Goal: Contribute content: Contribute content

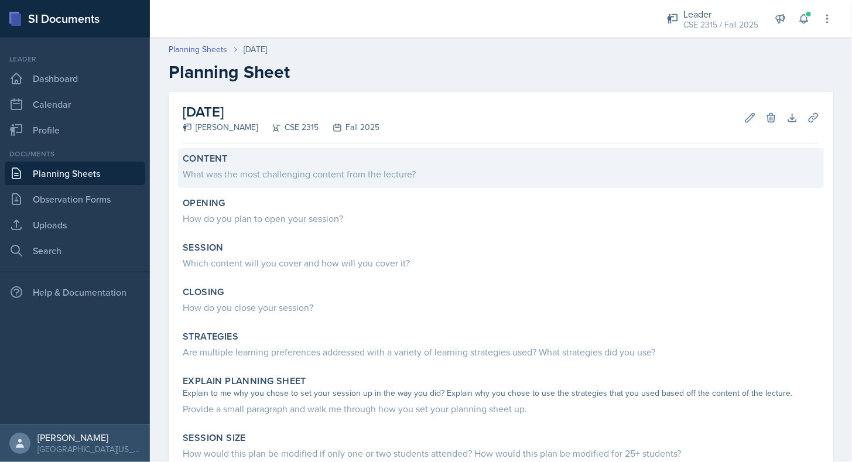
click at [282, 177] on div "What was the most challenging content from the lecture?" at bounding box center [501, 174] width 637 height 14
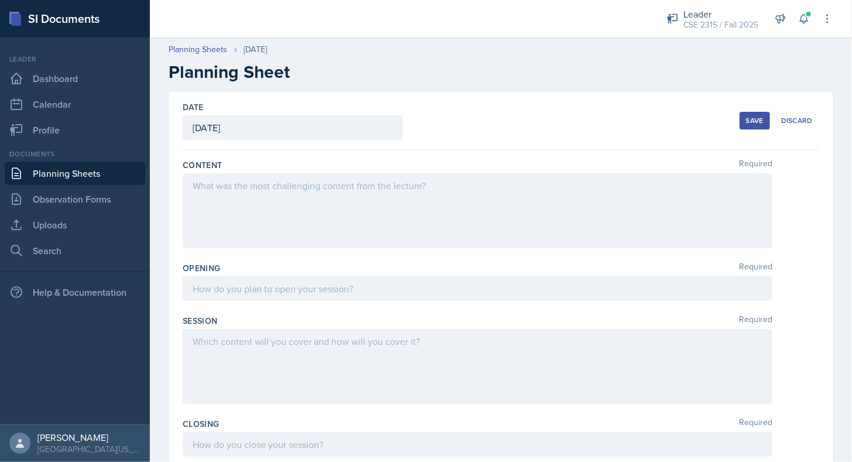
click at [268, 200] on div at bounding box center [478, 210] width 590 height 75
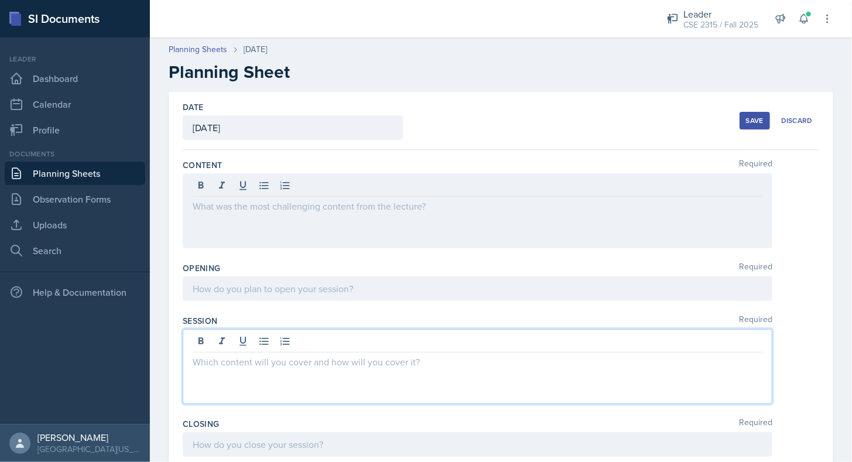
click at [253, 342] on div at bounding box center [478, 366] width 590 height 75
click at [275, 299] on div at bounding box center [478, 289] width 590 height 25
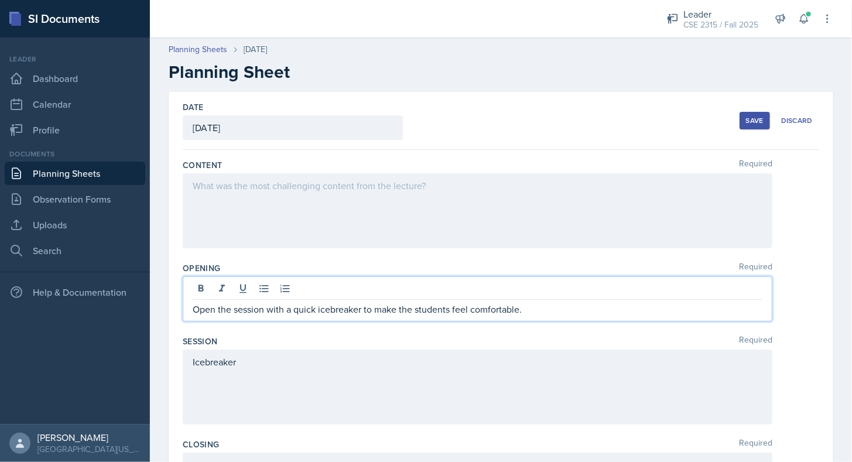
click at [303, 252] on div "Content Required" at bounding box center [501, 206] width 637 height 103
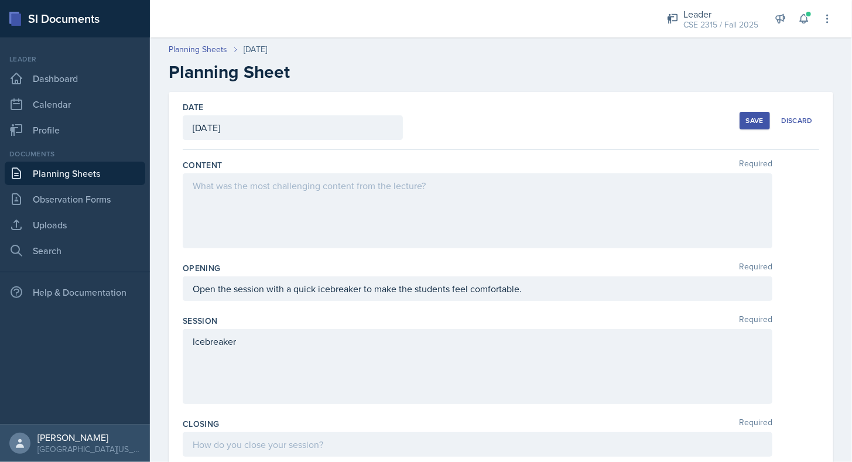
click at [311, 225] on div at bounding box center [478, 210] width 590 height 75
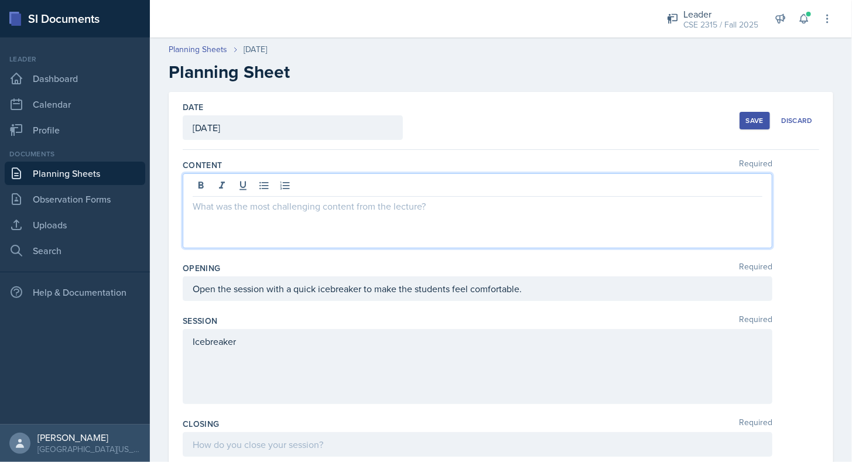
click at [749, 124] on div "Save" at bounding box center [755, 120] width 18 height 9
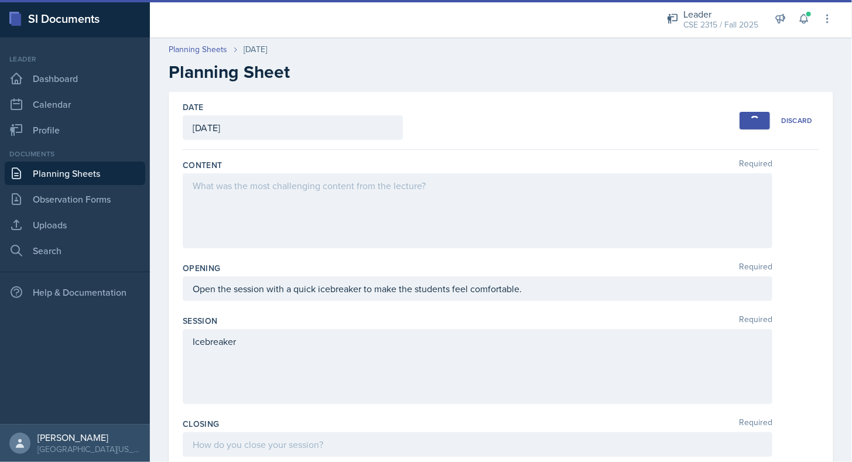
click at [98, 168] on link "Planning Sheets" at bounding box center [75, 173] width 141 height 23
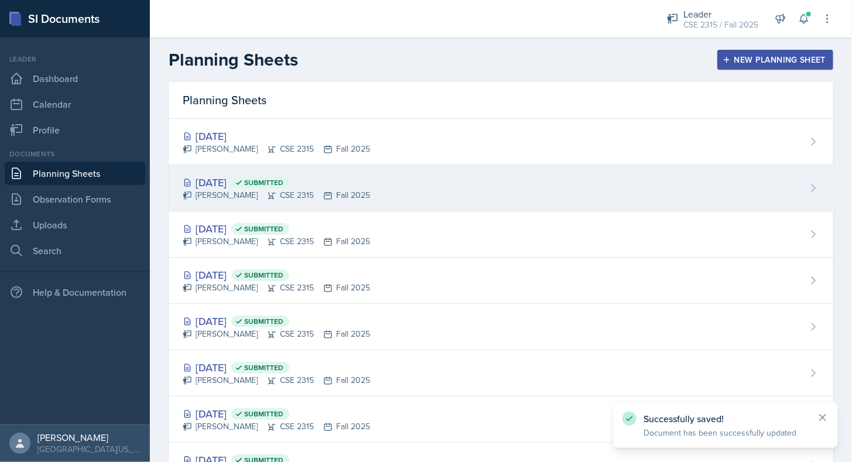
click at [243, 183] on div "[DATE] Submitted" at bounding box center [276, 183] width 187 height 16
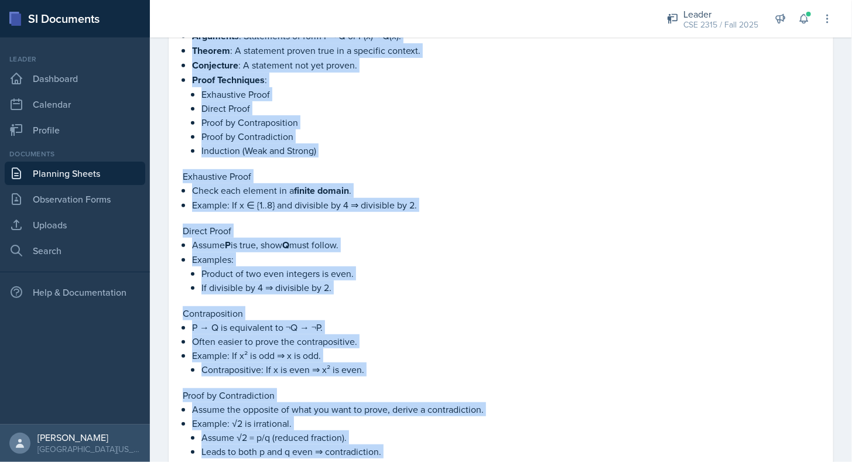
scroll to position [591, 0]
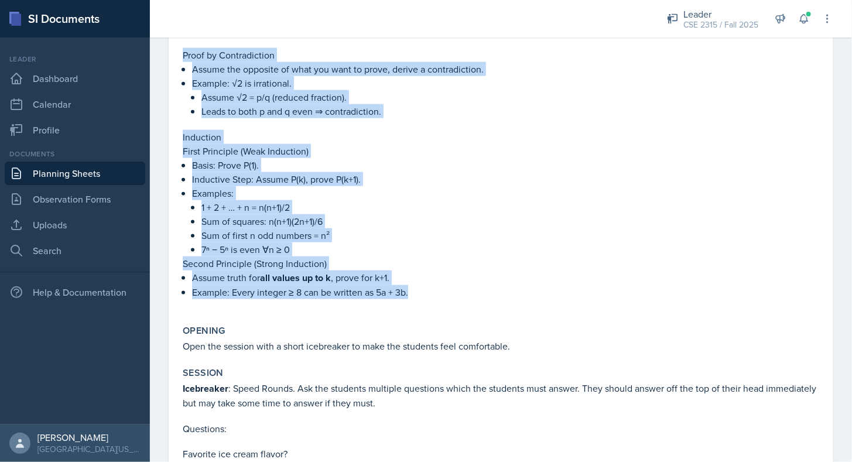
drag, startPoint x: 183, startPoint y: 219, endPoint x: 418, endPoint y: 294, distance: 246.0
copy div "Lorem Ipsumdol Sitametco : Adipiscing el sedd E→T in U(l)→E(d). Magnaal : E adm…"
click at [83, 172] on link "Planning Sheets" at bounding box center [75, 173] width 141 height 23
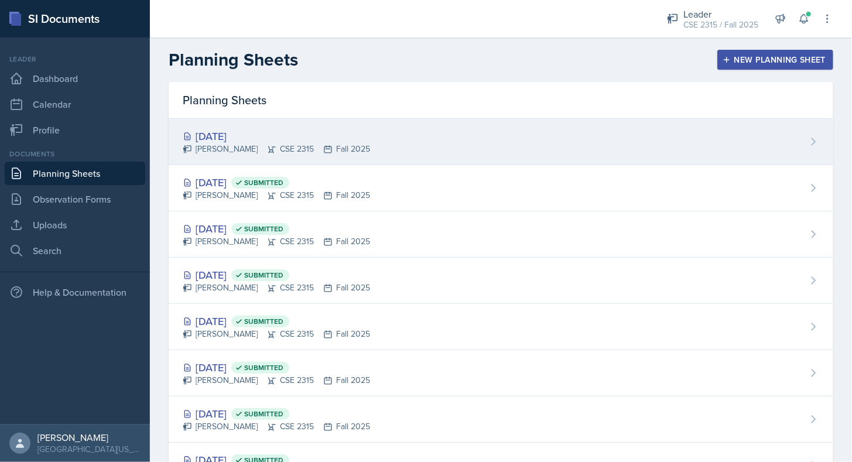
click at [267, 137] on div "[DATE]" at bounding box center [276, 136] width 187 height 16
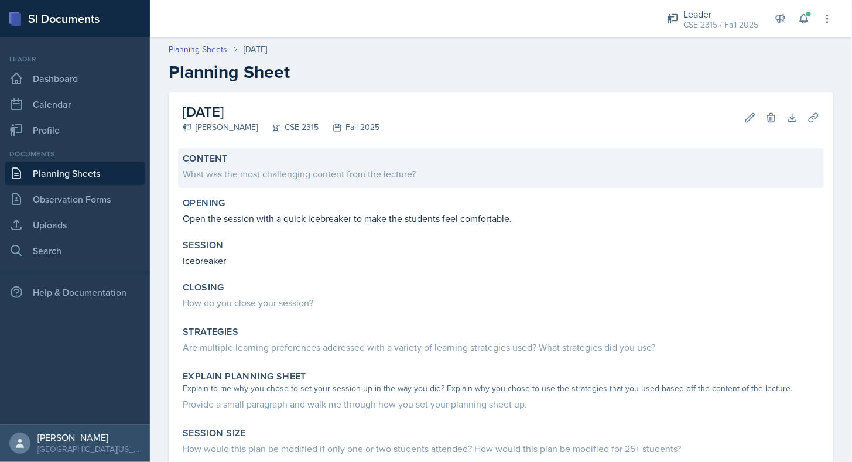
click at [267, 175] on div "What was the most challenging content from the lecture?" at bounding box center [501, 174] width 637 height 14
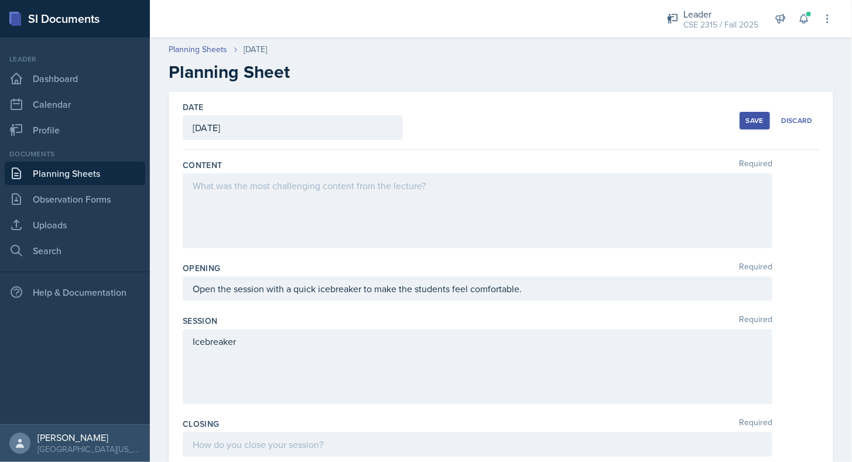
click at [259, 232] on div at bounding box center [478, 210] width 590 height 75
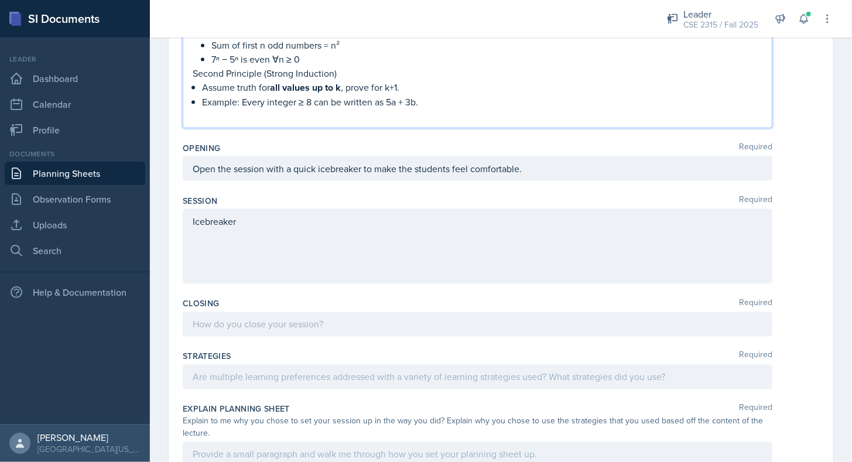
click at [257, 142] on div "Opening Required" at bounding box center [501, 148] width 637 height 12
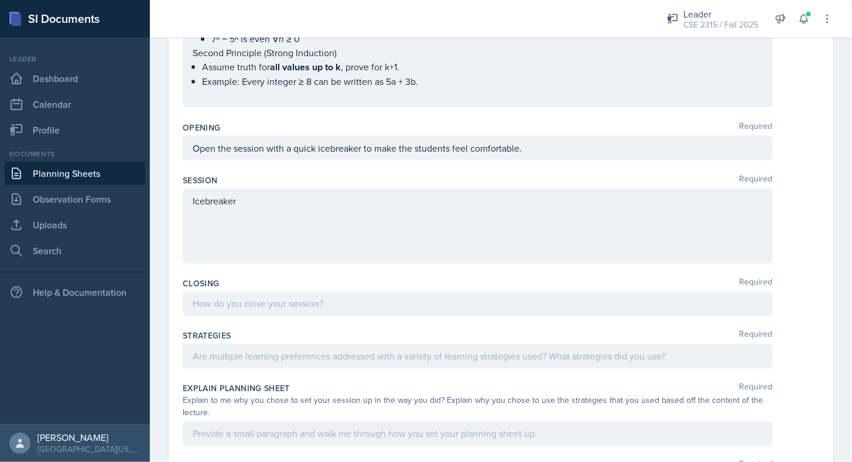
scroll to position [707, 0]
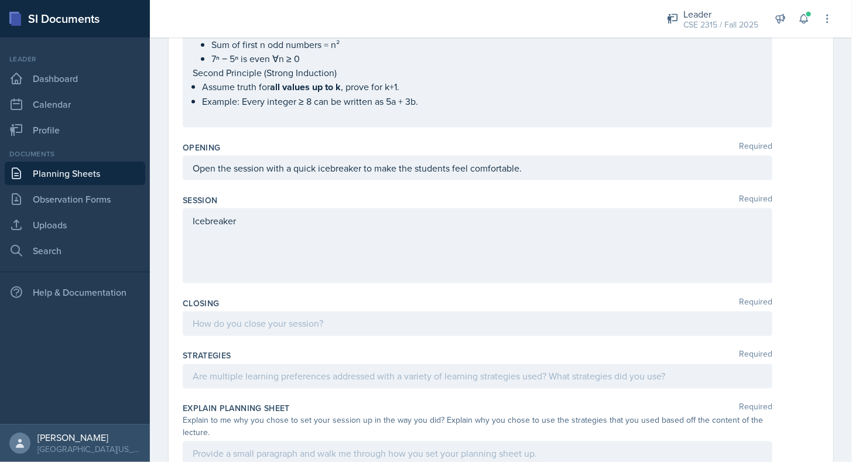
click at [261, 194] on div "Session Required" at bounding box center [501, 200] width 637 height 12
click at [265, 210] on div "Icebreaker" at bounding box center [478, 246] width 590 height 75
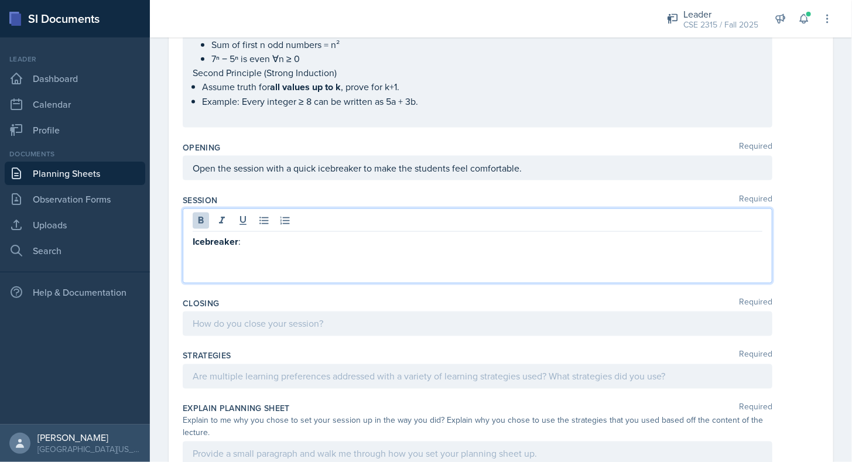
click at [265, 320] on div at bounding box center [478, 324] width 590 height 25
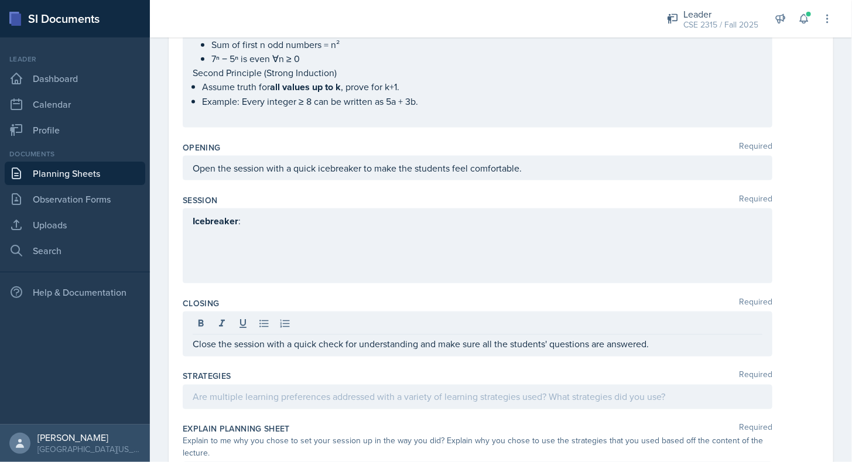
click at [340, 293] on div "Closing Required Close the session with a quick check for understanding and mak…" at bounding box center [501, 329] width 637 height 73
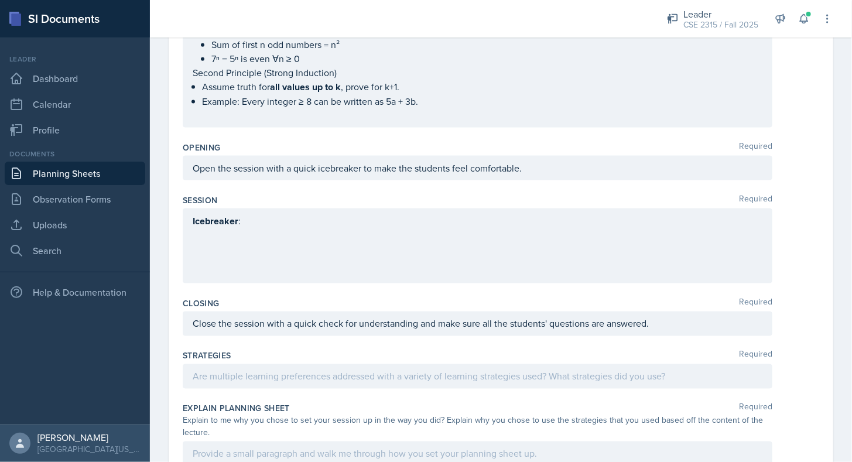
click at [102, 176] on link "Planning Sheets" at bounding box center [75, 173] width 141 height 23
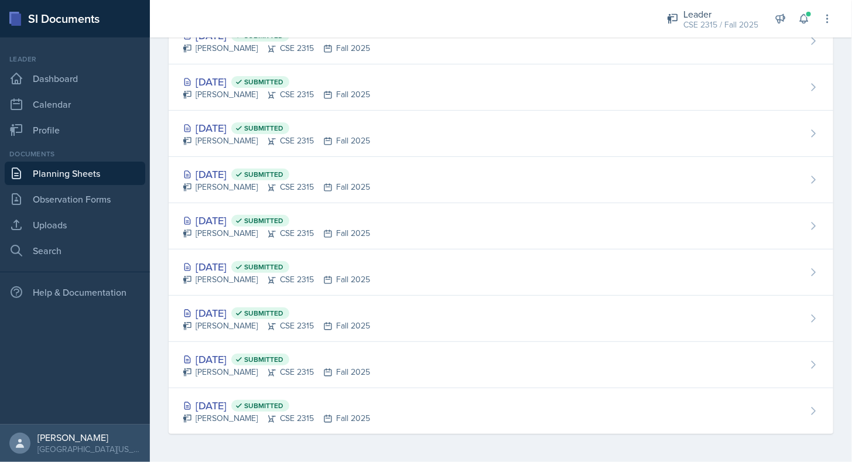
scroll to position [144, 0]
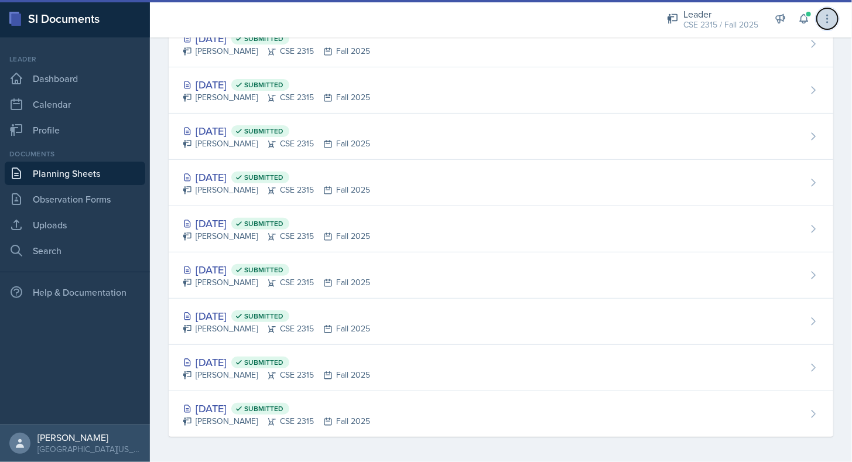
click at [826, 23] on icon at bounding box center [828, 19] width 12 height 12
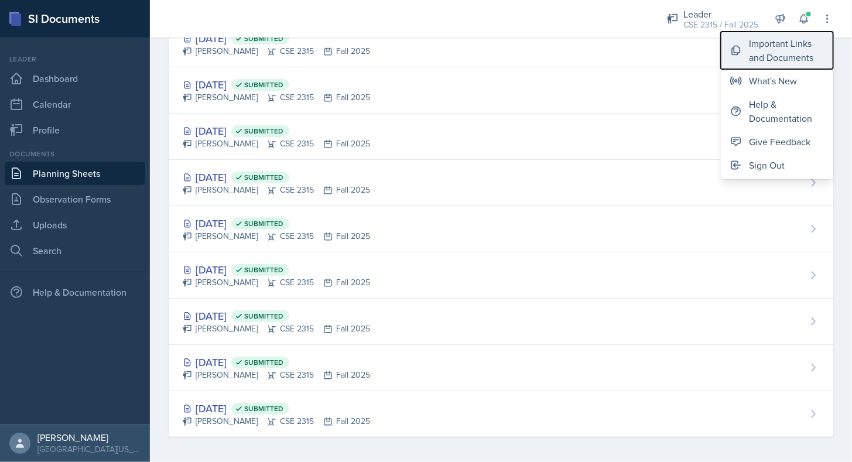
click at [787, 43] on div "Important Links and Documents" at bounding box center [786, 50] width 75 height 28
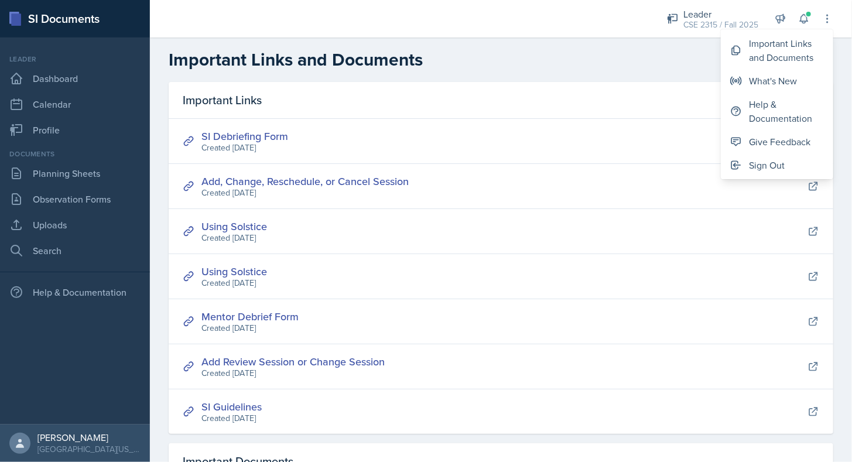
click at [475, 67] on h2 "Important Links and Documents" at bounding box center [501, 59] width 665 height 21
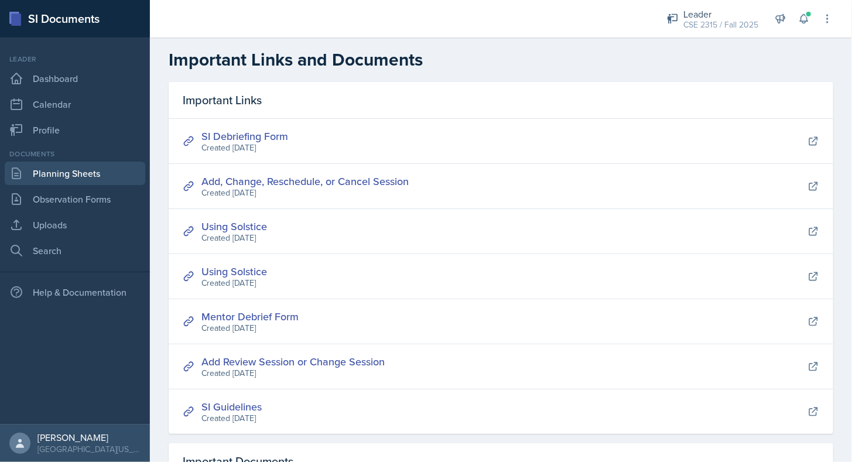
click at [101, 183] on link "Planning Sheets" at bounding box center [75, 173] width 141 height 23
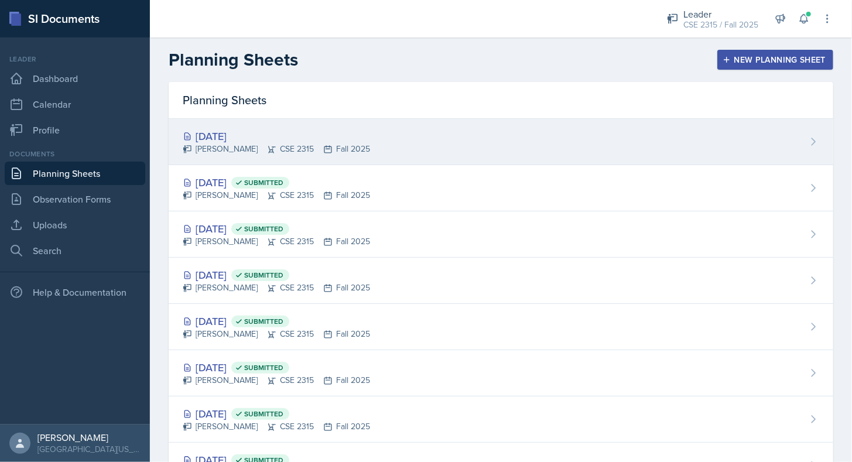
click at [226, 149] on div "[PERSON_NAME] CSE 2315 Fall 2025" at bounding box center [276, 149] width 187 height 12
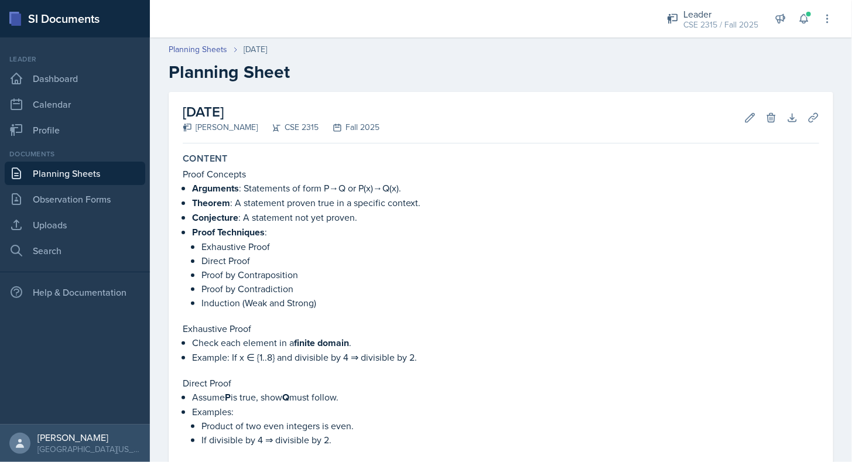
click at [98, 179] on link "Planning Sheets" at bounding box center [75, 173] width 141 height 23
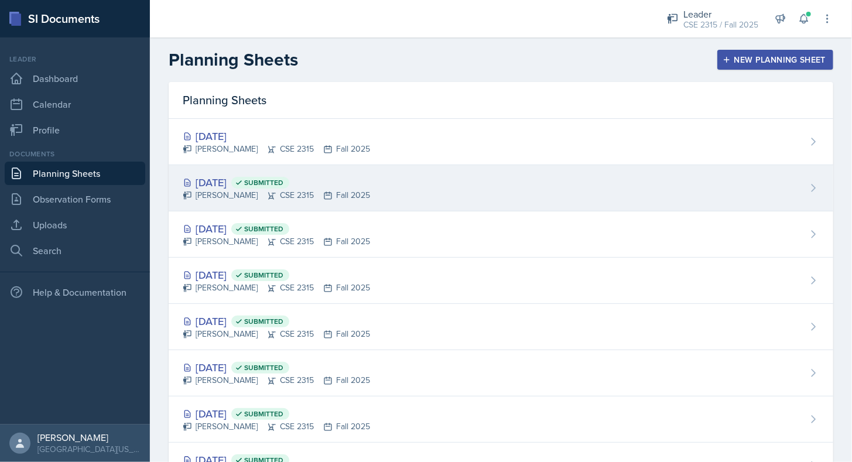
click at [238, 183] on div "[DATE] Submitted" at bounding box center [276, 183] width 187 height 16
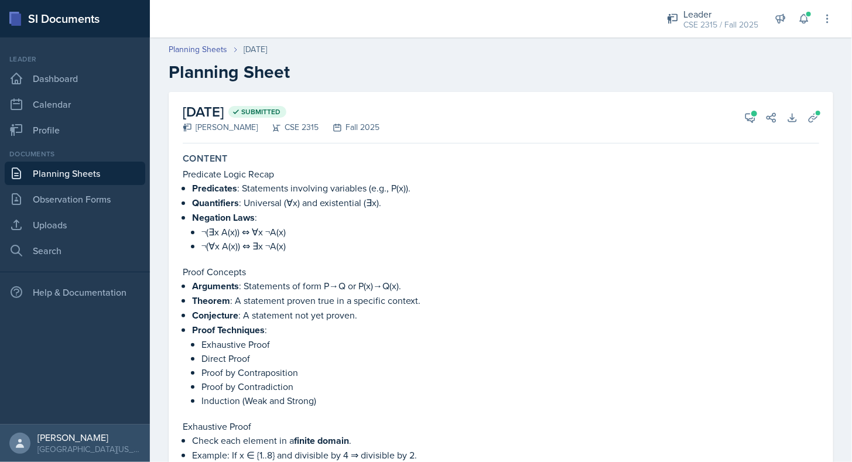
click at [374, 297] on p "Theorem : A statement proven true in a specific context." at bounding box center [505, 301] width 627 height 15
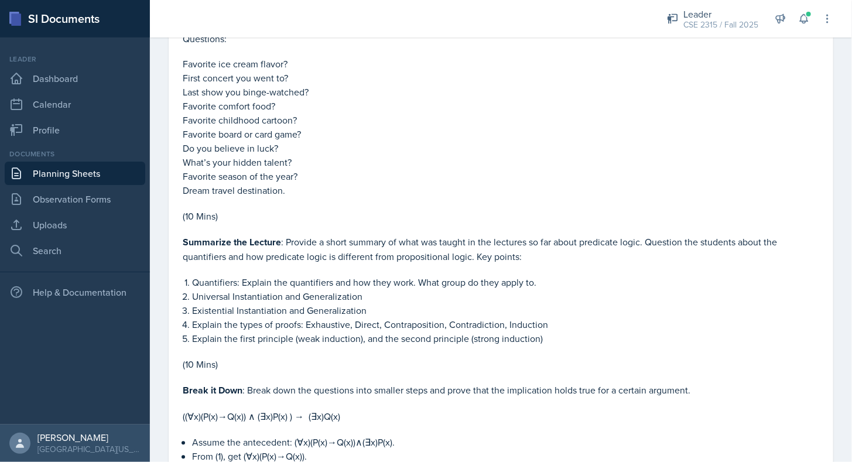
scroll to position [981, 0]
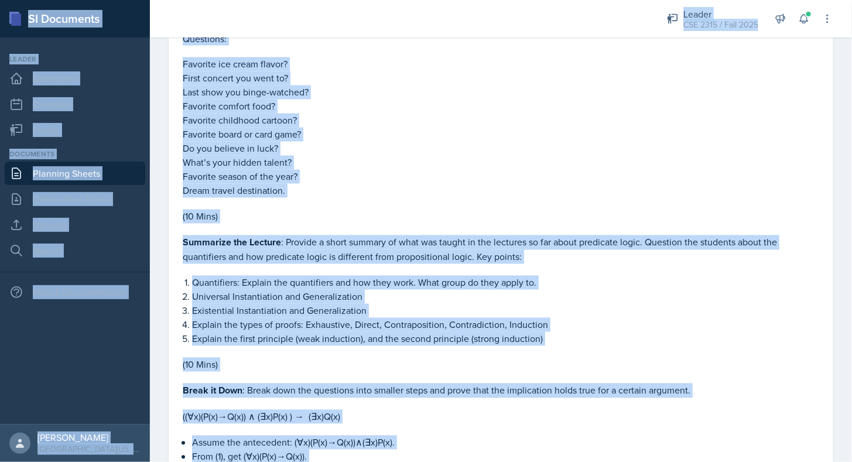
click at [313, 278] on p "Quantifiers: Explain the quantifiers and how they work. What group do they appl…" at bounding box center [505, 283] width 627 height 14
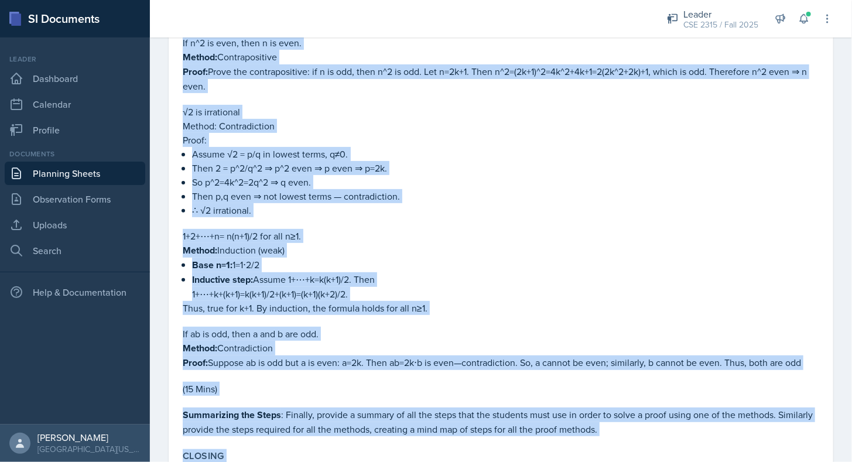
scroll to position [2097, 0]
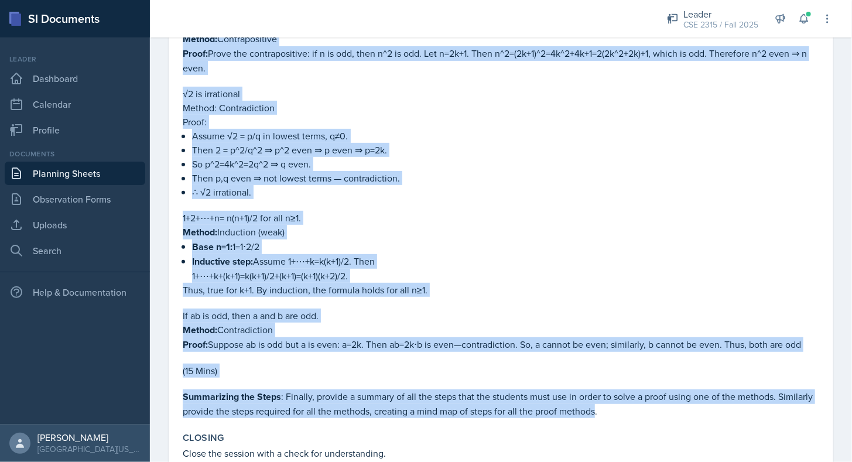
drag, startPoint x: 183, startPoint y: 122, endPoint x: 634, endPoint y: 400, distance: 529.2
copy div "Loremipsum : Dolor Sitame. Con adi elitsedd eiusmodt incididun utlab etd magnaa…"
click at [585, 352] on p at bounding box center [501, 358] width 637 height 12
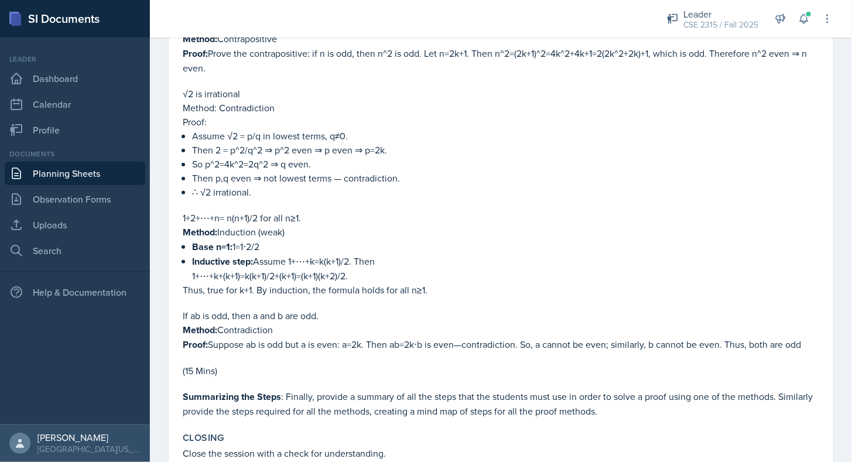
click at [94, 168] on link "Planning Sheets" at bounding box center [75, 173] width 141 height 23
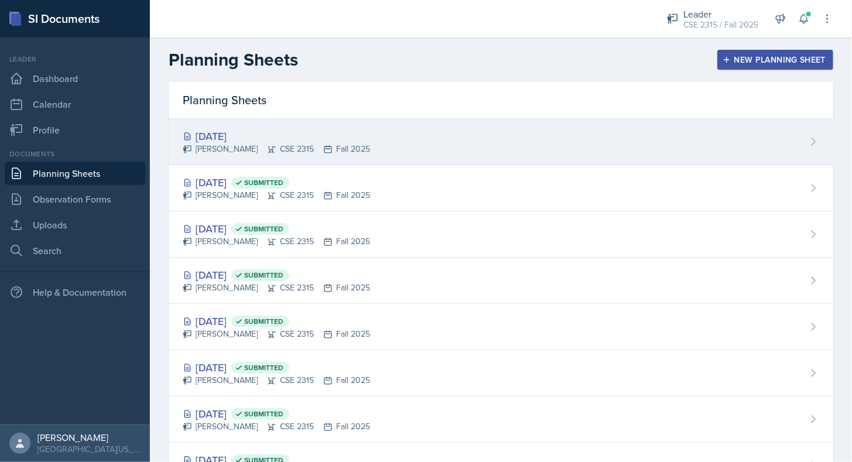
click at [267, 149] on icon at bounding box center [271, 149] width 9 height 9
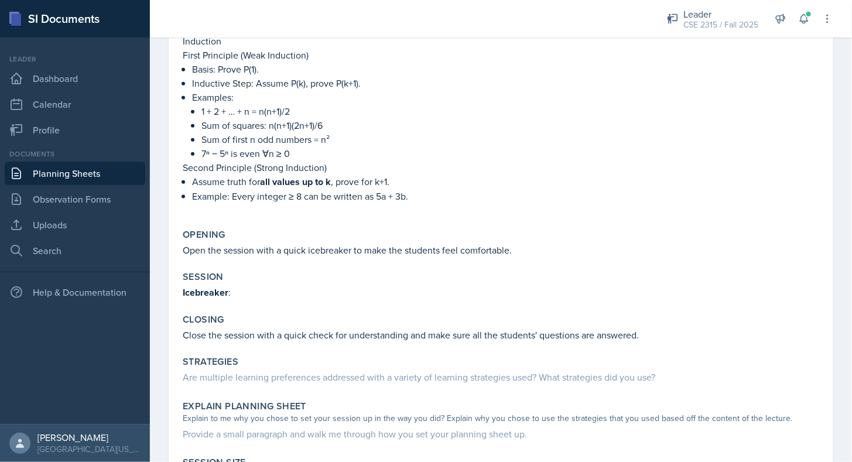
scroll to position [587, 0]
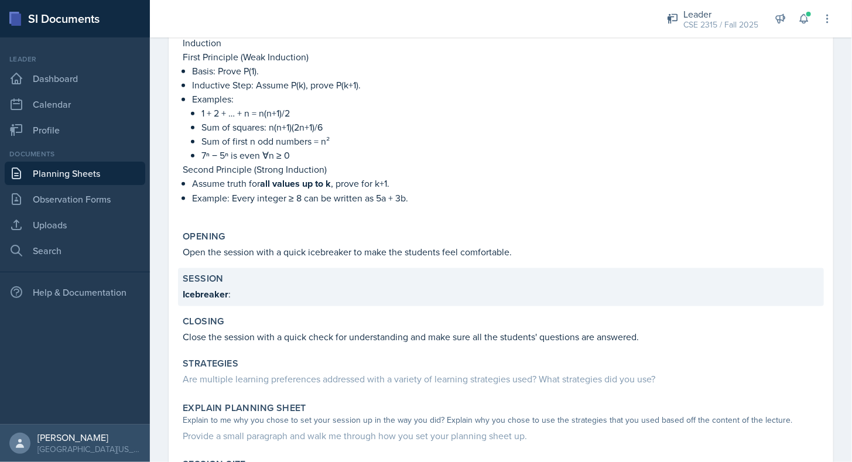
click at [256, 287] on p "Icebreaker :" at bounding box center [501, 294] width 637 height 15
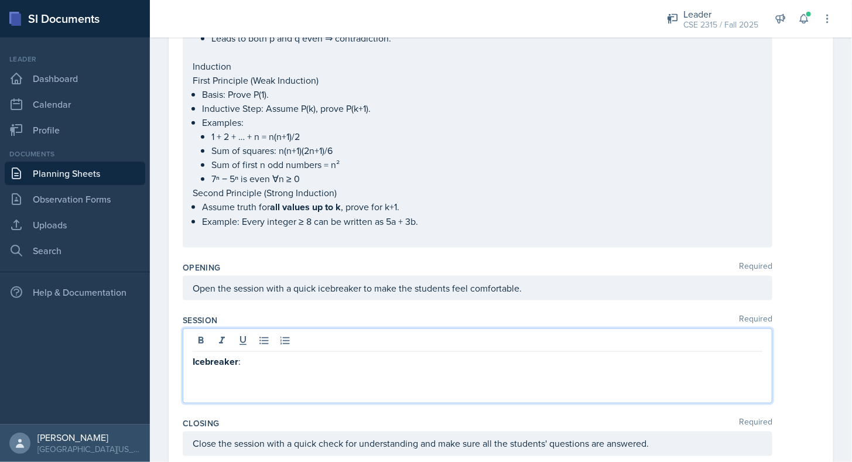
click at [277, 337] on div "Icebreaker :" at bounding box center [478, 366] width 590 height 75
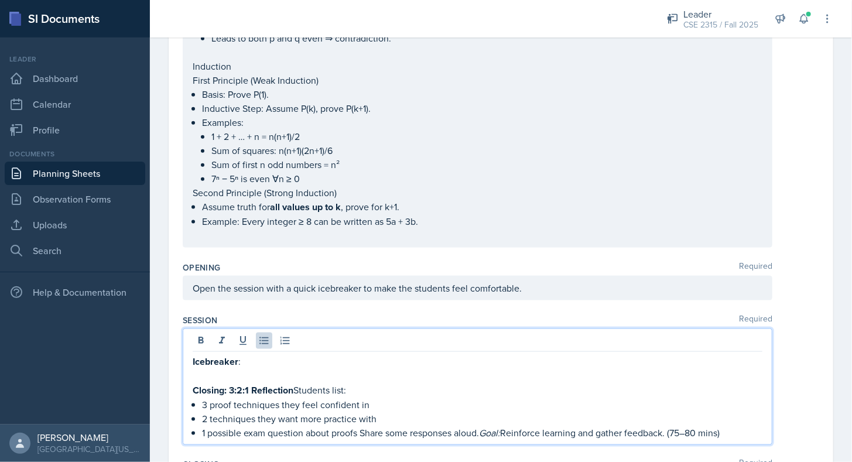
click at [299, 384] on p "Closing: 3:2:1 Reflection Students list:" at bounding box center [478, 390] width 570 height 15
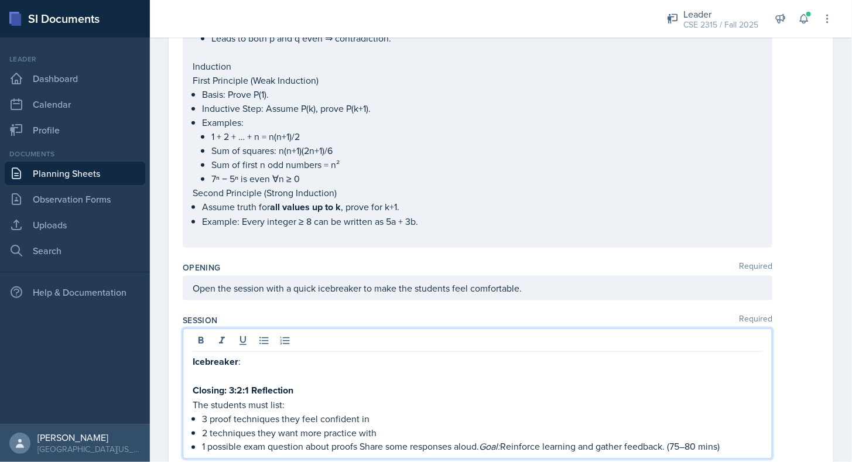
click at [272, 356] on p "Icebreaker :" at bounding box center [478, 361] width 570 height 15
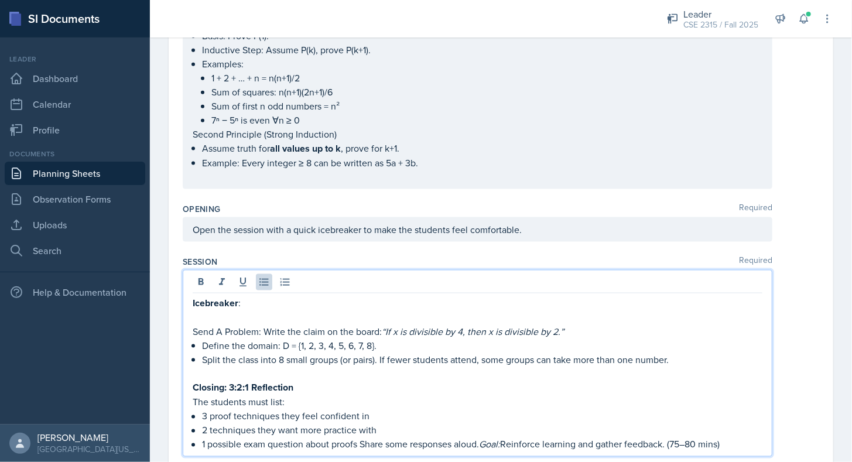
scroll to position [646, 0]
click at [380, 325] on p "Send A Problem: Write the claim on the board: “If x is divisible by 4, then x i…" at bounding box center [478, 332] width 570 height 14
click at [288, 355] on p "Split the class into 8 small groups (or pairs). If fewer students attend, some …" at bounding box center [482, 360] width 561 height 14
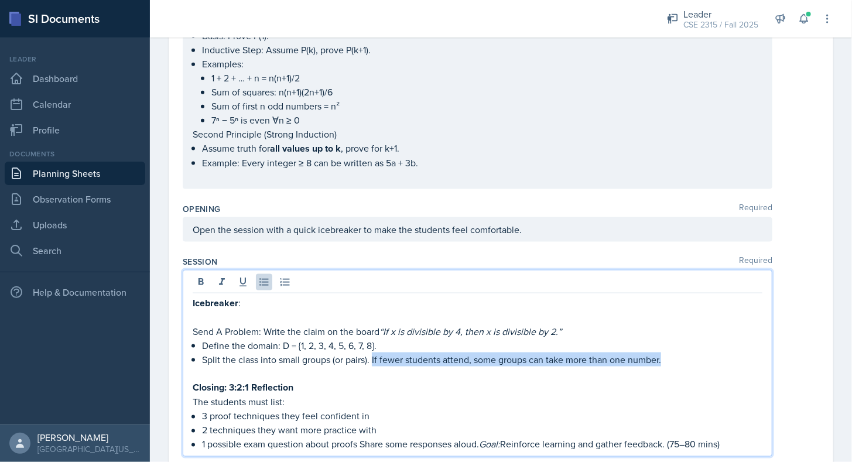
drag, startPoint x: 373, startPoint y: 349, endPoint x: 666, endPoint y: 356, distance: 293.0
click at [666, 356] on p "Split the class into small groups (or pairs). If fewer students attend, some gr…" at bounding box center [482, 360] width 561 height 14
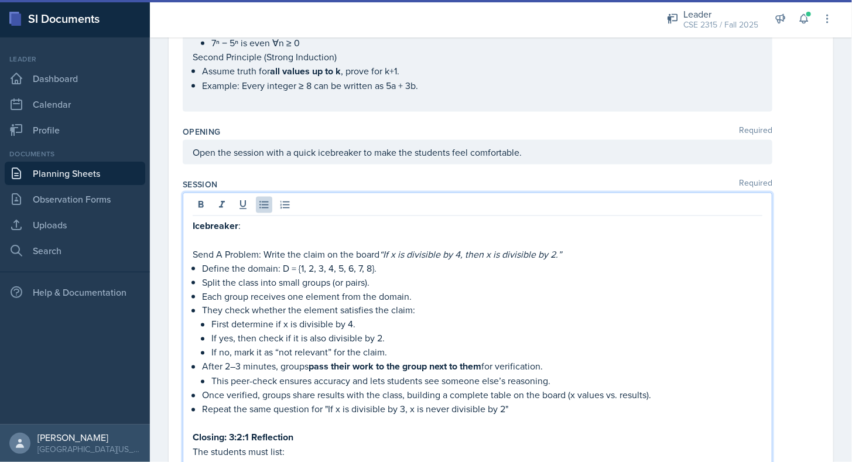
scroll to position [743, 0]
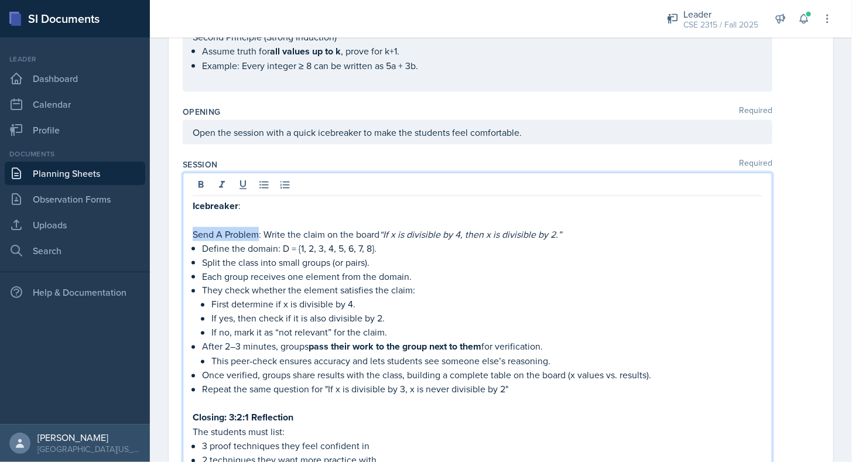
drag, startPoint x: 259, startPoint y: 227, endPoint x: 188, endPoint y: 220, distance: 71.2
click at [188, 220] on div "Icebreaker : Send A Problem: Write the claim on the board “If x is divisible by…" at bounding box center [478, 330] width 590 height 314
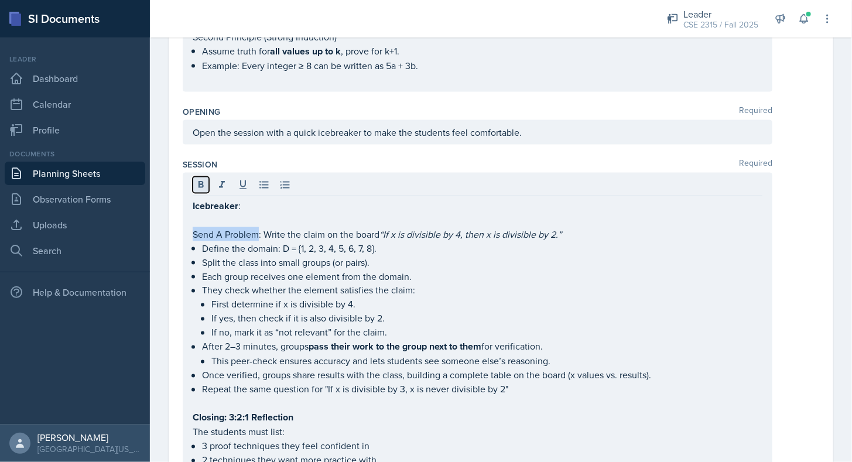
click at [198, 182] on icon at bounding box center [201, 185] width 12 height 12
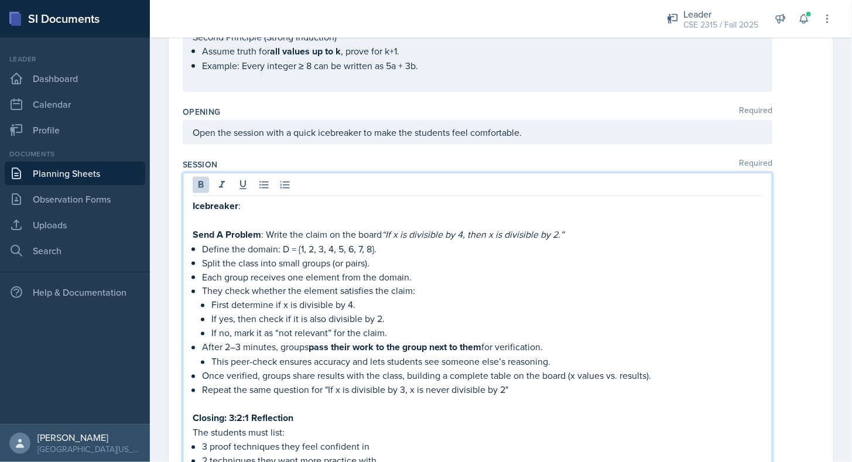
click at [560, 383] on p "Repeat the same question for "If x is divisible by 3, x is never divisible by 2"" at bounding box center [482, 390] width 561 height 14
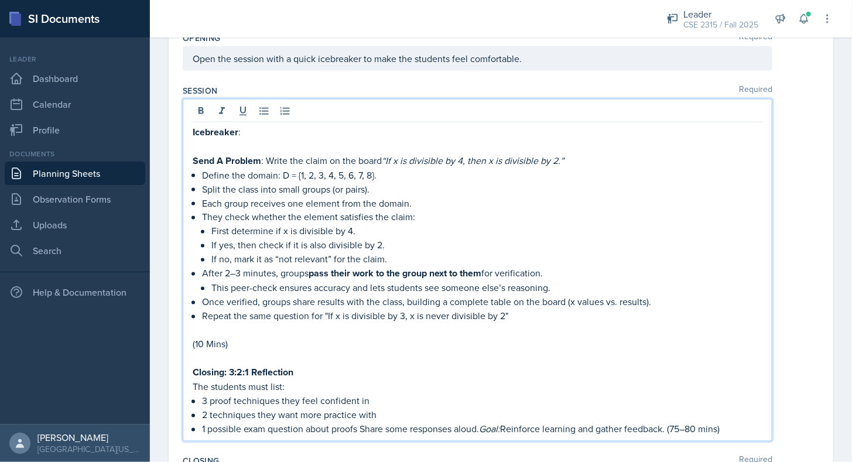
click at [743, 422] on p "1 possible exam question about proofs Share some responses aloud. Goal: Reinfor…" at bounding box center [482, 429] width 561 height 14
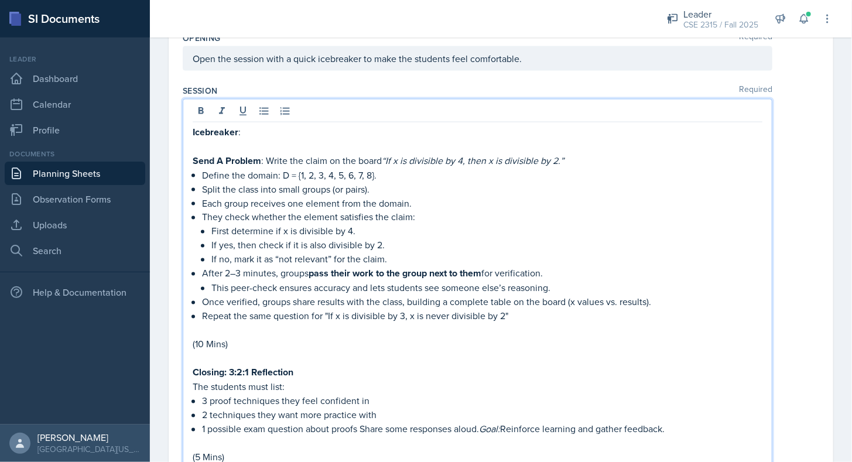
click at [294, 139] on p at bounding box center [478, 146] width 570 height 14
click at [288, 131] on p "Icebreaker :" at bounding box center [478, 132] width 570 height 15
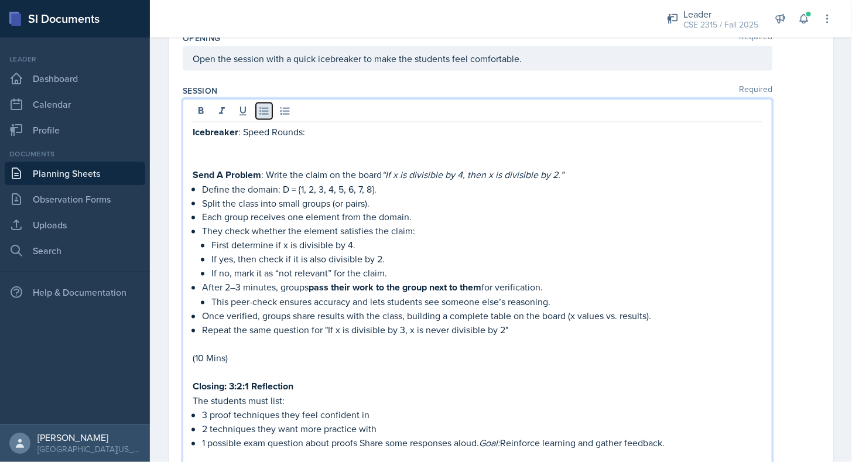
click at [266, 103] on button at bounding box center [264, 111] width 16 height 16
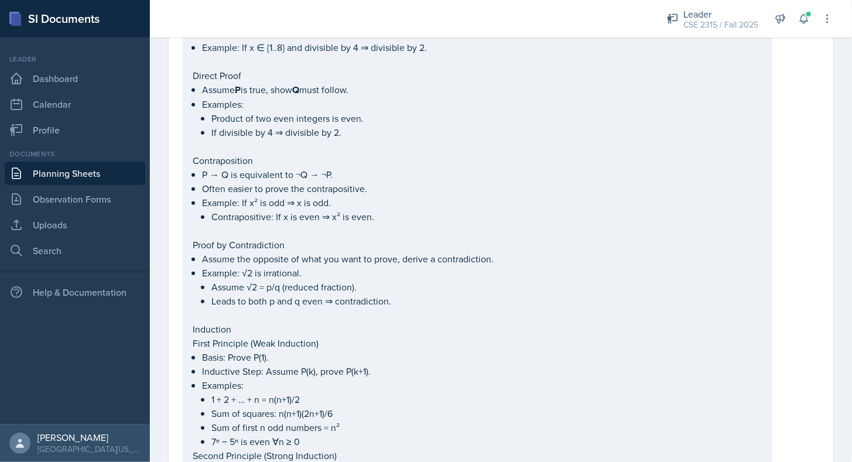
scroll to position [0, 0]
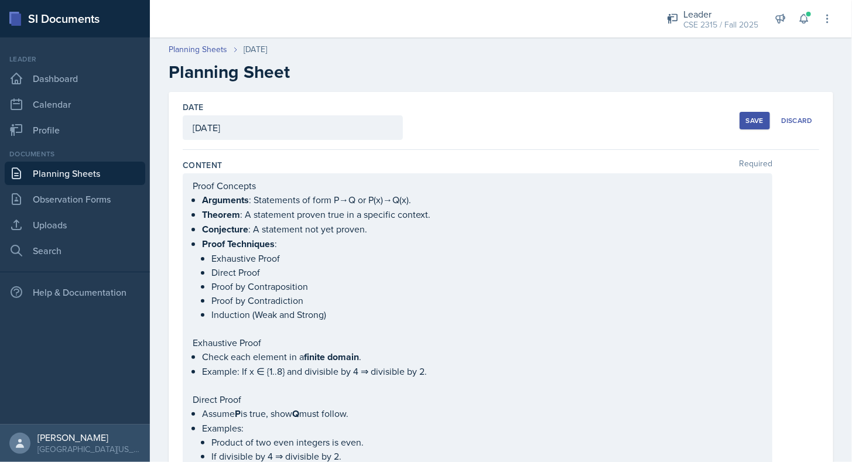
click at [746, 121] on div "Save" at bounding box center [755, 120] width 18 height 9
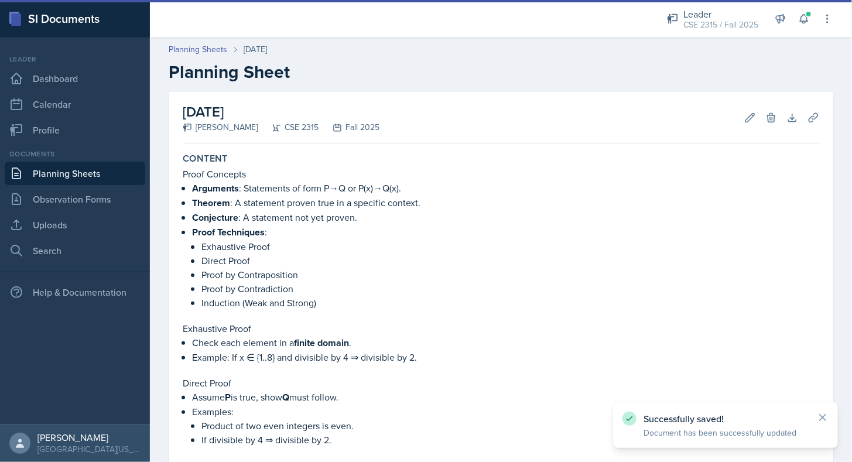
click at [104, 164] on link "Planning Sheets" at bounding box center [75, 173] width 141 height 23
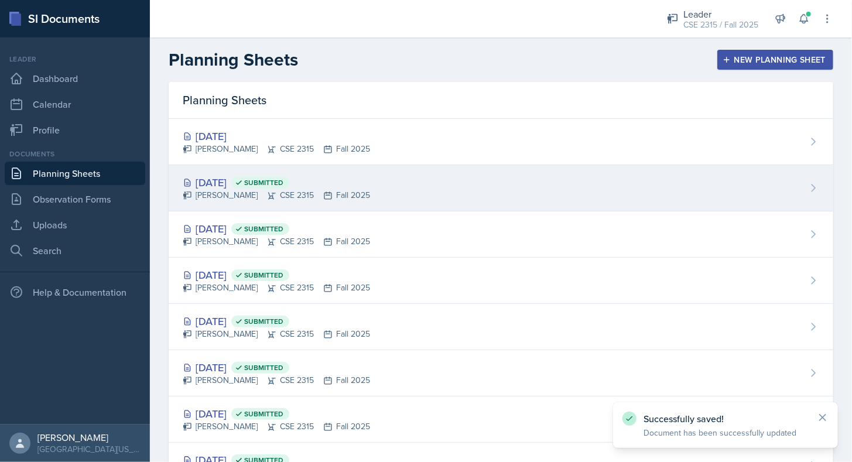
click at [270, 167] on div "[DATE] Submitted [PERSON_NAME] CSE 2315 Fall 2025" at bounding box center [501, 188] width 665 height 46
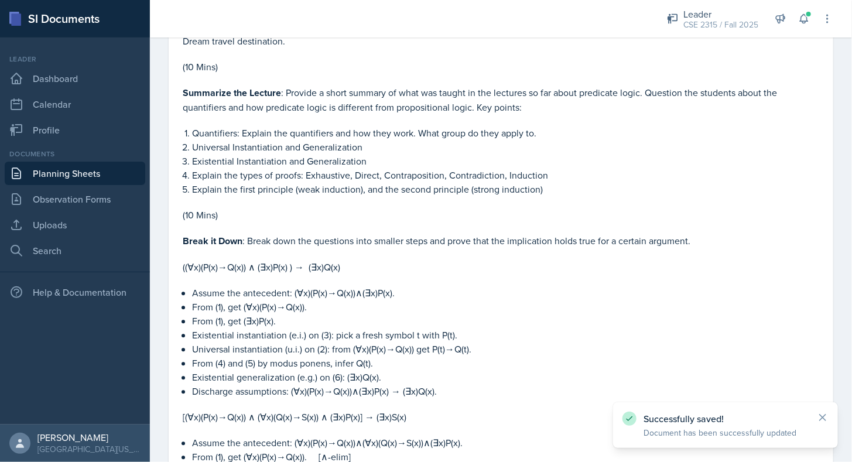
scroll to position [1118, 0]
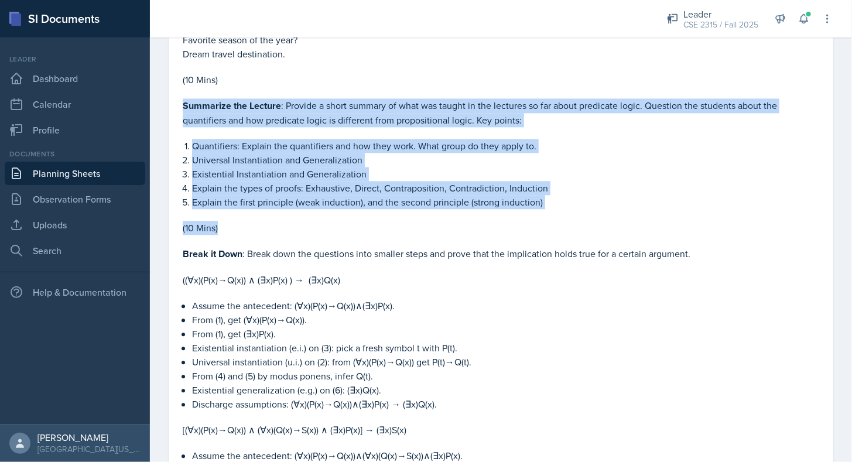
drag, startPoint x: 183, startPoint y: 98, endPoint x: 265, endPoint y: 221, distance: 148.7
copy div "Summarize the Lecture : Provide a short summary of what was taught in the lectu…"
click at [265, 221] on p "(10 Mins)" at bounding box center [501, 228] width 637 height 14
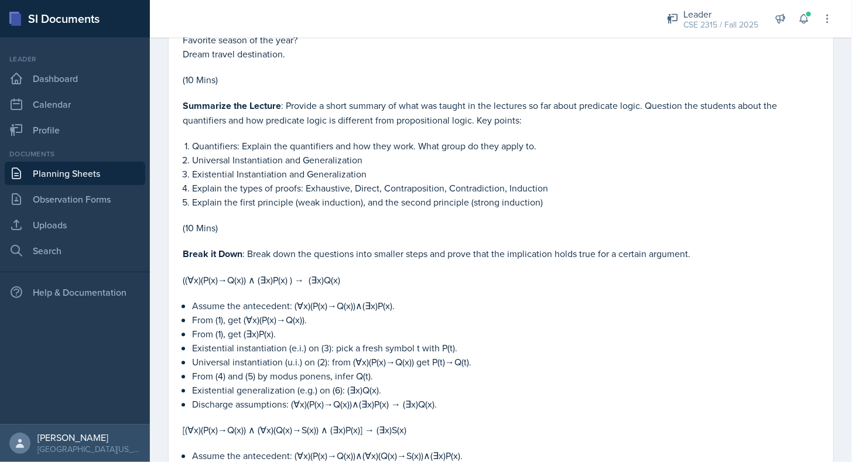
click at [85, 178] on link "Planning Sheets" at bounding box center [75, 173] width 141 height 23
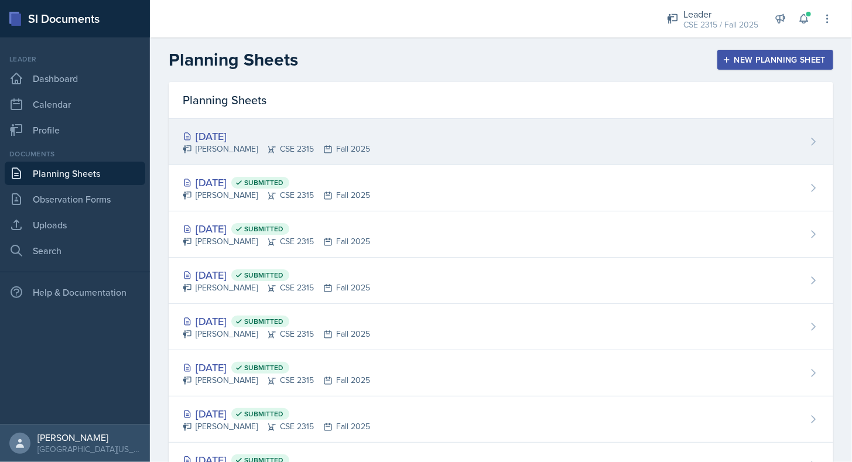
scroll to position [1, 0]
click at [272, 147] on div "[PERSON_NAME] CSE 2315 Fall 2025" at bounding box center [276, 148] width 187 height 12
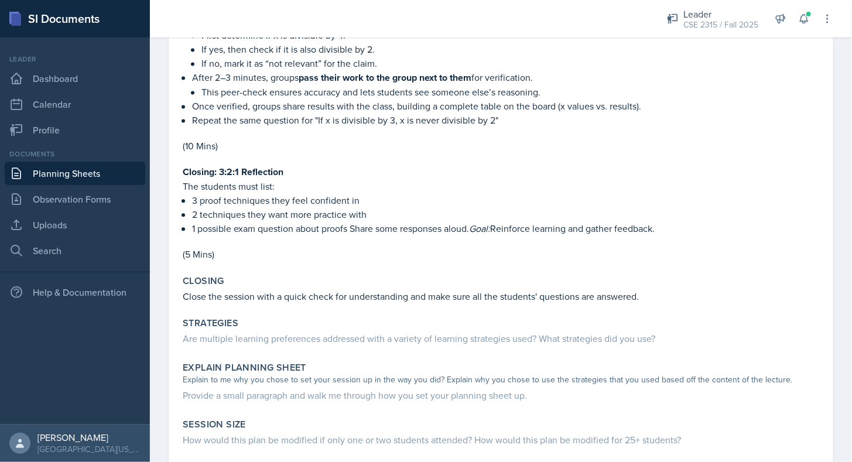
click at [288, 252] on p "(5 Mins)" at bounding box center [501, 254] width 637 height 14
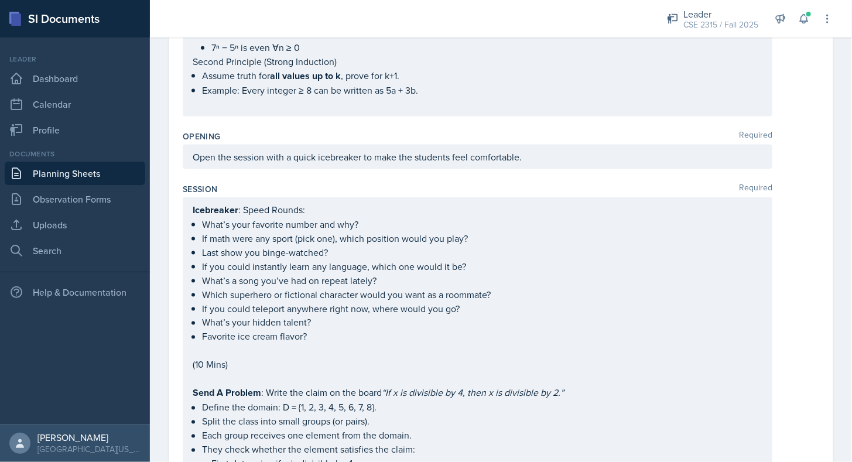
scroll to position [716, 0]
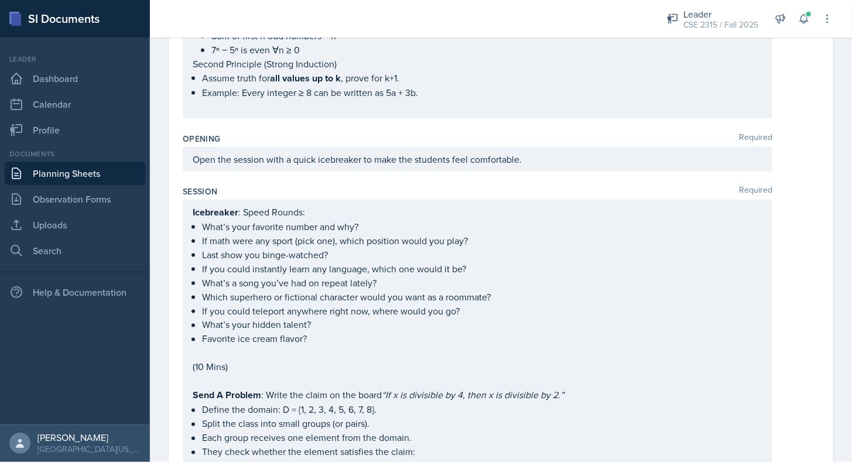
click at [252, 360] on p "(10 Mins)" at bounding box center [478, 367] width 570 height 14
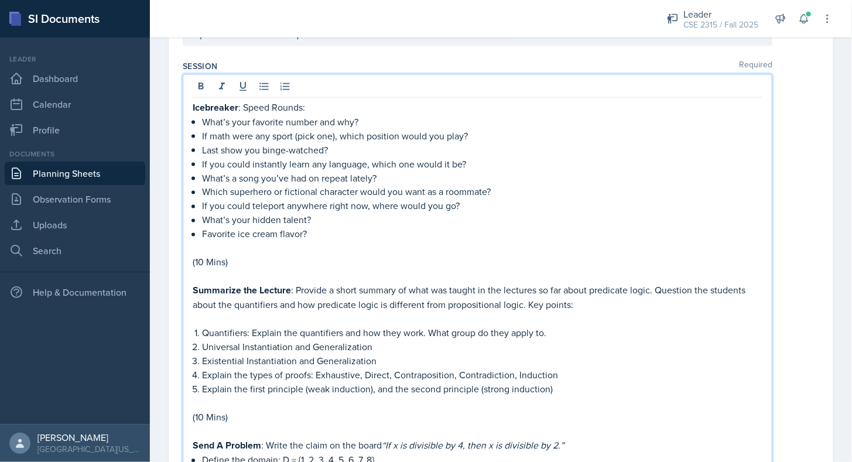
scroll to position [846, 0]
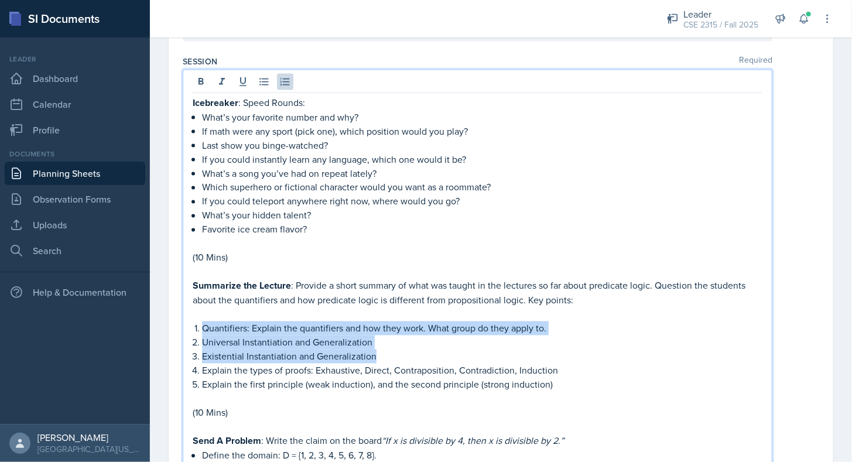
drag, startPoint x: 387, startPoint y: 344, endPoint x: 193, endPoint y: 325, distance: 194.9
click at [193, 325] on div "Icebreaker : Speed Rounds: What’s your favorite number and why? If math were an…" at bounding box center [478, 420] width 570 height 650
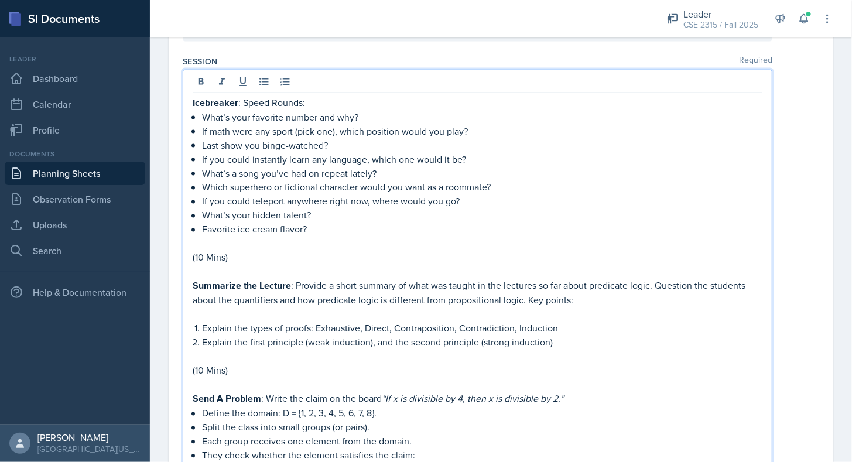
click at [581, 337] on p "Explain the first principle (weak induction), and the second principle (strong …" at bounding box center [482, 343] width 561 height 14
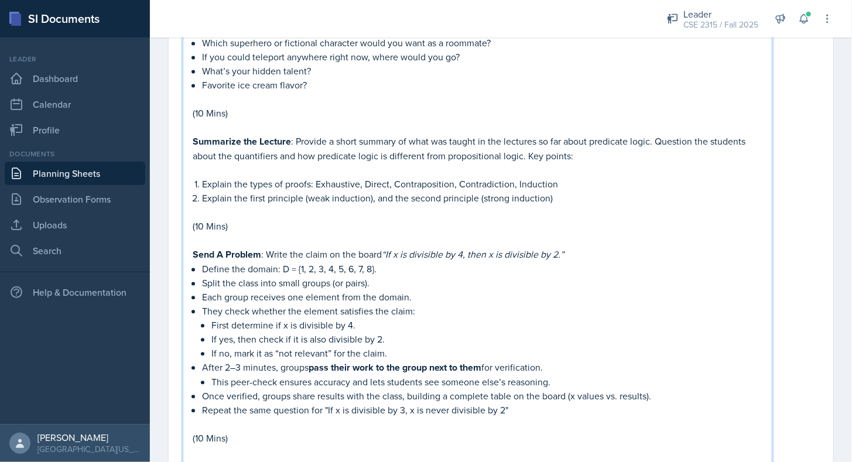
scroll to position [992, 0]
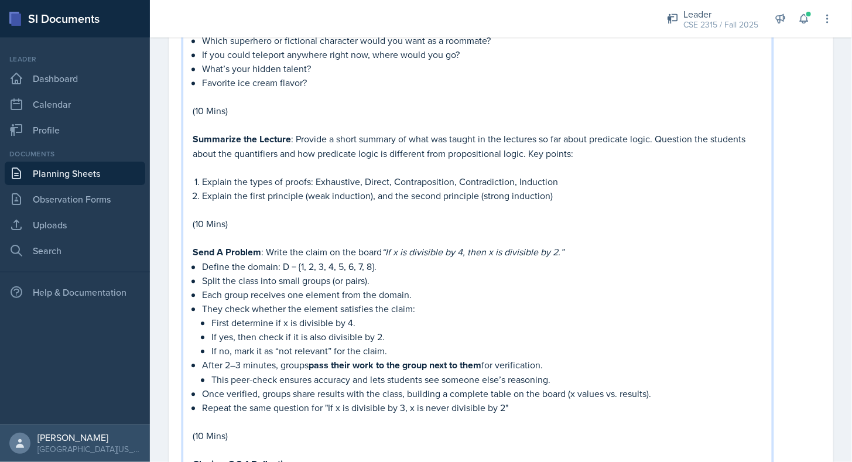
click at [297, 231] on p at bounding box center [478, 238] width 570 height 14
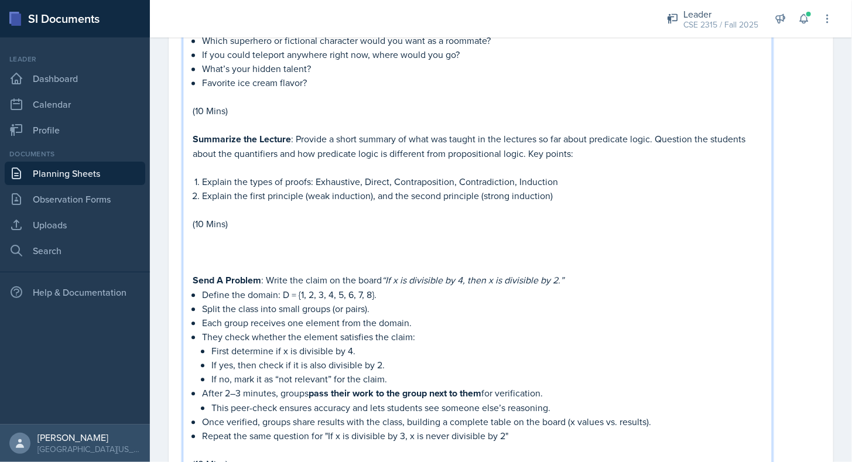
paste div
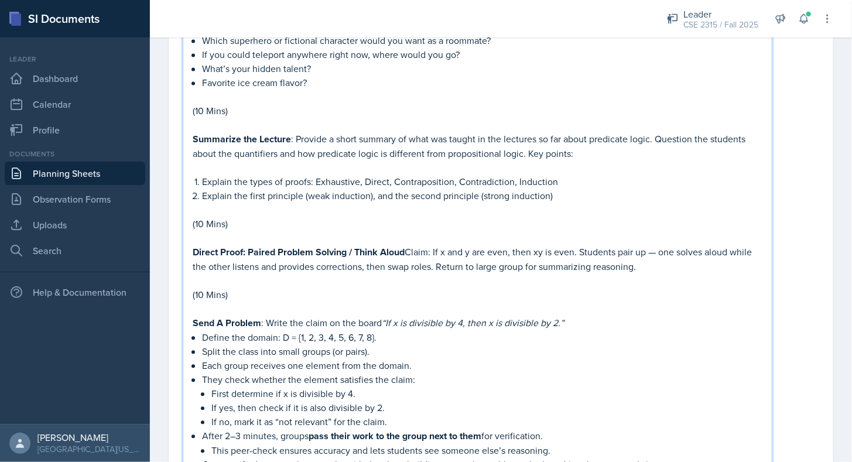
click at [410, 247] on p "Direct Proof: Paired Problem Solving / Think Aloud Claim: If x and y are even, …" at bounding box center [478, 259] width 570 height 29
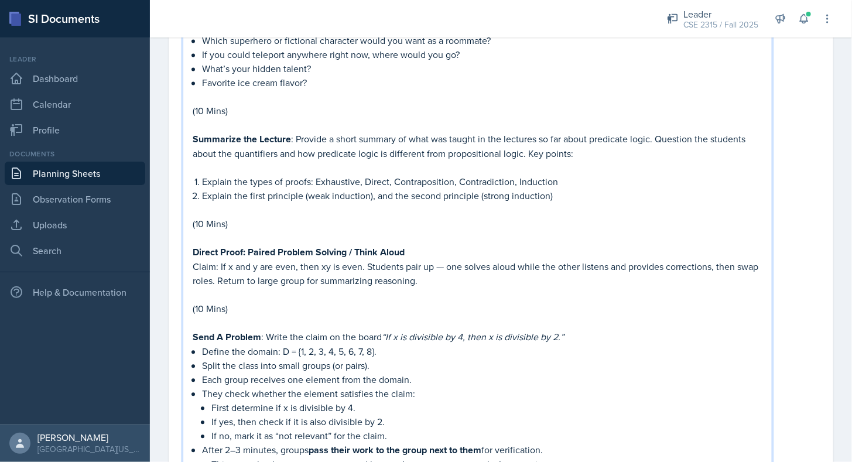
click at [484, 272] on p "Claim: If x and y are even, then xy is even. Students pair up — one solves alou…" at bounding box center [478, 274] width 570 height 28
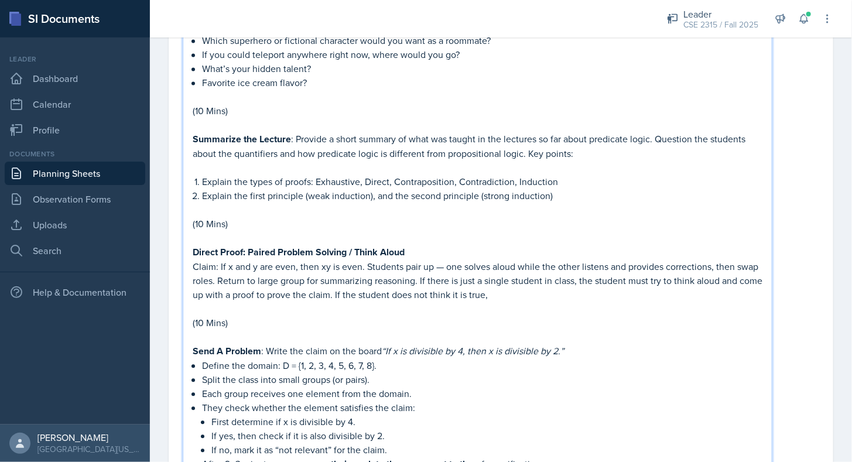
click at [352, 261] on p "Claim: If x and y are even, then xy is even. Students pair up — one solves alou…" at bounding box center [478, 281] width 570 height 42
click at [557, 284] on p "Claim: If x and y are even, then xy is odd. Students pair up — one solves aloud…" at bounding box center [478, 281] width 570 height 42
click at [309, 316] on p "(10 Mins)" at bounding box center [478, 323] width 570 height 14
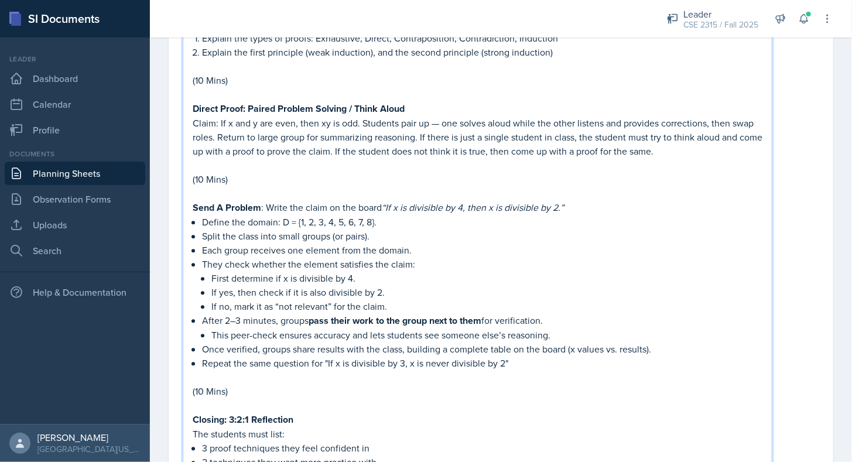
scroll to position [1138, 0]
click at [274, 385] on p "(10 Mins)" at bounding box center [478, 390] width 570 height 14
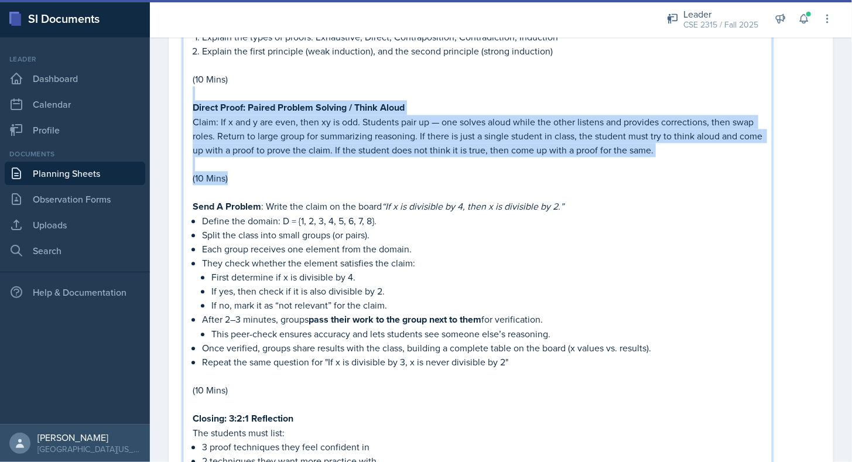
drag, startPoint x: 233, startPoint y: 171, endPoint x: 176, endPoint y: 90, distance: 99.2
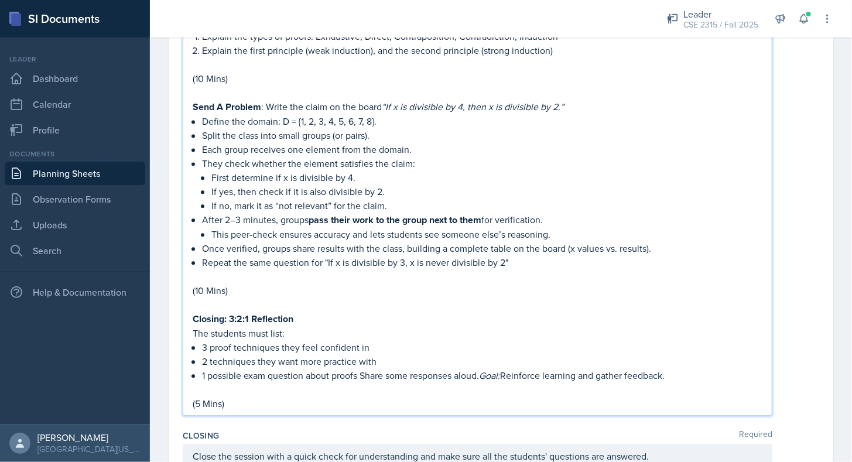
click at [256, 284] on p "(10 Mins)" at bounding box center [478, 291] width 570 height 14
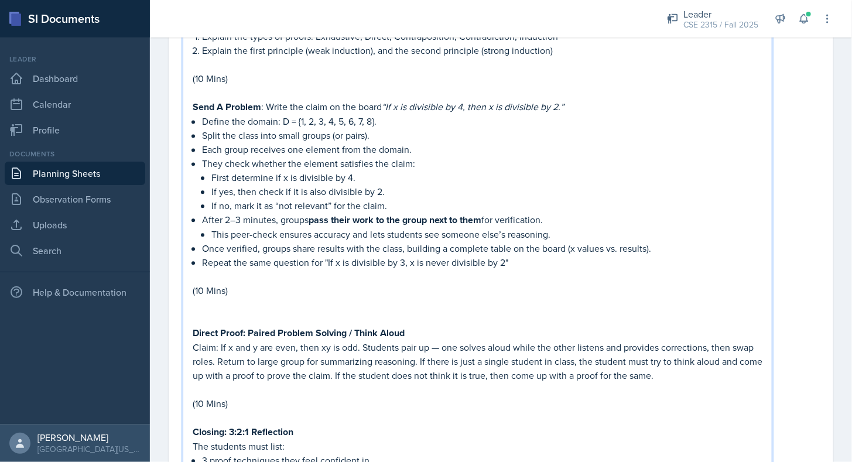
scroll to position [1195, 0]
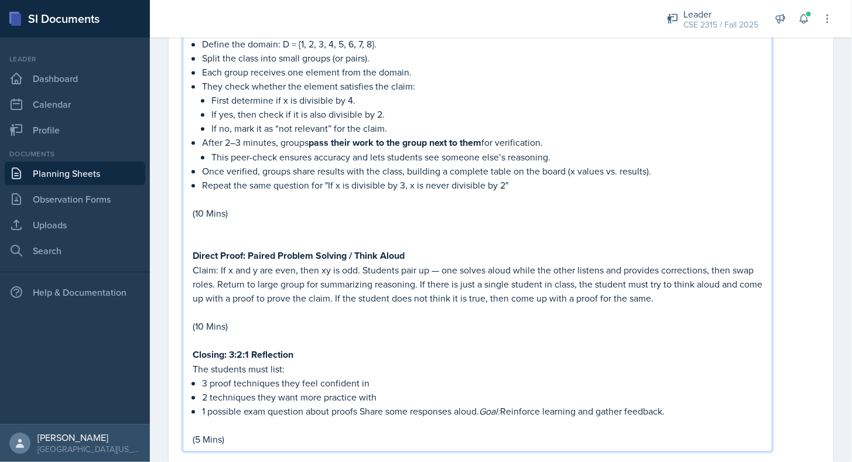
click at [214, 220] on p at bounding box center [478, 227] width 570 height 14
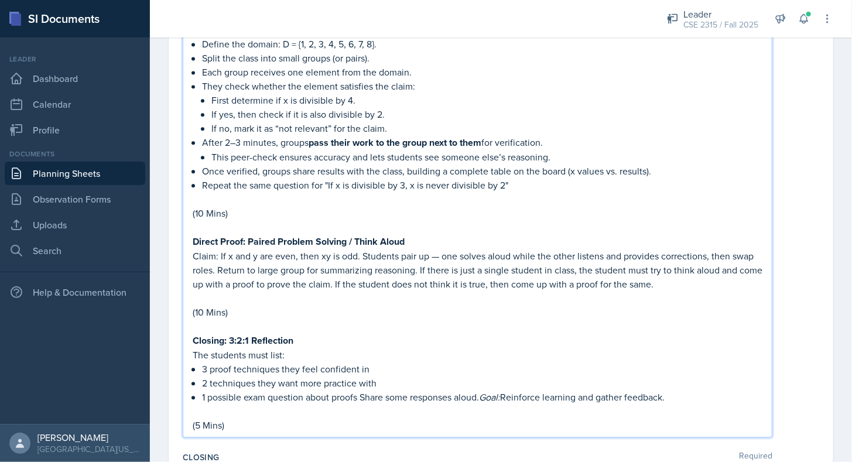
click at [261, 305] on p "(10 Mins)" at bounding box center [478, 312] width 570 height 14
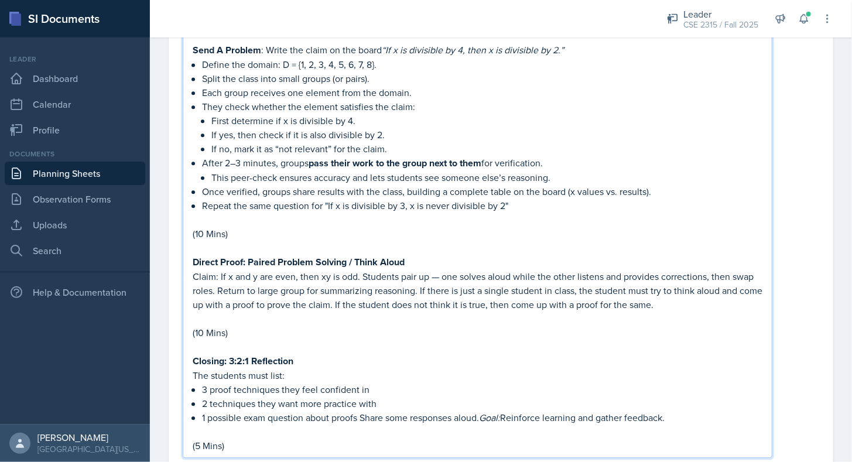
scroll to position [1215, 0]
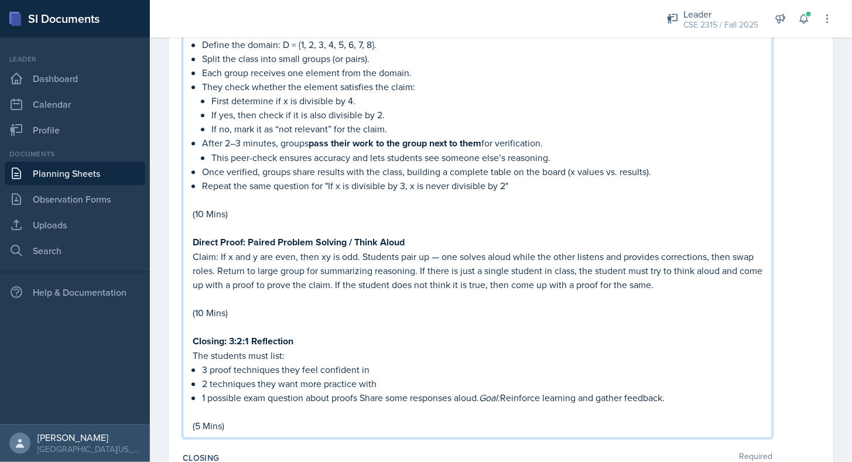
click at [436, 238] on p "Direct Proof: Paired Problem Solving / Think Aloud" at bounding box center [478, 242] width 570 height 15
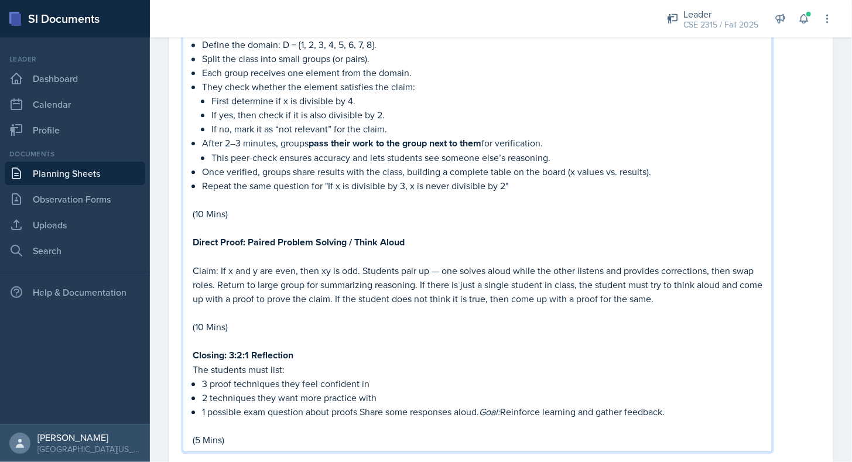
click at [268, 320] on p "(10 Mins)" at bounding box center [478, 327] width 570 height 14
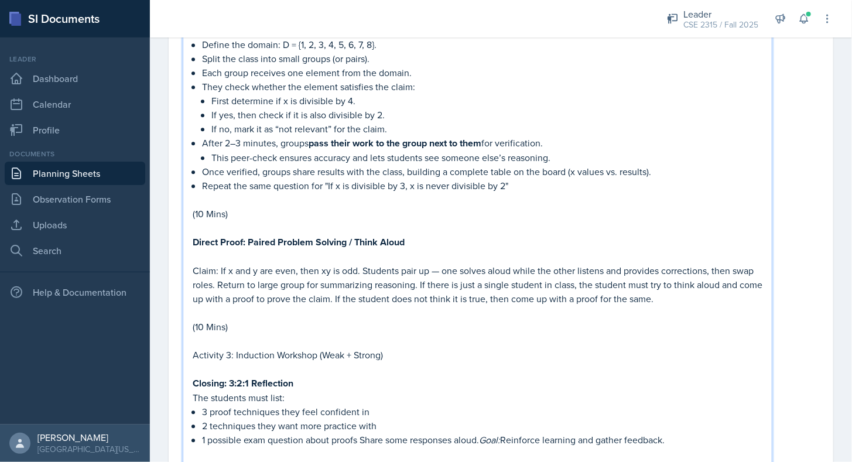
click at [268, 320] on p "(10 Mins)" at bounding box center [478, 327] width 570 height 14
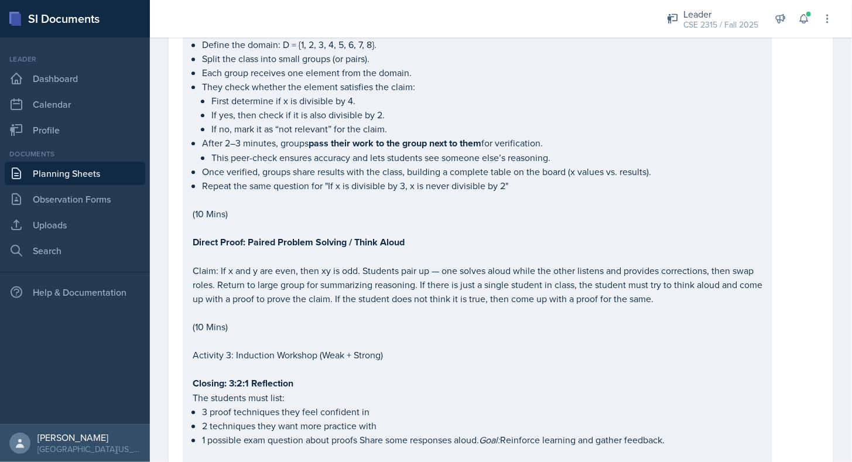
drag, startPoint x: 192, startPoint y: 346, endPoint x: 233, endPoint y: 342, distance: 41.2
click at [233, 342] on div "Icebreaker : Speed Rounds: What’s your favorite number and why? If math were an…" at bounding box center [478, 91] width 590 height 780
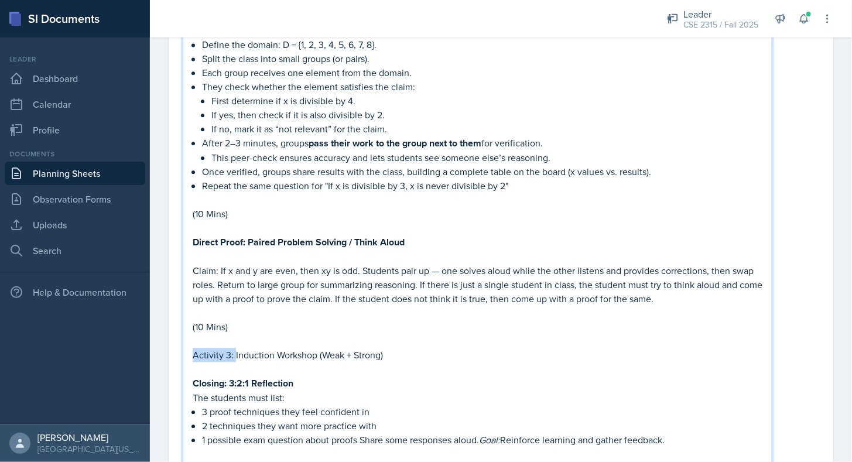
drag, startPoint x: 234, startPoint y: 344, endPoint x: 181, endPoint y: 342, distance: 53.3
click at [375, 335] on p at bounding box center [478, 340] width 570 height 14
click at [363, 347] on p "Induction Workshop (Weak + Strong)" at bounding box center [478, 354] width 570 height 14
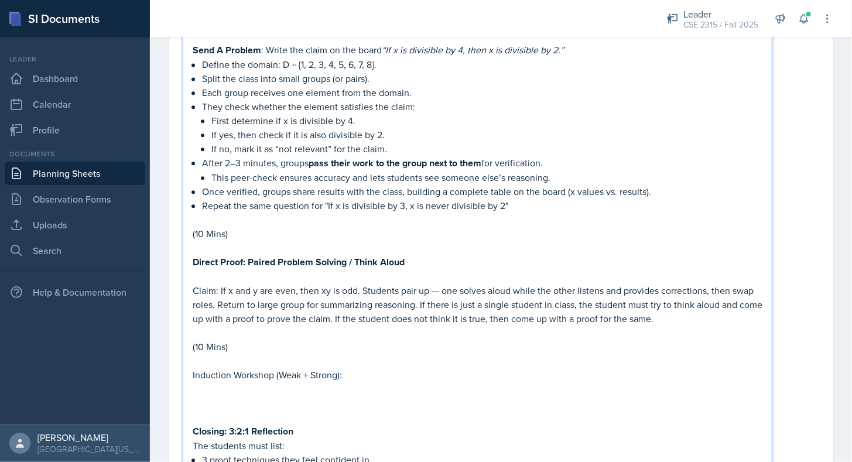
scroll to position [1215, 0]
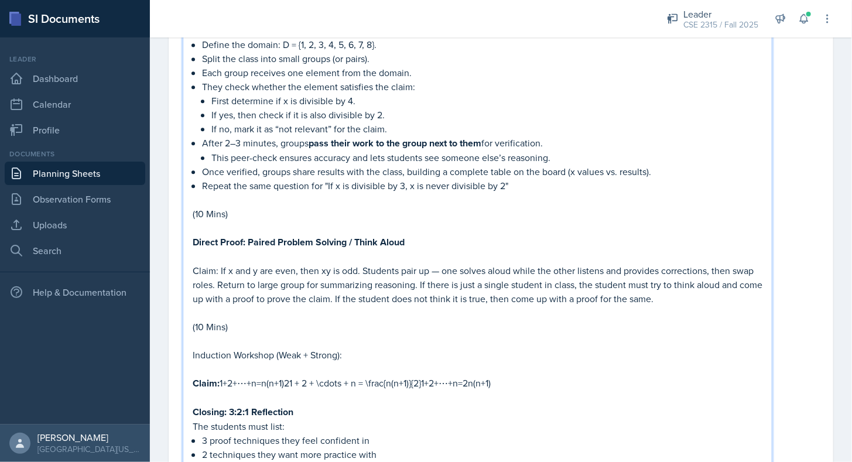
drag, startPoint x: 292, startPoint y: 372, endPoint x: 500, endPoint y: 376, distance: 208.0
click at [500, 376] on p "Claim: 1+2+⋯+n=n(n+1)21 + 2 + \cdots + n = \frac{n(n+1)}{2}1+2+⋯+n=2n(n+1)​" at bounding box center [478, 383] width 570 height 15
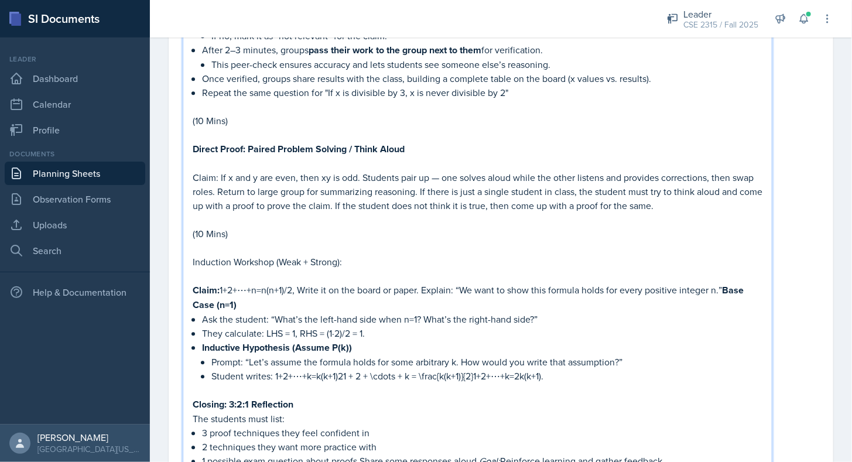
scroll to position [1310, 0]
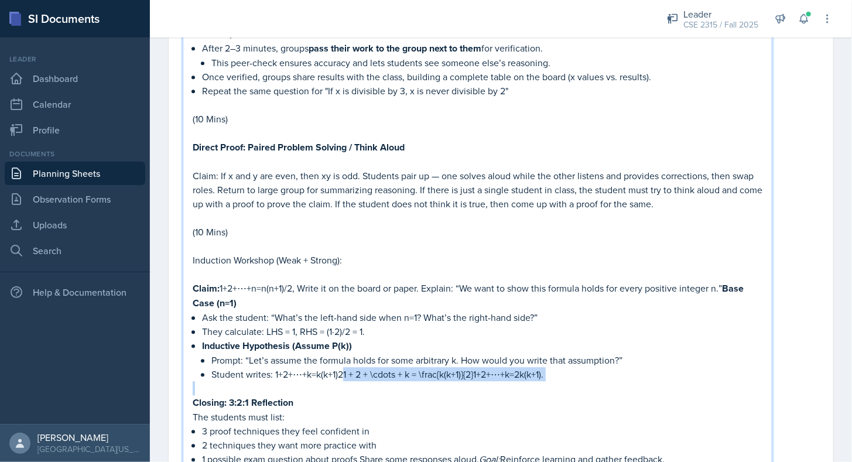
drag, startPoint x: 343, startPoint y: 366, endPoint x: 561, endPoint y: 371, distance: 218.0
click at [561, 371] on div "Icebreaker : Speed Rounds: What’s your favorite number and why? If math were an…" at bounding box center [478, 63] width 570 height 863
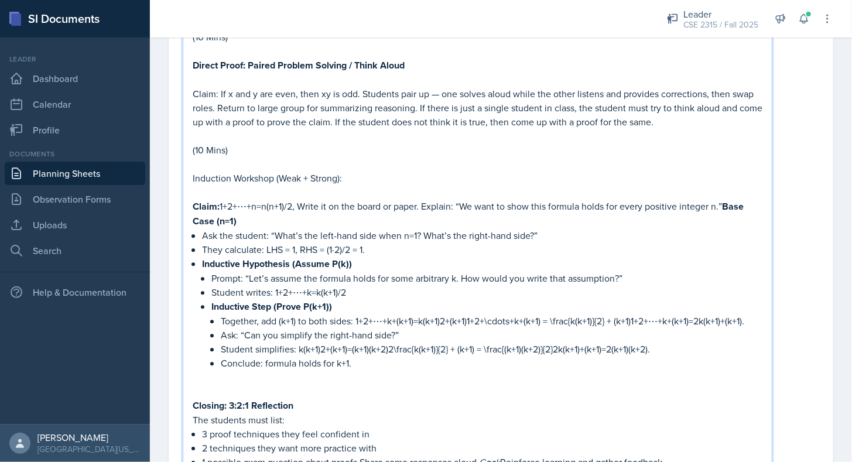
scroll to position [1393, 0]
drag, startPoint x: 448, startPoint y: 310, endPoint x: 752, endPoint y: 309, distance: 304.6
click at [752, 313] on p "Together, add (k+1) to both sides: 1+2+⋯+k+(k+1)=k(k+1)2+(k+1)1+2+\cdots+k+(k+1…" at bounding box center [492, 320] width 542 height 14
click at [319, 342] on p "Student simplifies: k(k+1)2+(k+1)=(k+1)(k+2)2\frac{k(k+1)}{2} + (k+1) = \frac{(…" at bounding box center [492, 349] width 542 height 14
click at [390, 342] on p "Student simplifies: k(k+1)/2+(k+1)=(k+1)(k+2)2\frac{k(k+1)}{2} + (k+1) = \frac{…" at bounding box center [492, 349] width 542 height 14
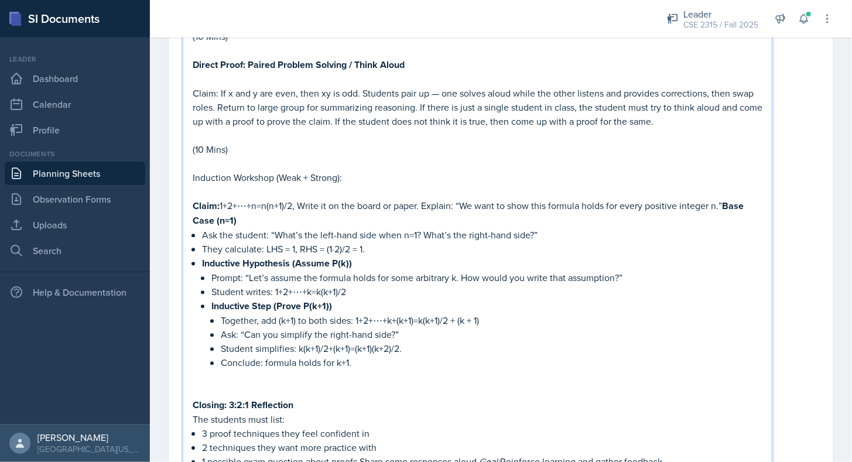
click at [365, 356] on p "Conclude: formula holds for k+1." at bounding box center [492, 363] width 542 height 14
click at [385, 356] on p "Conclude: formula holds for k+1." at bounding box center [492, 363] width 542 height 14
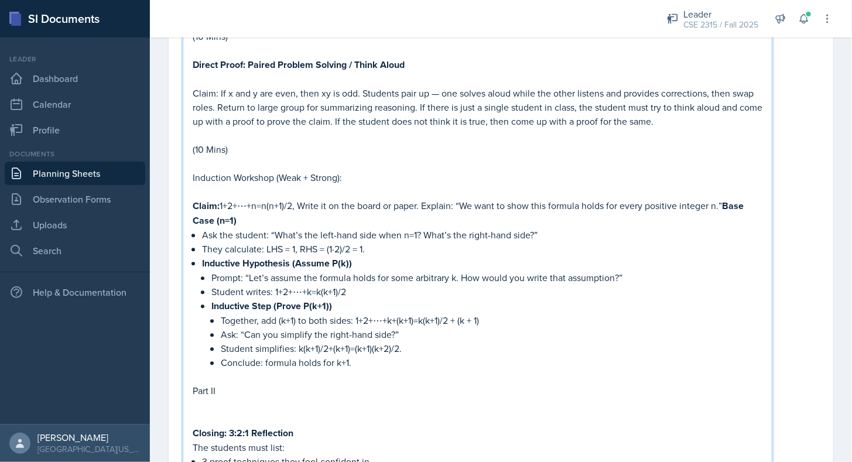
click at [364, 209] on p "Claim: 1+2+⋯+n=n(n+1)/2, Write it on the board or paper. Explain: “We want to s…" at bounding box center [478, 213] width 570 height 29
click at [347, 170] on p "Induction Workshop (Weak + Strong):" at bounding box center [478, 177] width 570 height 14
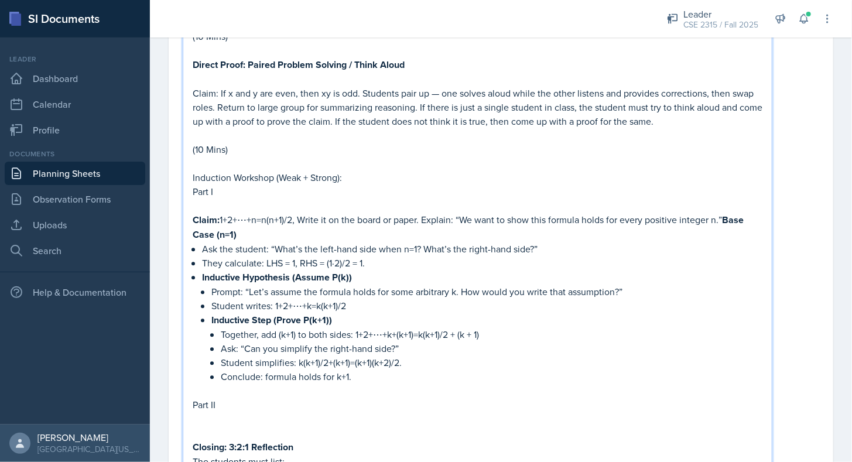
click at [359, 170] on p "Induction Workshop (Weak + Strong):" at bounding box center [478, 177] width 570 height 14
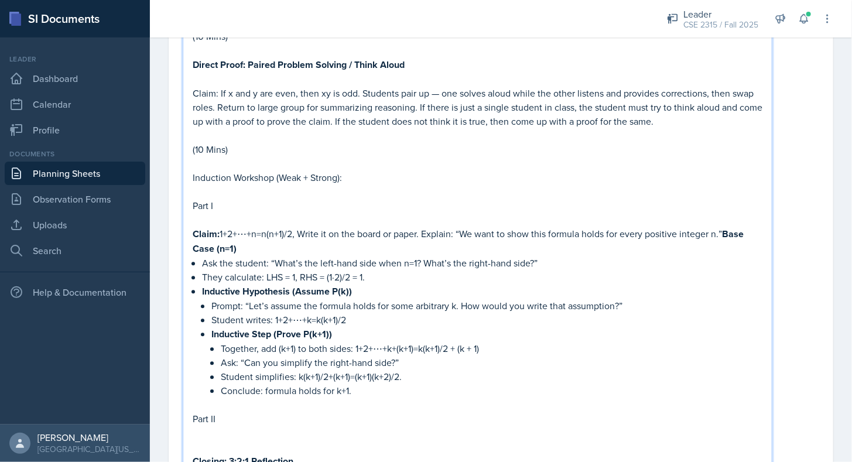
scroll to position [1503, 0]
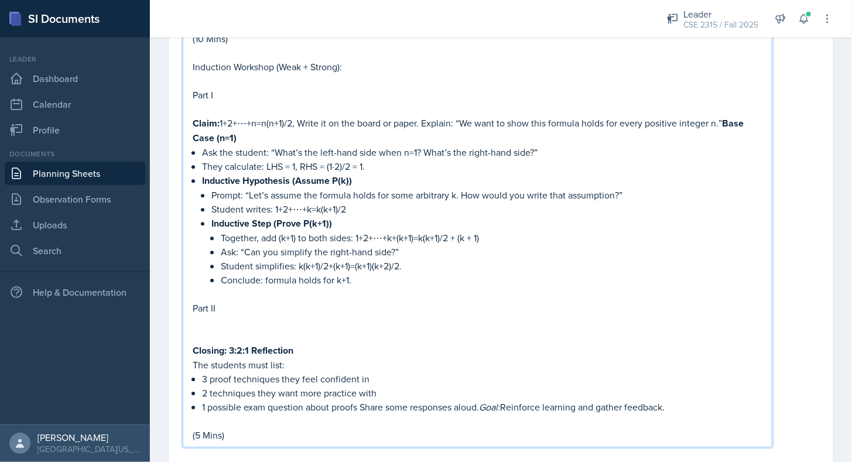
click at [257, 301] on p "Part II" at bounding box center [478, 308] width 570 height 14
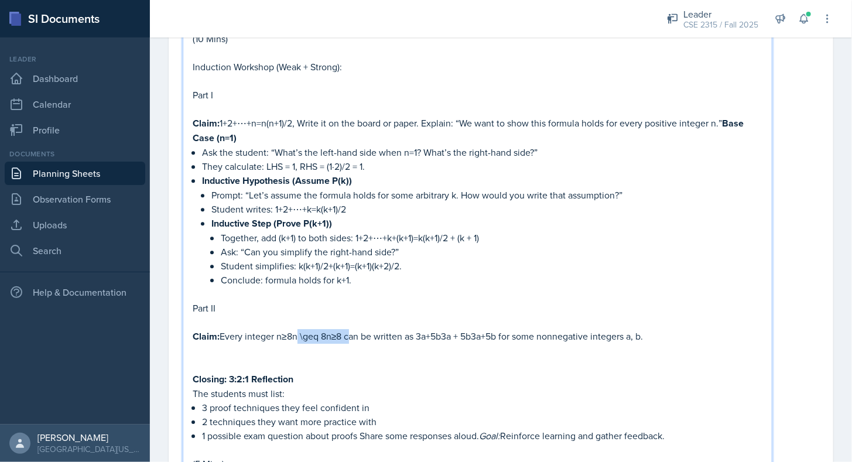
drag, startPoint x: 295, startPoint y: 328, endPoint x: 348, endPoint y: 326, distance: 52.8
click at [348, 329] on p "Claim: Every integer n≥8n \geq 8n≥8 can be written as 3a+5b3a + 5b3a+5b for som…" at bounding box center [478, 336] width 570 height 15
drag, startPoint x: 395, startPoint y: 323, endPoint x: 451, endPoint y: 326, distance: 55.7
click at [451, 329] on p "Claim: Every integer n≥8 can be written as 3a+5b3a + 5b3a+5b for some nonnegati…" at bounding box center [478, 336] width 570 height 15
click at [582, 329] on p "Claim: Every integer n≥8 can be written as 3a+5b for some nonnegative integers …" at bounding box center [478, 336] width 570 height 15
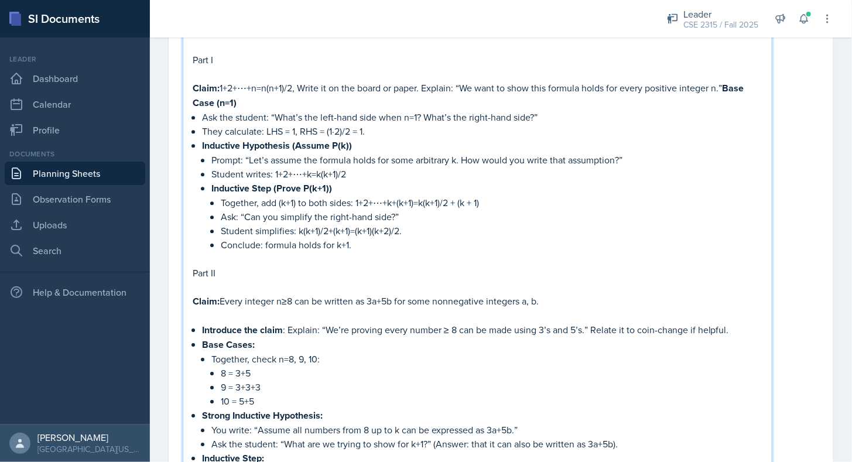
scroll to position [1585, 0]
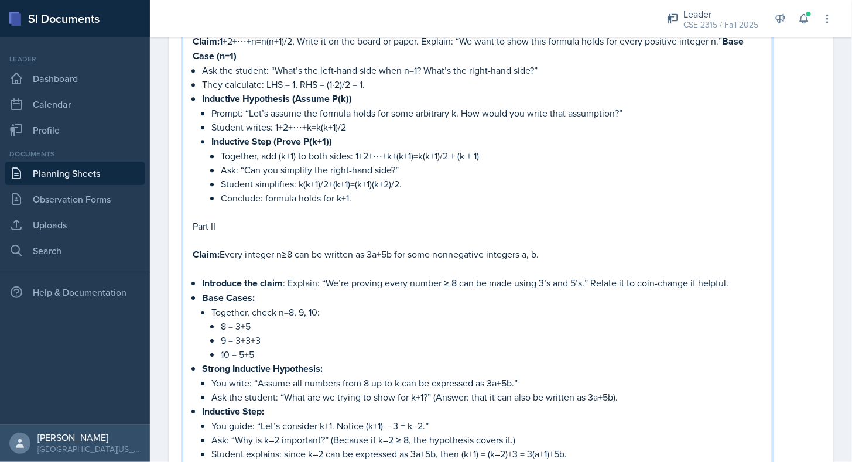
click at [234, 376] on p "You write: “Assume all numbers from 8 up to k can be expressed as 3a+5b.”" at bounding box center [486, 383] width 551 height 14
drag, startPoint x: 432, startPoint y: 383, endPoint x: 639, endPoint y: 377, distance: 207.5
click at [639, 390] on p "Ask the student: “What are we trying to show for k+1?” (Answer: that it can als…" at bounding box center [486, 397] width 551 height 14
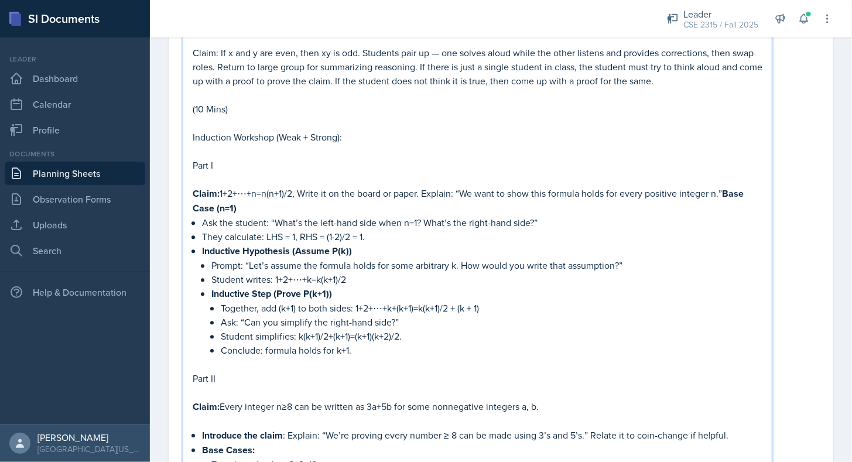
scroll to position [1433, 0]
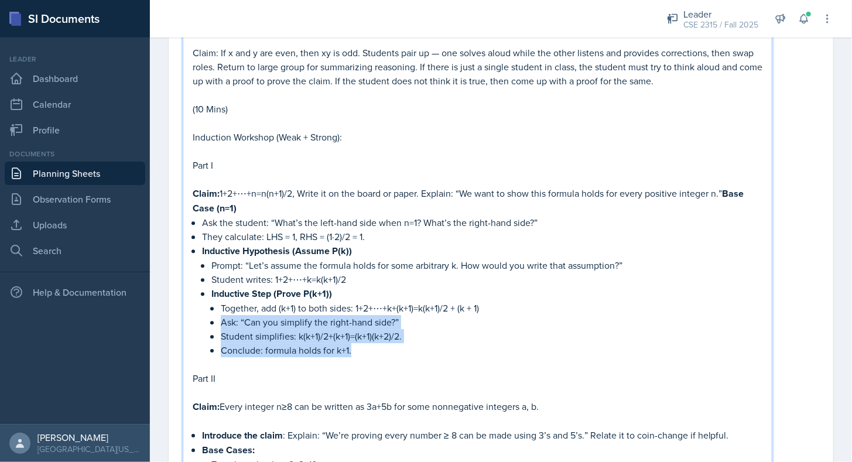
drag, startPoint x: 394, startPoint y: 335, endPoint x: 222, endPoint y: 310, distance: 173.4
click at [222, 310] on ul "Together, add (k+1) to both sides: 1+2+⋯+k+(k+1)=k(k+1)/2 + (k + 1) Ask: “Can y…" at bounding box center [492, 329] width 542 height 56
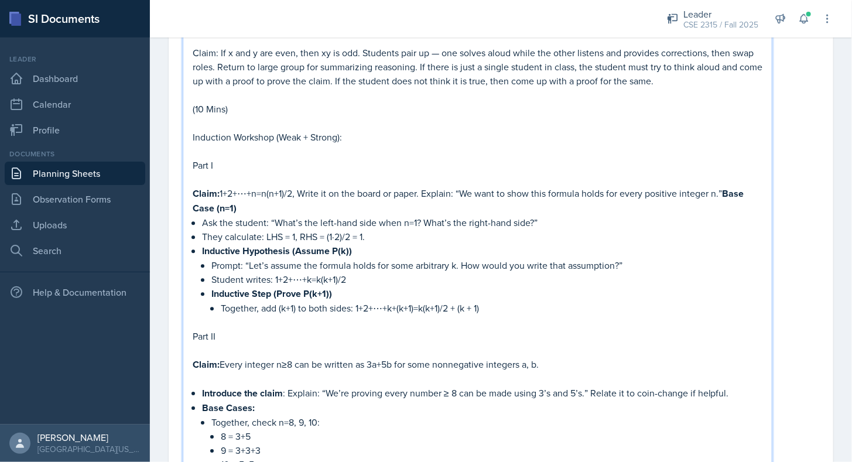
click at [265, 216] on p "Ask the student: “What’s the left-hand side when n=1? What’s the right-hand sid…" at bounding box center [482, 223] width 561 height 14
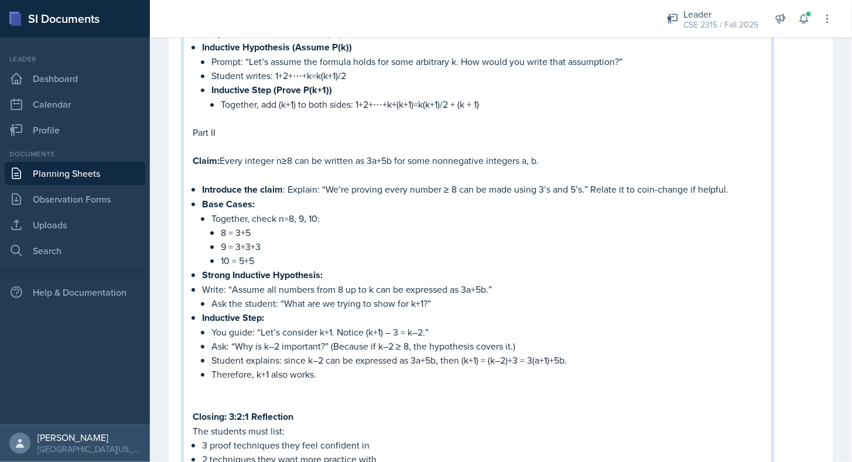
scroll to position [1637, 0]
click at [226, 282] on p "Write: “Assume all numbers from 8 up to k can be expressed as 3a+5b.”" at bounding box center [482, 289] width 561 height 14
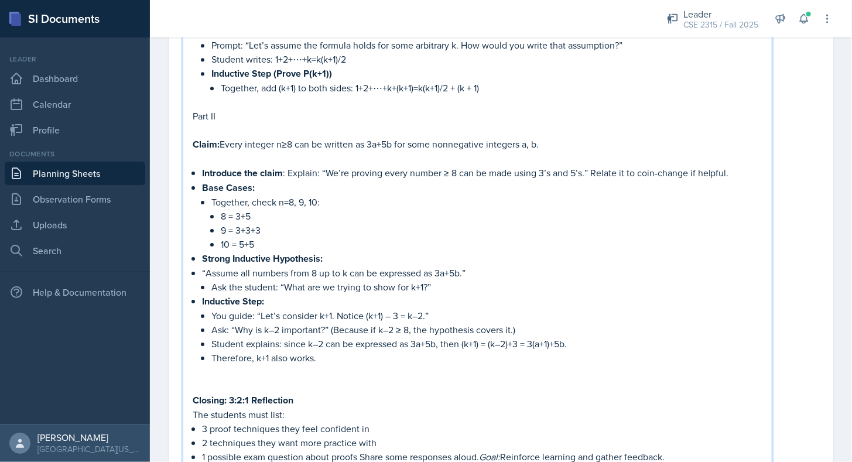
scroll to position [1653, 0]
click at [338, 365] on p at bounding box center [478, 372] width 570 height 14
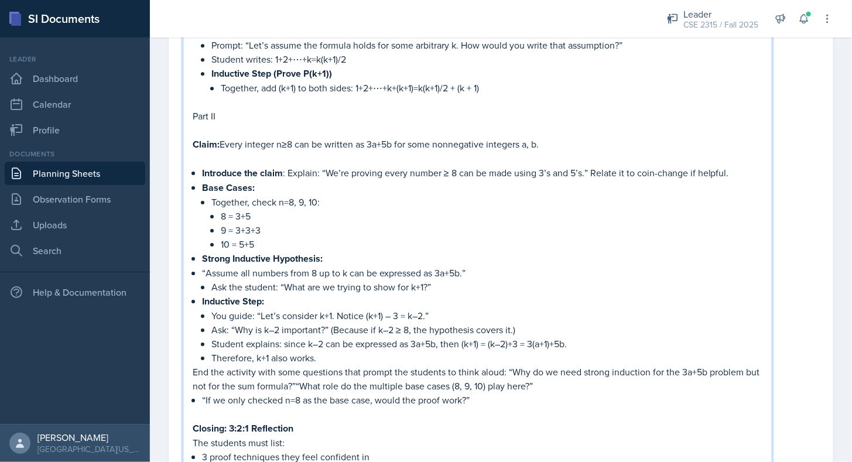
click at [311, 370] on p "End the activity with some questions that prompt the students to think aloud: “…" at bounding box center [478, 379] width 570 height 28
click at [202, 393] on p "“If we only checked n=8 as the base case, would the proof work?”" at bounding box center [482, 400] width 561 height 14
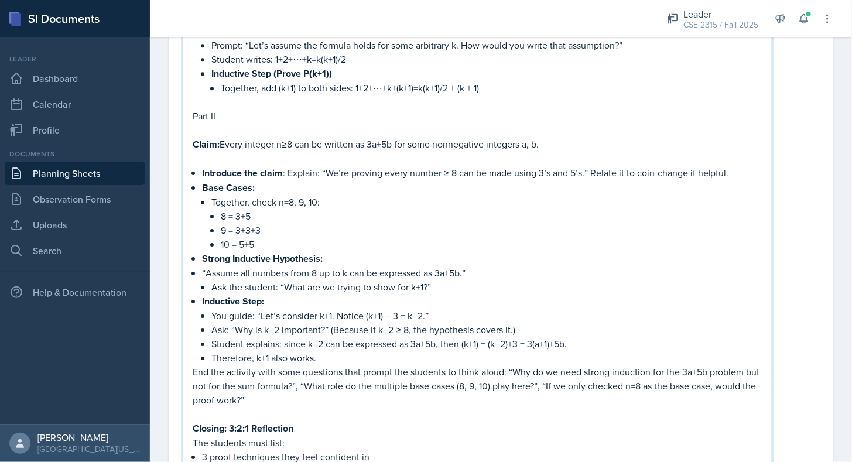
click at [301, 384] on p "End the activity with some questions that prompt the students to think aloud: “…" at bounding box center [478, 386] width 570 height 42
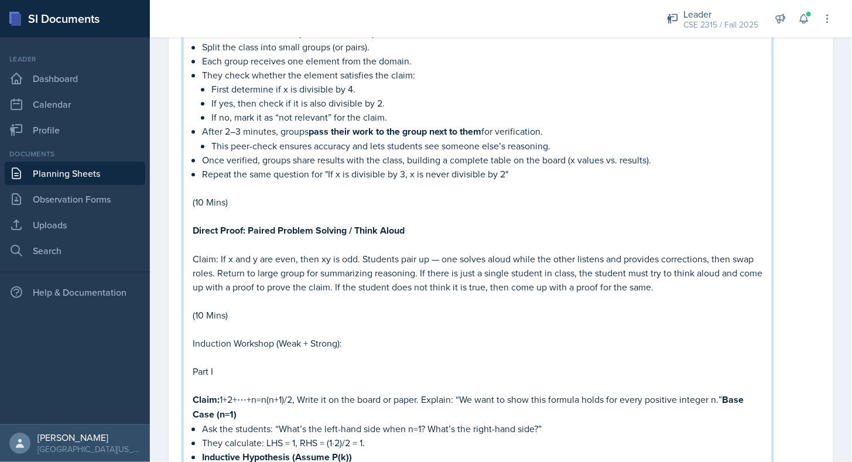
scroll to position [1227, 0]
click at [722, 276] on p "Claim: If x and y are even, then xy is odd. Students pair up — one solves aloud…" at bounding box center [478, 273] width 570 height 42
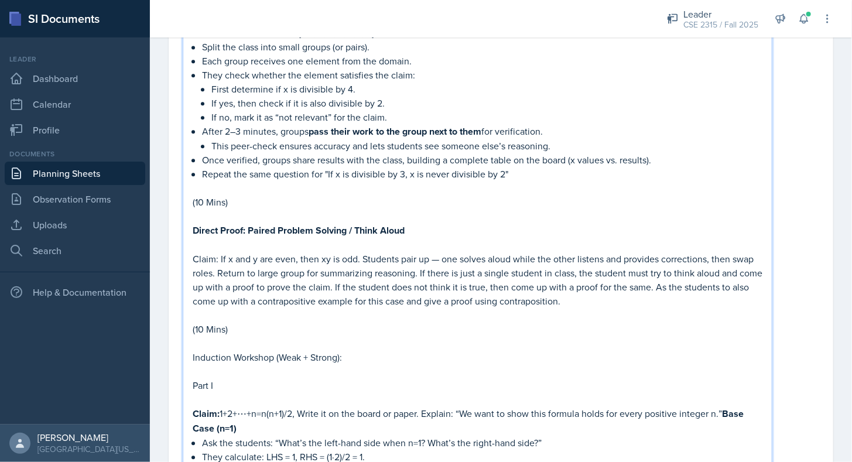
click at [203, 322] on p "(10 Mins)" at bounding box center [478, 329] width 570 height 14
click at [296, 289] on p "Claim: If x and y are even, then xy is odd. Students pair up — one solves aloud…" at bounding box center [478, 280] width 570 height 56
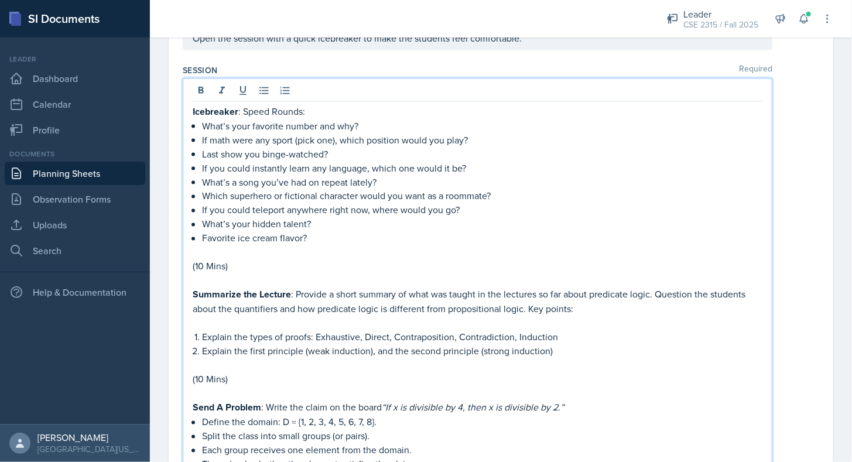
scroll to position [837, 0]
click at [296, 289] on p "Summarize the Lecture : Provide a short summary of what was taught in the lectu…" at bounding box center [478, 302] width 570 height 29
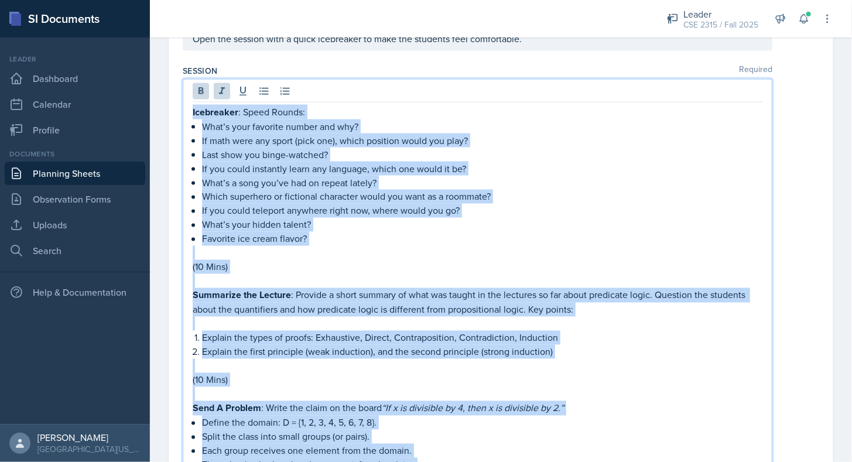
copy div "Loremipsum : Dolor Sitame: Cons’a elit seddoeiu tempor inc utl? Et dolo magn al…"
click at [296, 289] on p "Summarize the Lecture : Provide a short summary of what was taught in the lectu…" at bounding box center [478, 302] width 570 height 29
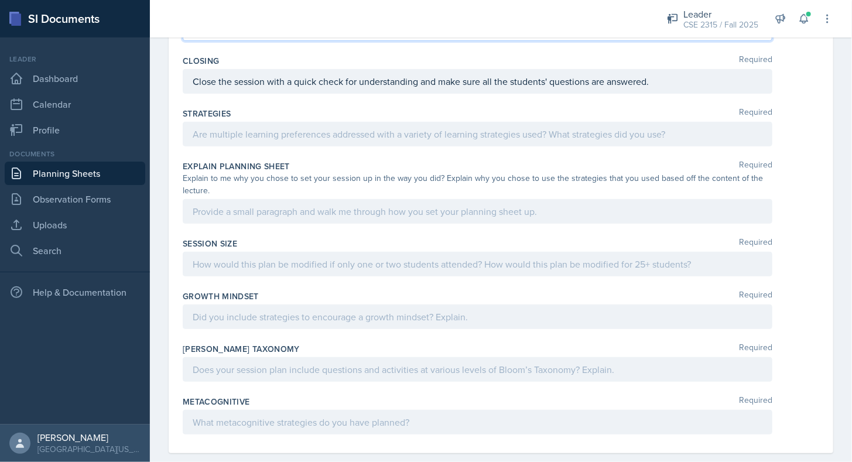
click at [289, 108] on div "Strategies Required" at bounding box center [501, 114] width 637 height 12
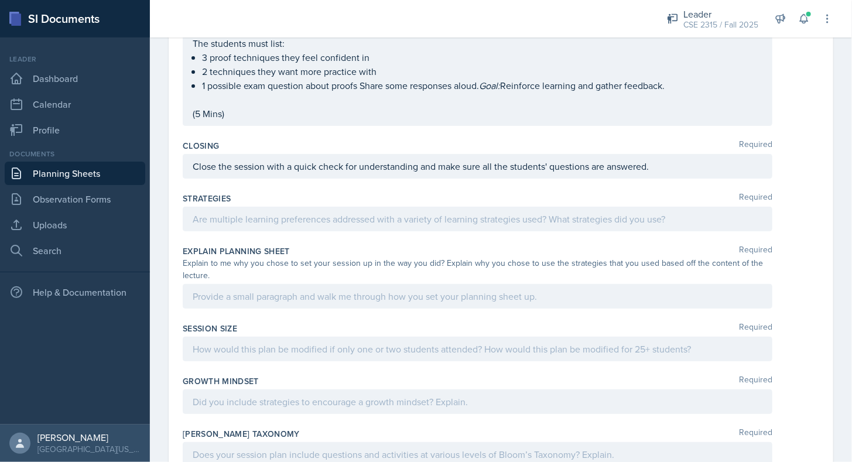
click at [310, 212] on p at bounding box center [478, 219] width 570 height 14
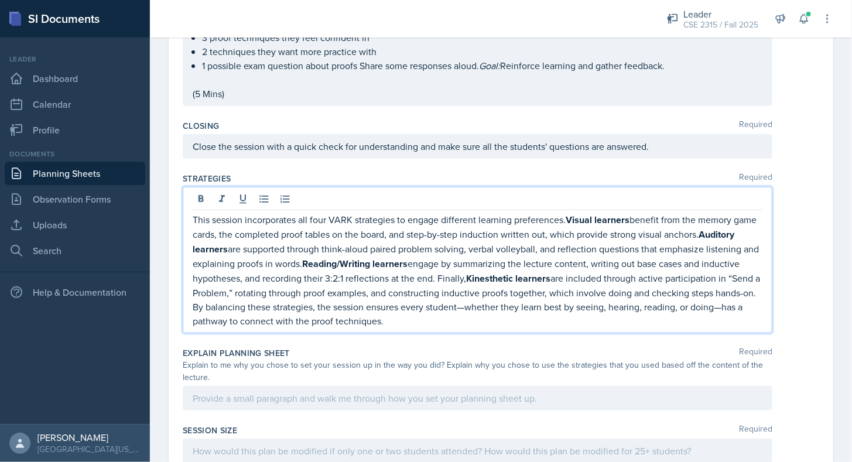
click at [282, 386] on div at bounding box center [478, 398] width 590 height 25
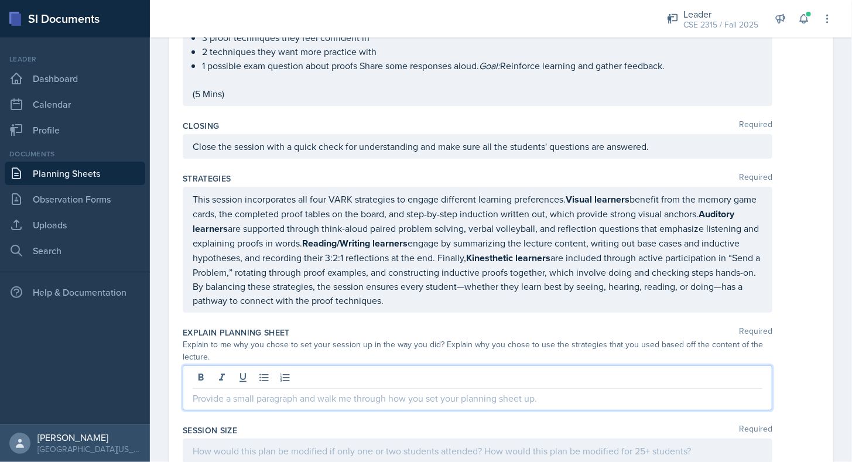
scroll to position [2074, 0]
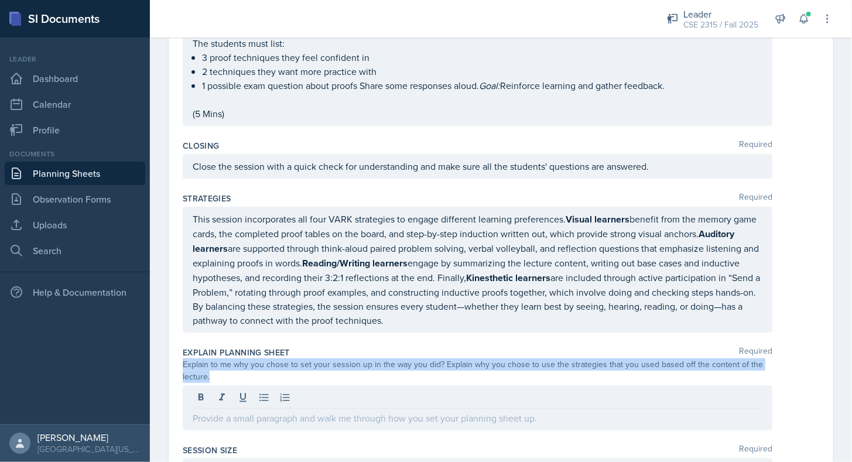
drag, startPoint x: 182, startPoint y: 345, endPoint x: 236, endPoint y: 363, distance: 57.4
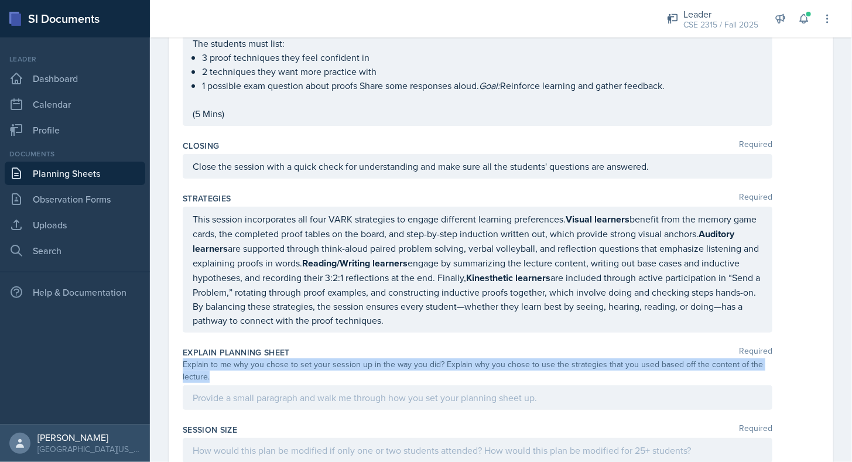
copy div "Explain to me why you chose to set your session up in the way you did? Explain …"
click at [236, 363] on div "Explain to me why you chose to set your session up in the way you did? Explain …" at bounding box center [478, 371] width 590 height 25
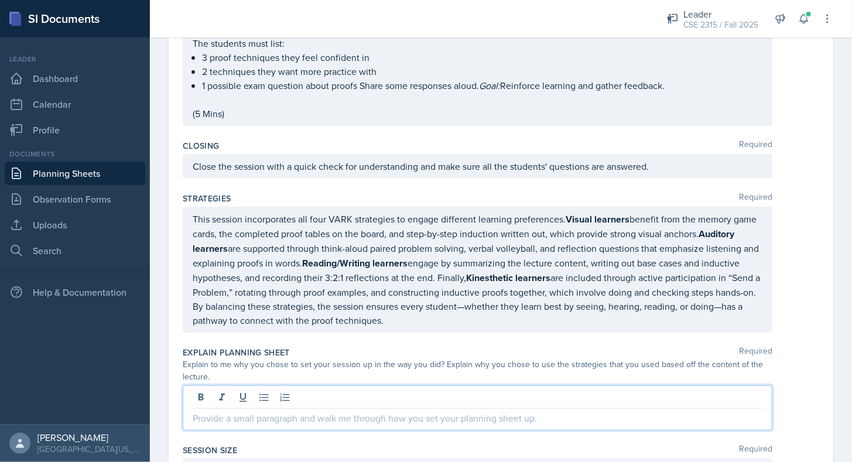
click at [385, 385] on div at bounding box center [478, 407] width 590 height 45
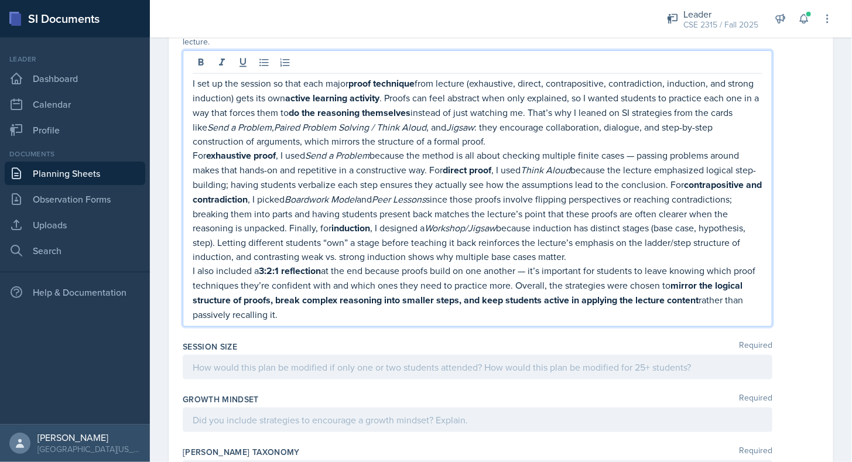
click at [373, 341] on div "Session Size Required" at bounding box center [501, 347] width 637 height 12
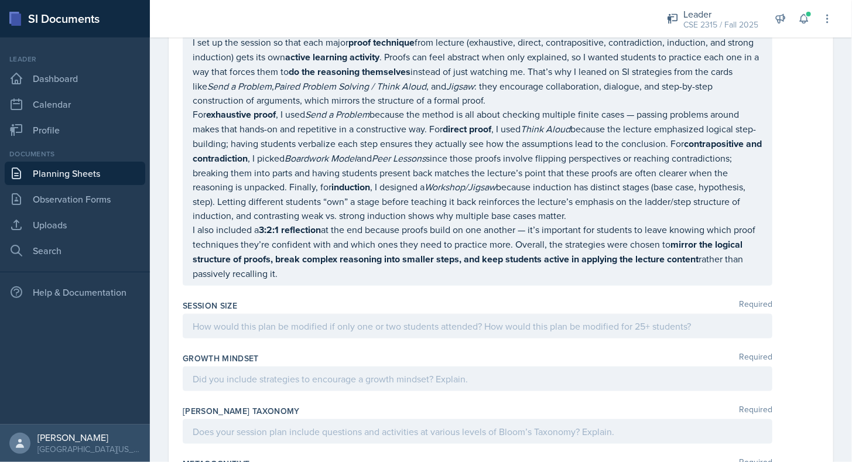
scroll to position [2431, 0]
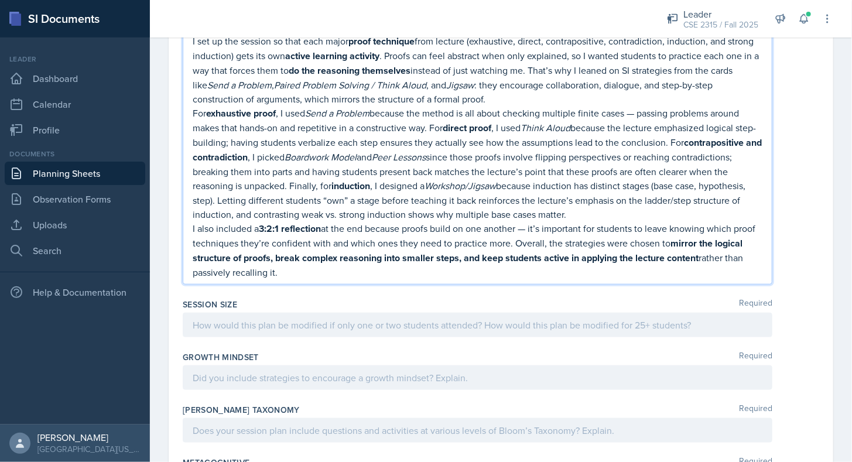
click at [425, 221] on p "I also included a 3:2:1 reflection at the end because proofs build on one anoth…" at bounding box center [478, 250] width 570 height 58
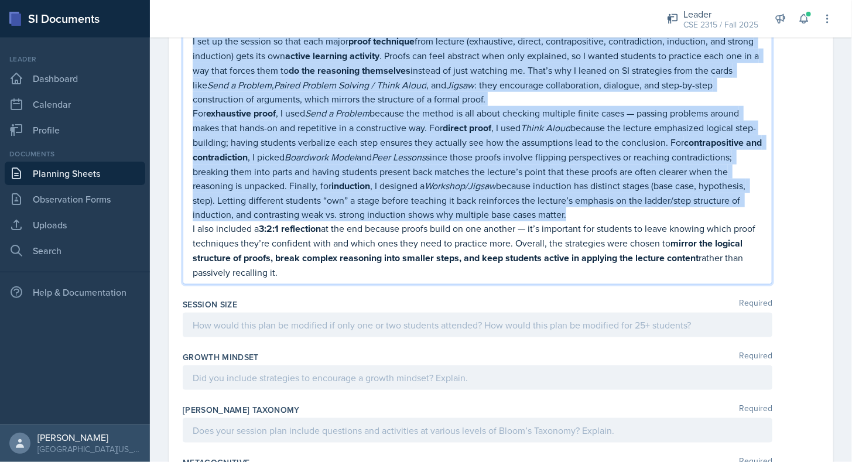
scroll to position [2494, 0]
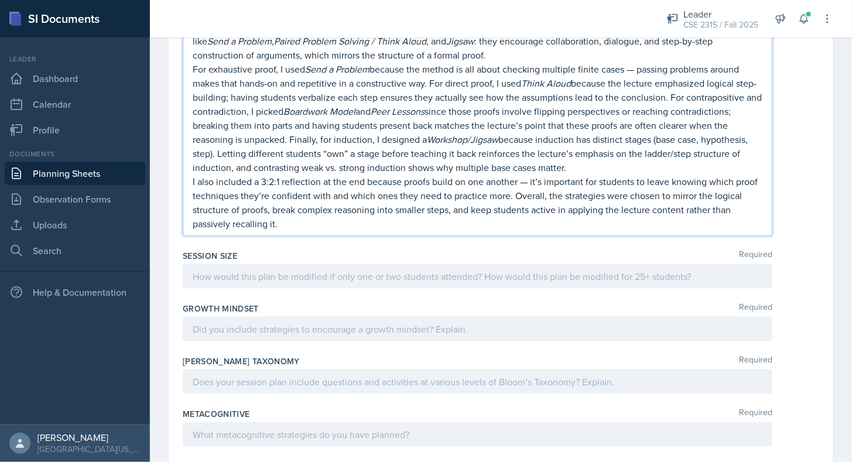
click at [404, 250] on div "Session Size Required" at bounding box center [501, 256] width 637 height 12
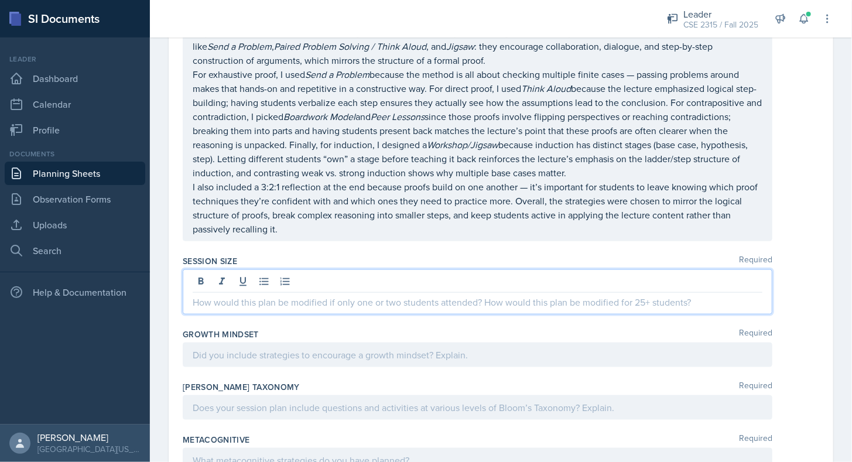
scroll to position [2489, 0]
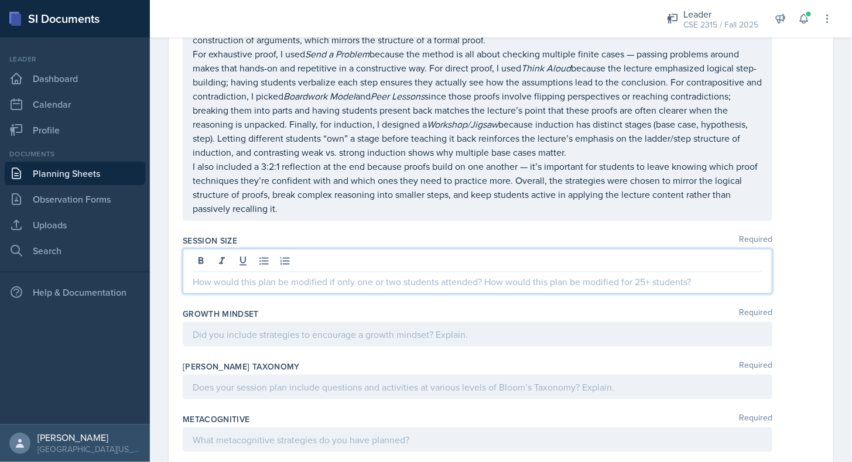
click at [335, 275] on p at bounding box center [478, 282] width 570 height 14
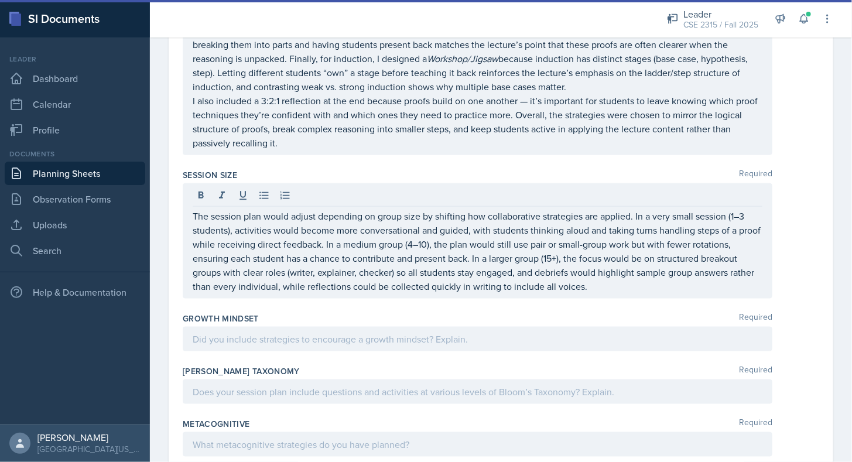
click at [348, 308] on div "Growth Mindset Required" at bounding box center [501, 334] width 637 height 53
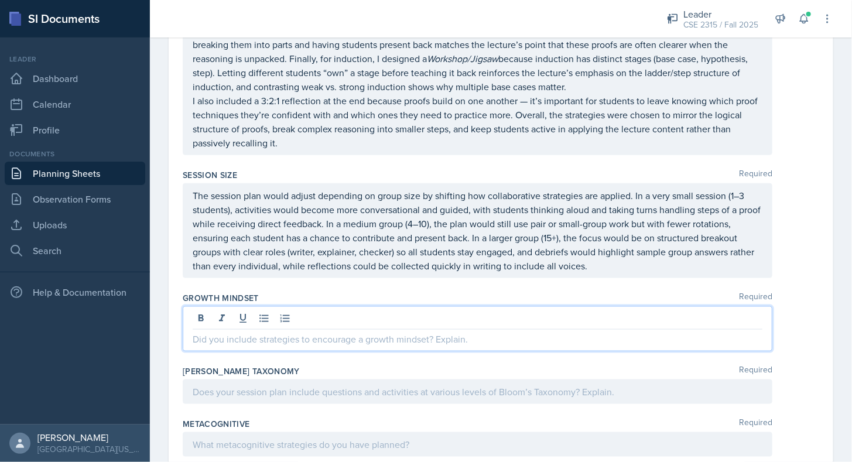
click at [338, 306] on div at bounding box center [478, 328] width 590 height 45
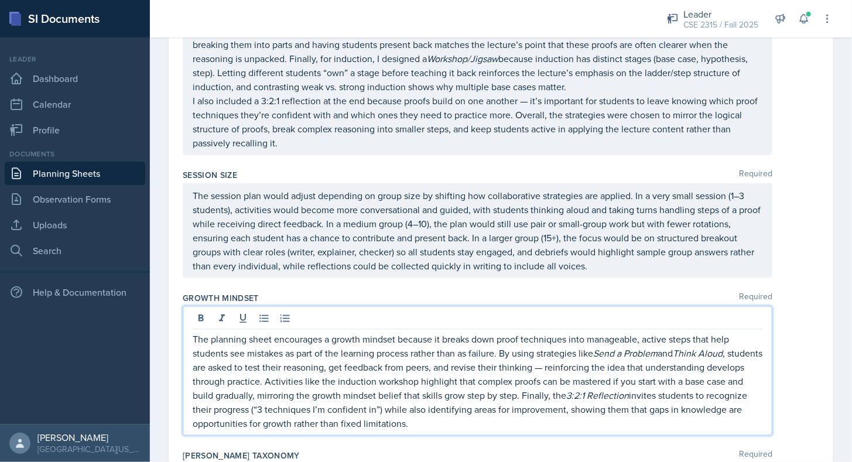
scroll to position [2658, 0]
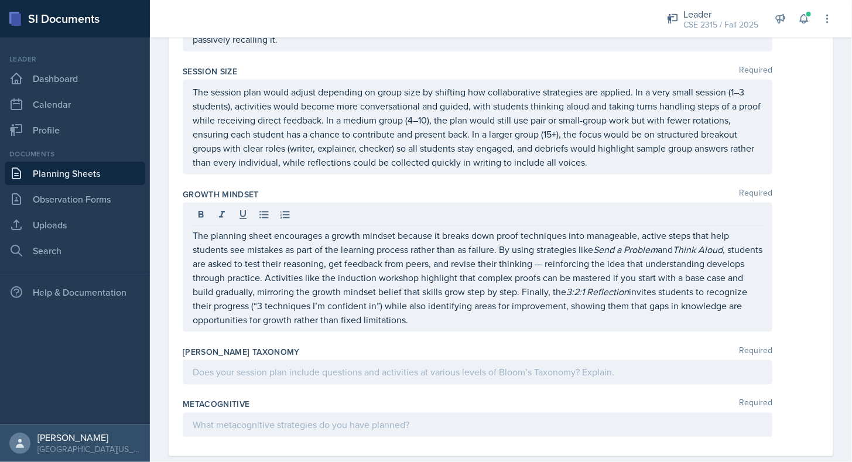
click at [279, 362] on div at bounding box center [478, 372] width 590 height 25
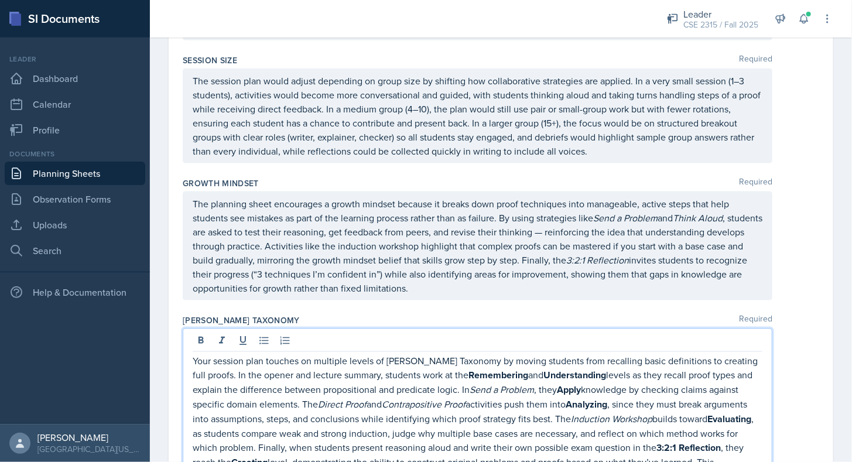
scroll to position [2785, 0]
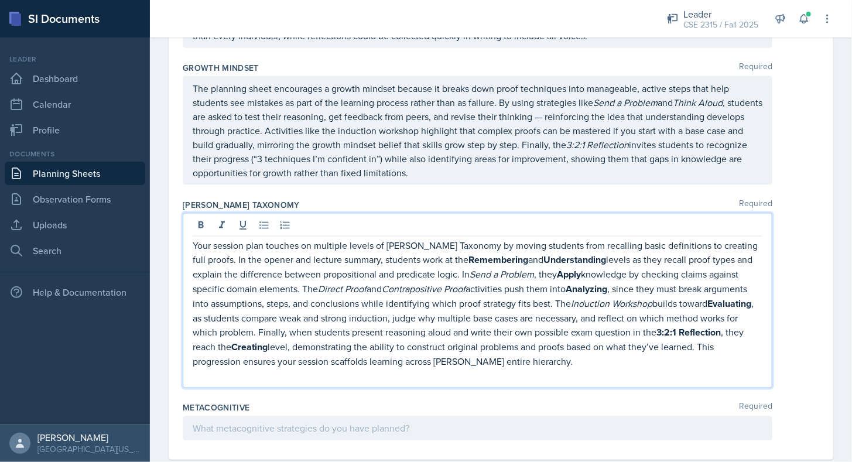
click at [326, 369] on p at bounding box center [478, 376] width 570 height 14
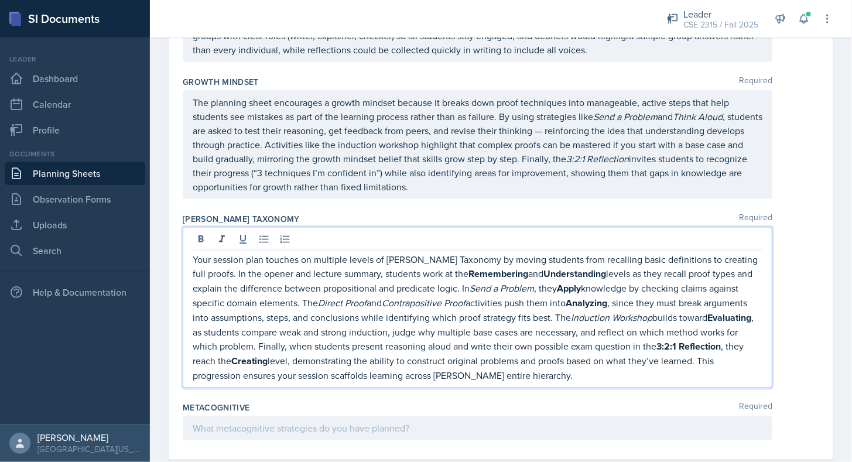
click at [316, 422] on p at bounding box center [478, 429] width 570 height 14
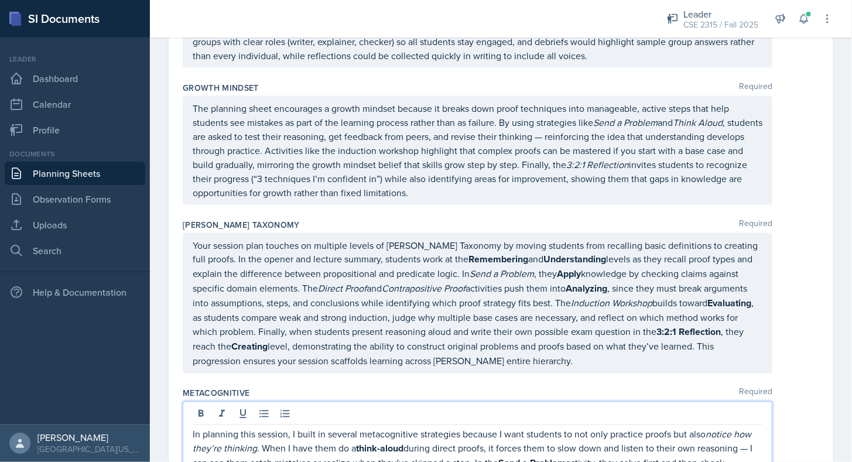
scroll to position [2820, 0]
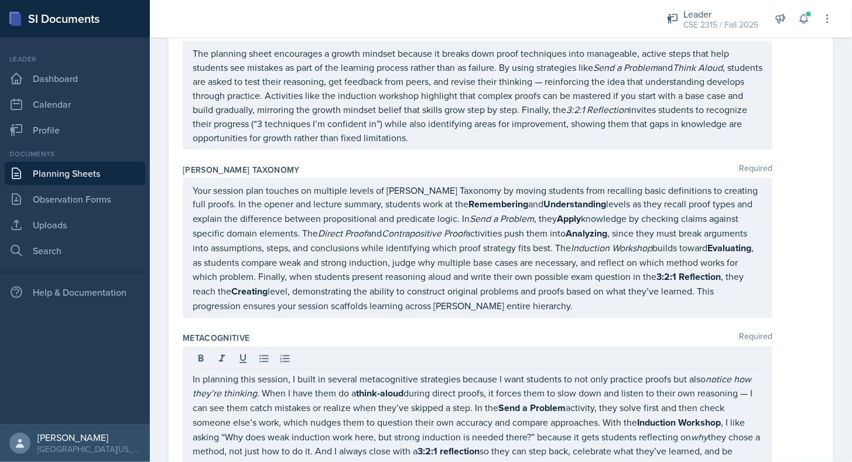
click at [396, 333] on div "Metacognitive Required" at bounding box center [501, 339] width 637 height 12
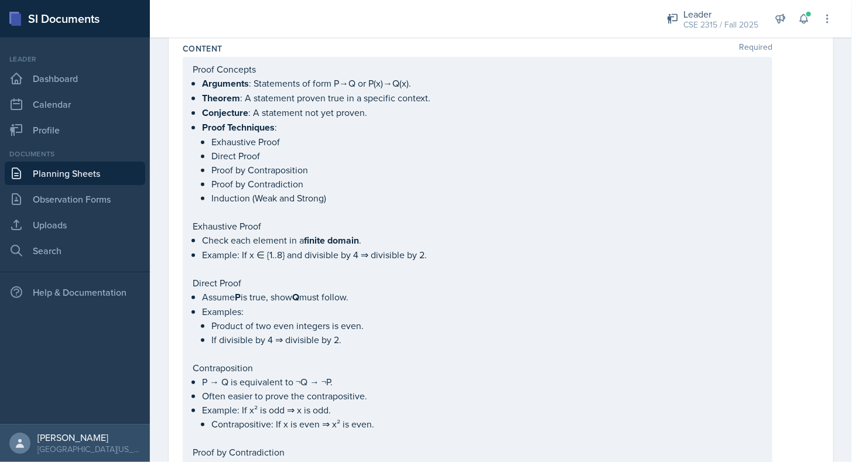
scroll to position [0, 0]
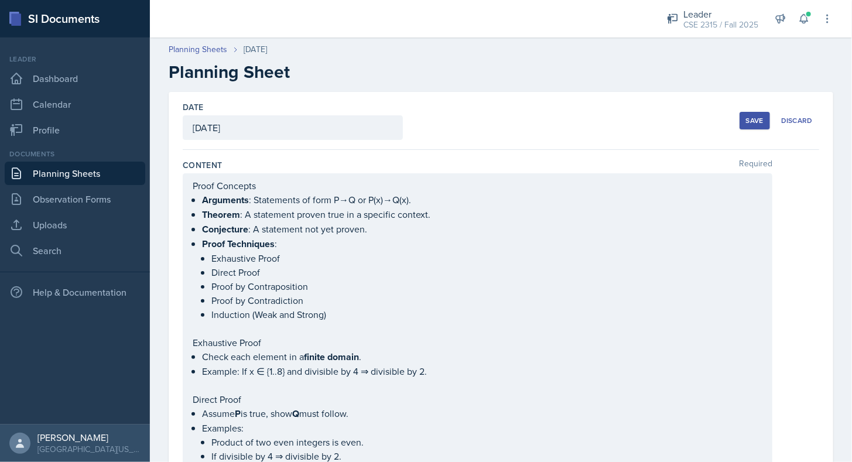
click at [749, 129] on div "Save Discard" at bounding box center [780, 120] width 80 height 27
click at [748, 122] on div "Save" at bounding box center [755, 120] width 18 height 9
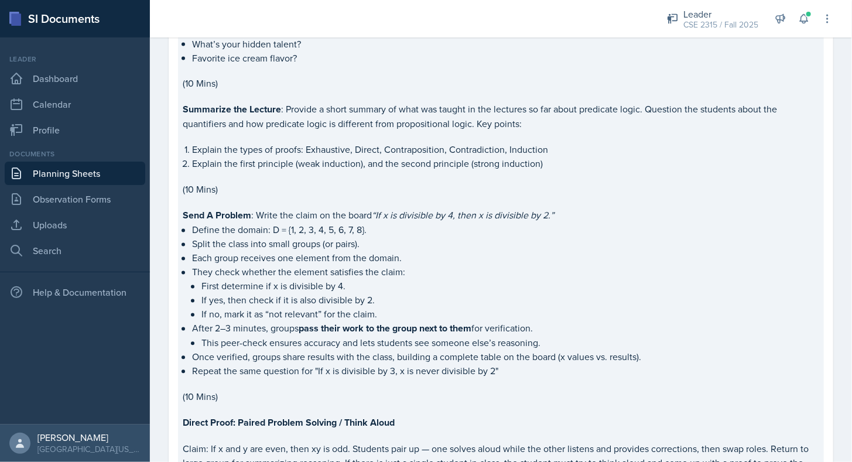
scroll to position [951, 0]
click at [313, 264] on p "They check whether the element satisfies the claim:" at bounding box center [505, 271] width 627 height 14
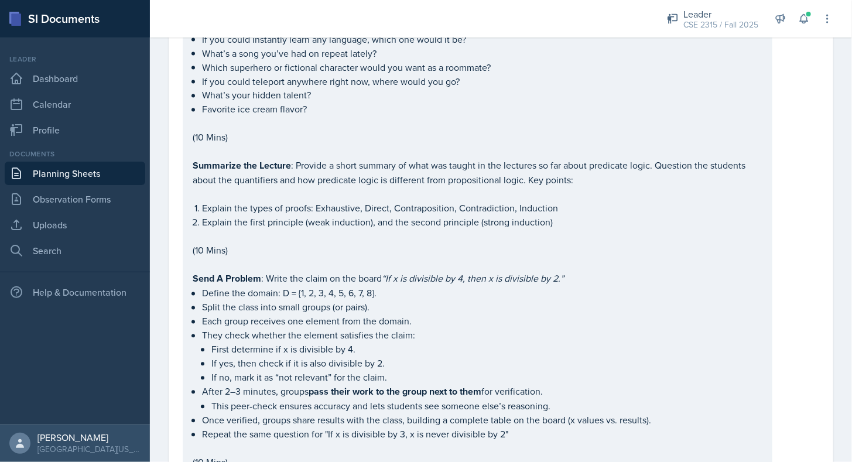
scroll to position [966, 0]
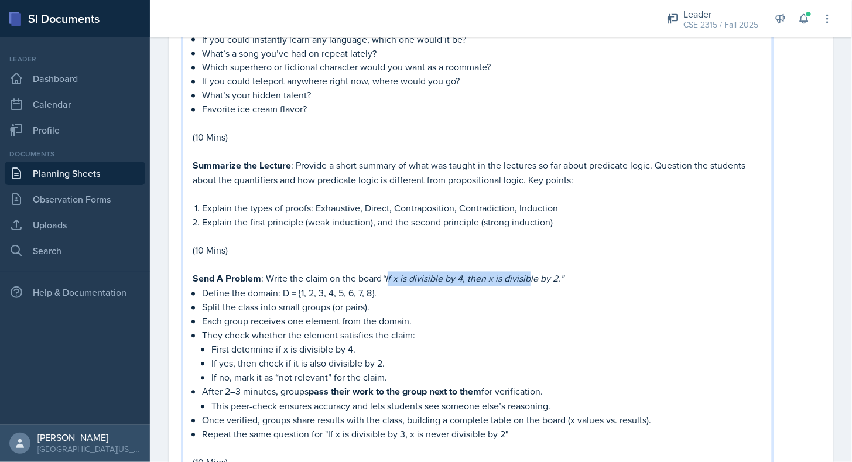
drag, startPoint x: 389, startPoint y: 269, endPoint x: 531, endPoint y: 272, distance: 142.4
click at [531, 272] on em "“If x is divisible by 4, then x is divisible by 2.”" at bounding box center [473, 278] width 182 height 13
drag, startPoint x: 388, startPoint y: 272, endPoint x: 558, endPoint y: 276, distance: 170.5
click at [558, 276] on em "“If x is divisible by 4, then x is divisible by 2.”" at bounding box center [473, 278] width 182 height 13
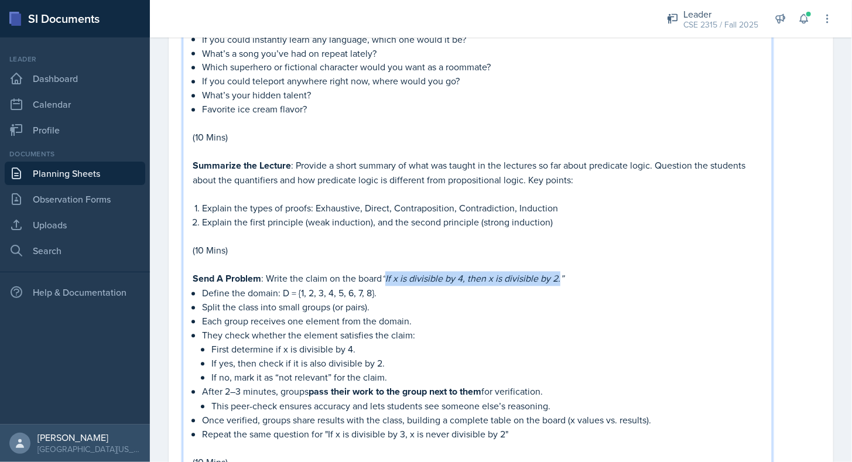
copy em "If x is divisible by 4, then x is divisible by 2."
click at [530, 315] on p "Each group receives one element from the domain." at bounding box center [482, 322] width 561 height 14
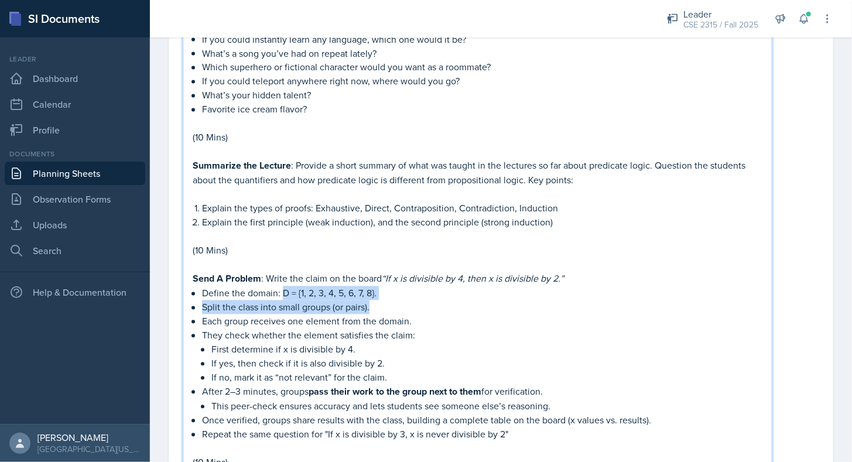
drag, startPoint x: 284, startPoint y: 286, endPoint x: 383, endPoint y: 292, distance: 99.2
click at [383, 292] on ul "Define the domain: D = {1, 2, 3, 4, 5, 6, 7, 8}. Split the class into small gro…" at bounding box center [482, 363] width 561 height 155
copy p "D = {1, 2, 3, 4, 5, 6, 7, 8}"
click at [383, 301] on p "Split the class into small groups (or pairs)." at bounding box center [482, 308] width 561 height 14
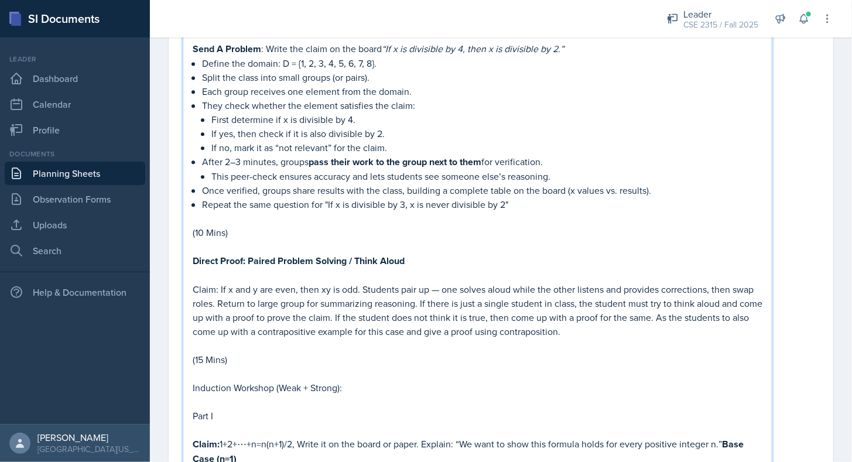
scroll to position [1199, 0]
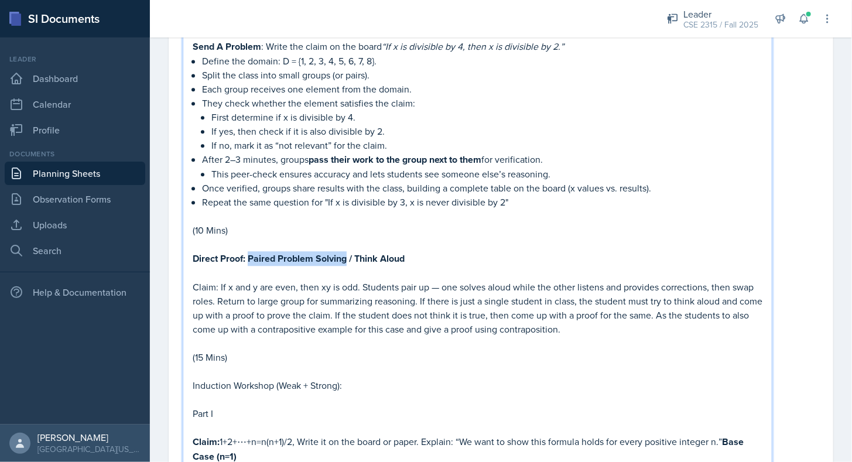
drag, startPoint x: 248, startPoint y: 251, endPoint x: 347, endPoint y: 246, distance: 98.5
click at [347, 252] on strong "Direct Proof: Paired Problem Solving / Think Aloud" at bounding box center [299, 258] width 212 height 13
drag, startPoint x: 193, startPoint y: 248, endPoint x: 245, endPoint y: 254, distance: 52.4
click at [245, 254] on strong "Direct Proof: Paired Problem Solving / Think Aloud" at bounding box center [299, 258] width 212 height 13
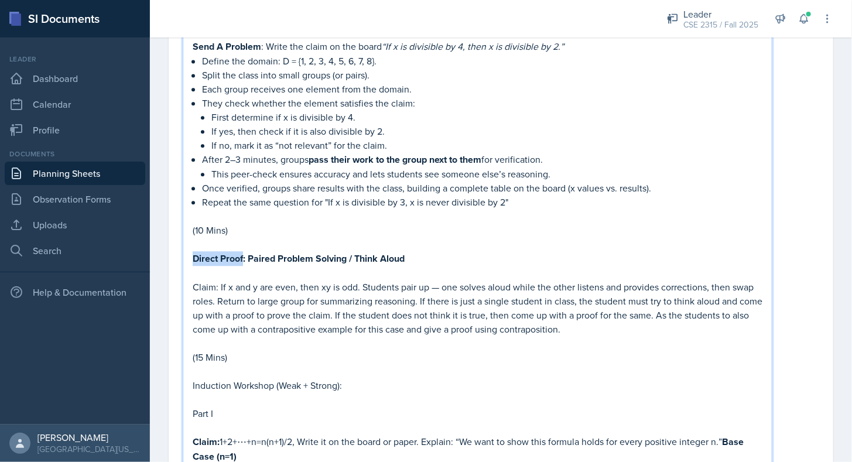
copy strong "Direct Proof"
click at [245, 254] on strong "Direct Proof: Paired Problem Solving / Think Aloud" at bounding box center [299, 258] width 212 height 13
drag, startPoint x: 220, startPoint y: 278, endPoint x: 359, endPoint y: 279, distance: 138.9
click at [359, 280] on p "Claim: If x and y are even, then xy is odd. Students pair up — one solves aloud…" at bounding box center [478, 308] width 570 height 56
copy p "If x and y are even, then xy is odd."
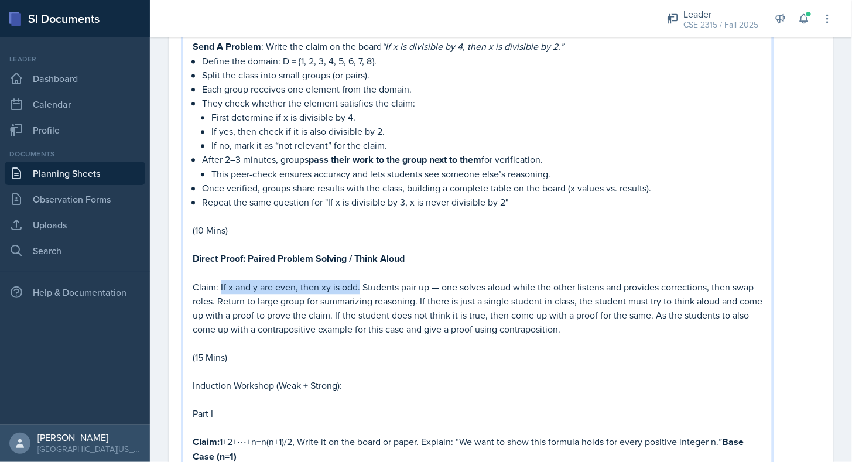
click at [359, 280] on p "Claim: If x and y are even, then xy is odd. Students pair up — one solves aloud…" at bounding box center [478, 308] width 570 height 56
click at [354, 280] on p "Claim: If x and y are even, then xy is odd. Students pair up — one solves aloud…" at bounding box center [478, 308] width 570 height 56
drag, startPoint x: 356, startPoint y: 279, endPoint x: 180, endPoint y: 278, distance: 175.8
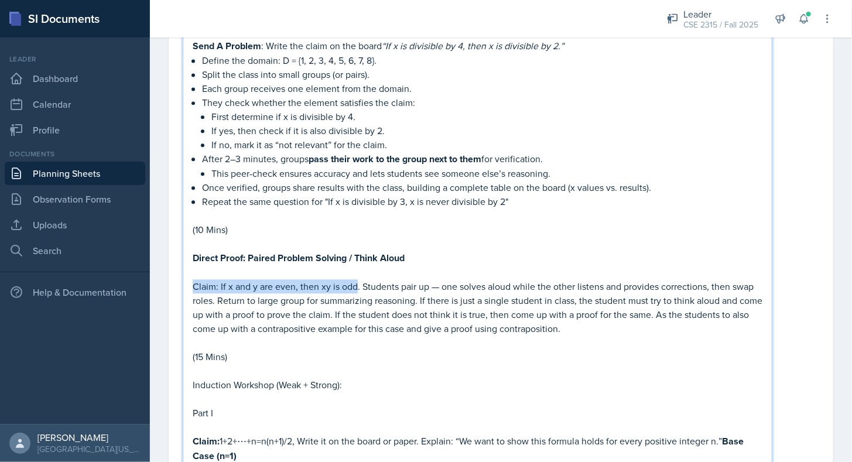
copy p "Claim: If x and y are even, then xy is odd"
click at [223, 279] on p "Claim: If x and y are even, then xy is odd. Students pair up — one solves aloud…" at bounding box center [478, 307] width 570 height 56
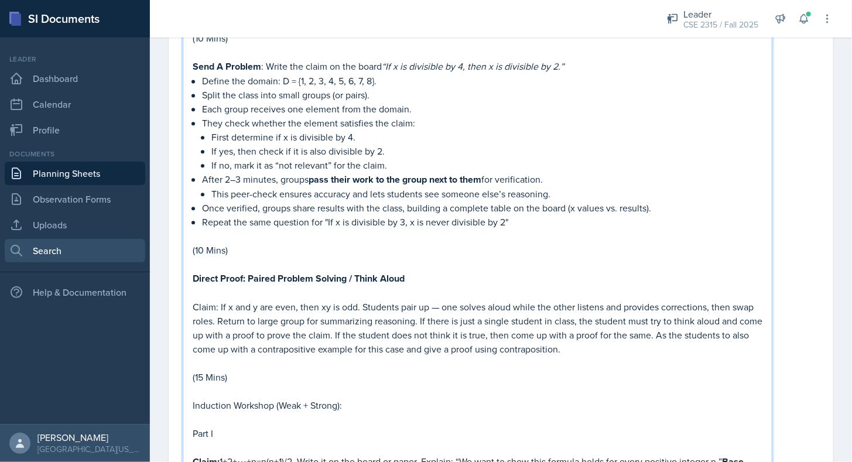
scroll to position [1199, 0]
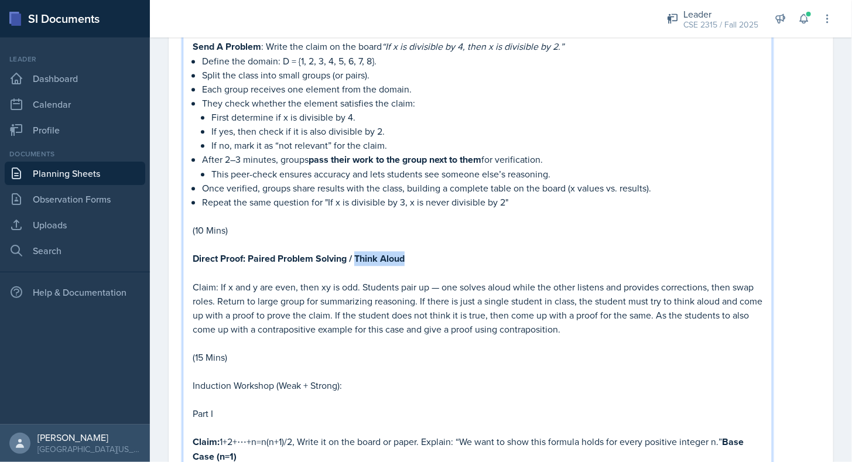
drag, startPoint x: 355, startPoint y: 245, endPoint x: 415, endPoint y: 248, distance: 60.4
click at [415, 251] on p "Direct Proof: Paired Problem Solving / Think Aloud" at bounding box center [478, 258] width 570 height 15
click at [377, 299] on p "Claim: If x and y are even, then xy is odd. Students pair up — one solves aloud…" at bounding box center [478, 308] width 570 height 56
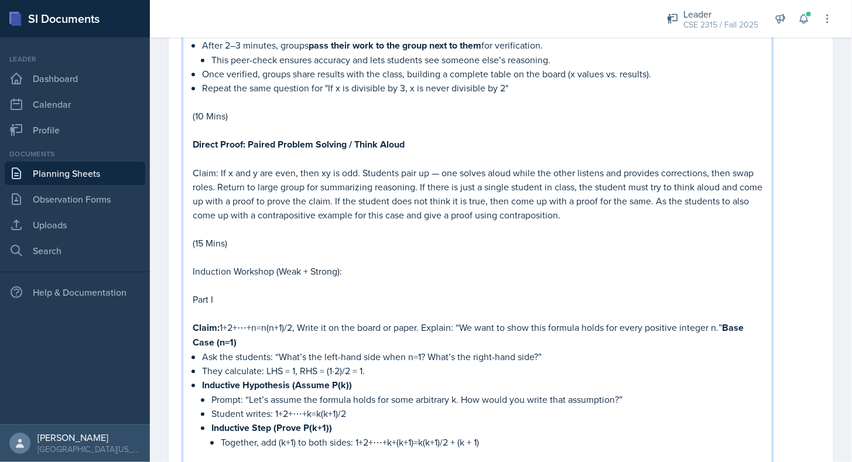
scroll to position [1343, 0]
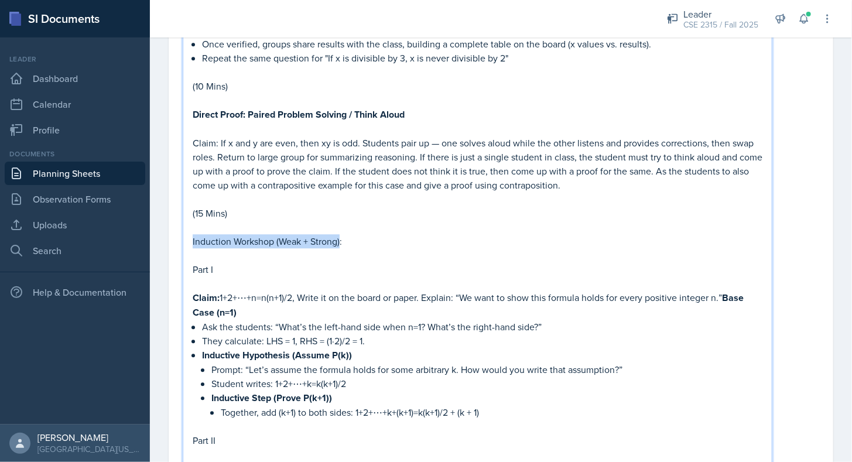
drag, startPoint x: 192, startPoint y: 236, endPoint x: 340, endPoint y: 232, distance: 147.7
click at [340, 234] on p "Induction Workshop (Weak + Strong):" at bounding box center [478, 241] width 570 height 14
click at [280, 249] on p at bounding box center [478, 256] width 570 height 14
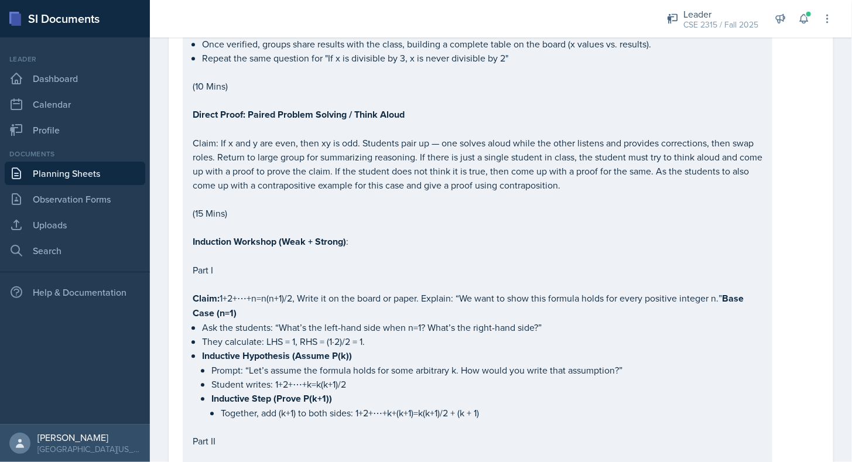
drag, startPoint x: 192, startPoint y: 231, endPoint x: 293, endPoint y: 234, distance: 100.8
click at [293, 234] on div "Icebreaker : Speed Rounds: What’s your favorite number and why? If math were an…" at bounding box center [478, 226] width 590 height 1306
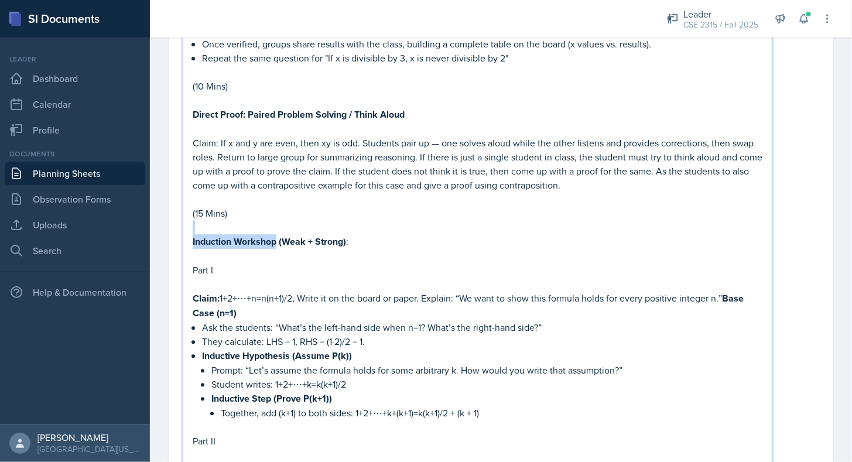
drag, startPoint x: 275, startPoint y: 234, endPoint x: 172, endPoint y: 224, distance: 103.5
click at [172, 224] on div "Date [DATE] [DATE] 31 1 2 3 4 5 6 7 8 9 10 11 12 13 14 15 16 17 18 19 20 21 22 …" at bounding box center [501, 369] width 665 height 3240
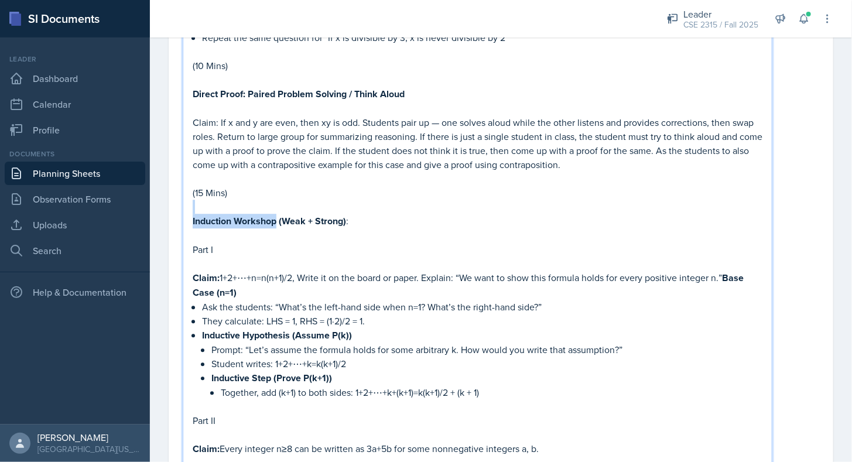
scroll to position [1322, 0]
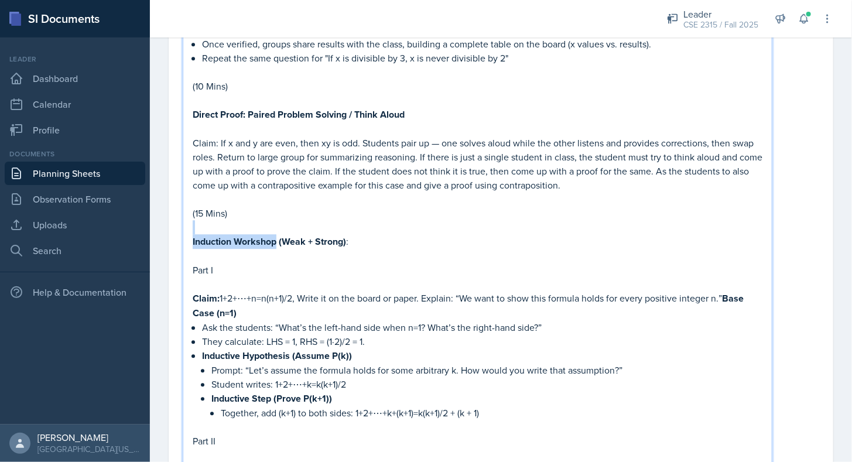
click at [238, 235] on strong "Induction Workshop (Weak + Strong)" at bounding box center [269, 241] width 153 height 13
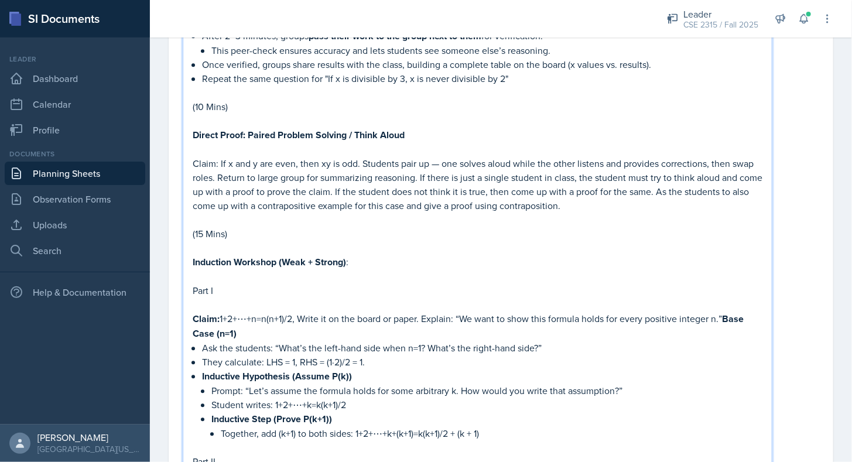
scroll to position [1343, 0]
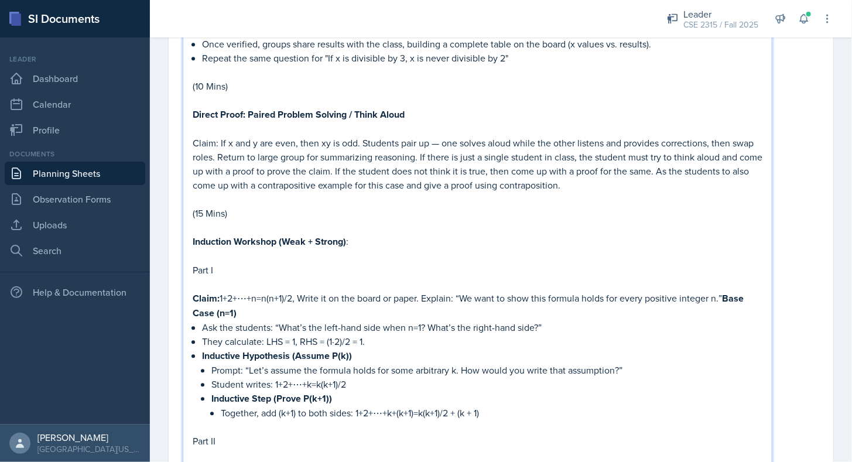
click at [301, 291] on p "Claim: 1+2+⋯+n=n(n+1)/2, Write it on the board or paper. Explain: “We want to s…" at bounding box center [478, 305] width 570 height 29
drag, startPoint x: 221, startPoint y: 286, endPoint x: 294, endPoint y: 287, distance: 73.2
click at [294, 291] on p "Claim: 1+2+⋯+n=n(n+1)/2, Write it on the board or paper. Explain: “We want to s…" at bounding box center [478, 305] width 570 height 29
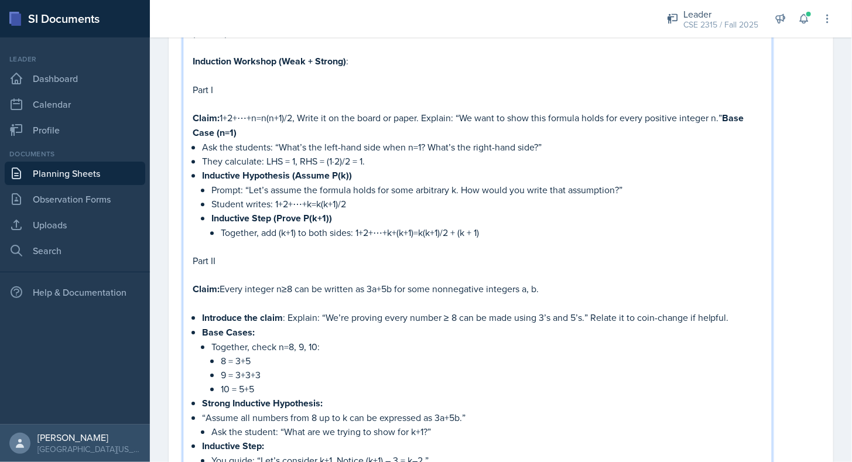
scroll to position [1526, 0]
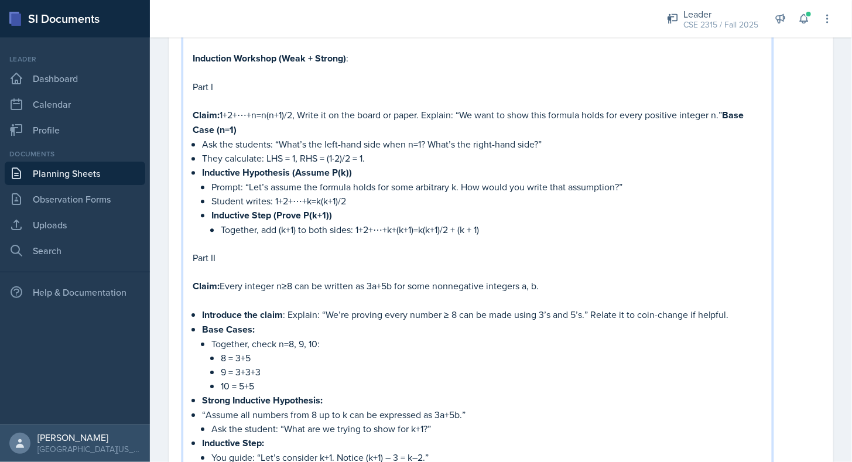
drag, startPoint x: 223, startPoint y: 274, endPoint x: 556, endPoint y: 266, distance: 332.9
click at [556, 279] on p "Claim: Every integer n≥8 can be written as 3a+5b for some nonnegative integers …" at bounding box center [478, 286] width 570 height 15
drag, startPoint x: 557, startPoint y: 274, endPoint x: 221, endPoint y: 275, distance: 335.7
click at [221, 279] on p "Claim: Every integer n≥8 can be written as 3a+5b for some nonnegative integers …" at bounding box center [478, 286] width 570 height 15
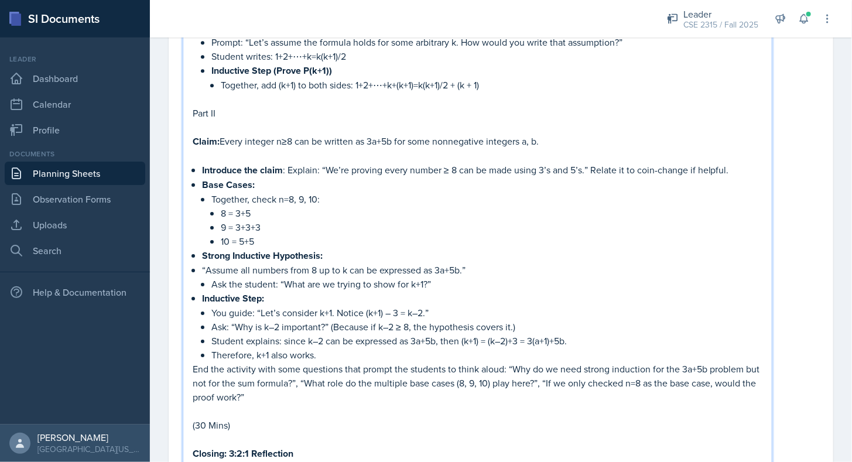
scroll to position [1688, 0]
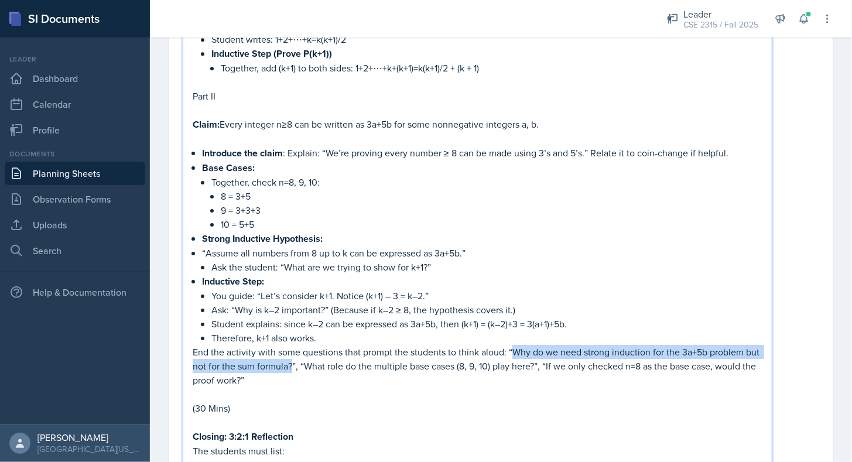
drag, startPoint x: 511, startPoint y: 337, endPoint x: 307, endPoint y: 353, distance: 204.5
click at [307, 353] on p "End the activity with some questions that prompt the students to think aloud: “…" at bounding box center [478, 366] width 570 height 42
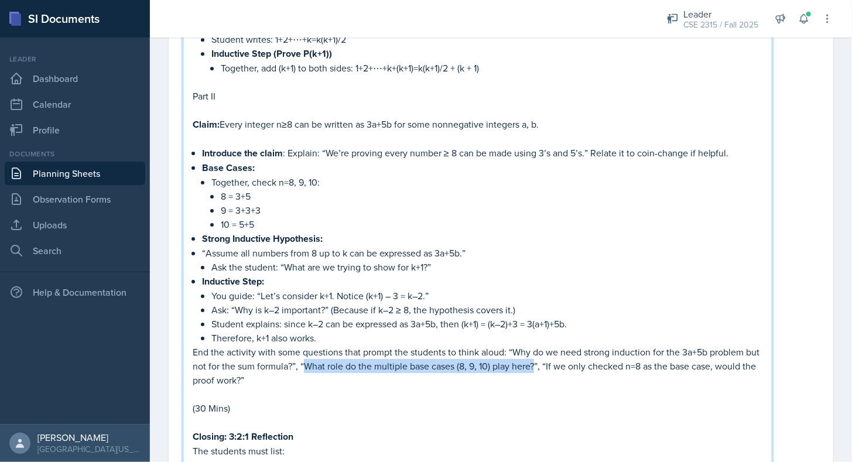
drag, startPoint x: 323, startPoint y: 352, endPoint x: 551, endPoint y: 356, distance: 227.9
click at [551, 356] on p "End the activity with some questions that prompt the students to think aloud: “…" at bounding box center [478, 366] width 570 height 42
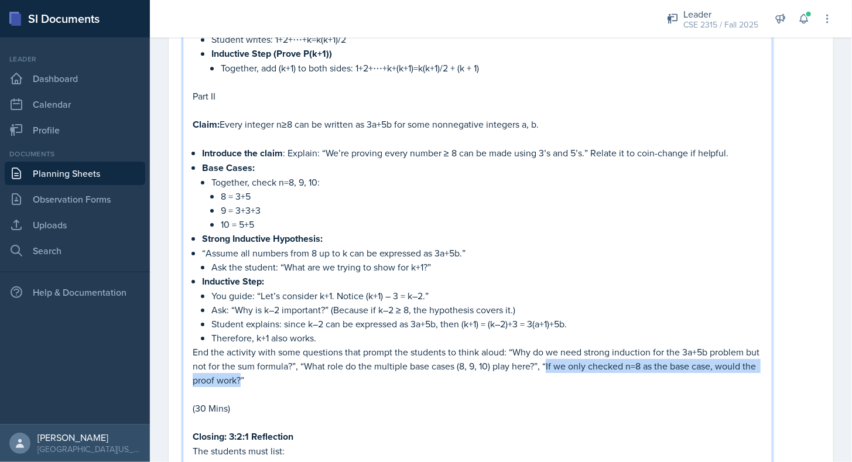
drag, startPoint x: 564, startPoint y: 355, endPoint x: 285, endPoint y: 367, distance: 279.1
click at [285, 367] on p "End the activity with some questions that prompt the students to think aloud: “…" at bounding box center [478, 366] width 570 height 42
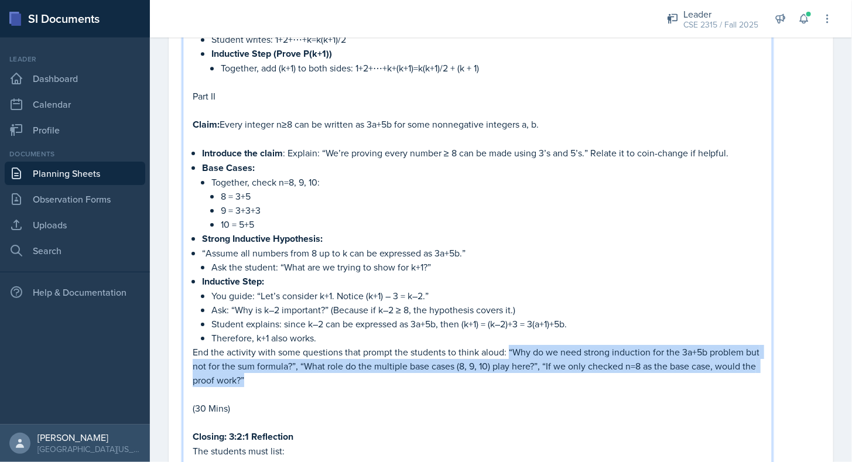
drag, startPoint x: 509, startPoint y: 335, endPoint x: 439, endPoint y: 362, distance: 75.0
click at [439, 362] on p "End the activity with some questions that prompt the students to think aloud: “…" at bounding box center [478, 366] width 570 height 42
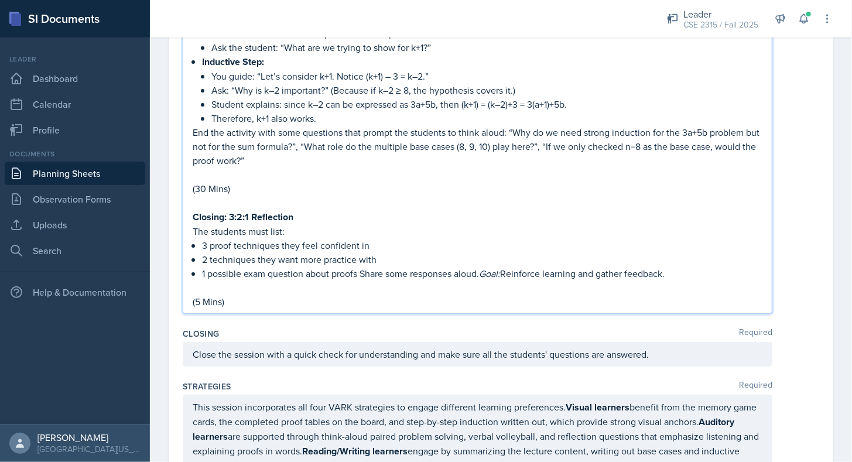
scroll to position [1906, 0]
click at [303, 211] on p "Closing: 3:2:1 Reflection" at bounding box center [478, 218] width 570 height 15
drag, startPoint x: 303, startPoint y: 198, endPoint x: 228, endPoint y: 196, distance: 75.0
click at [228, 211] on p "Closing: 3:2:1 Reflection" at bounding box center [478, 218] width 570 height 15
click at [228, 211] on strong "Closing: 3:2:1 Reflection" at bounding box center [243, 217] width 101 height 13
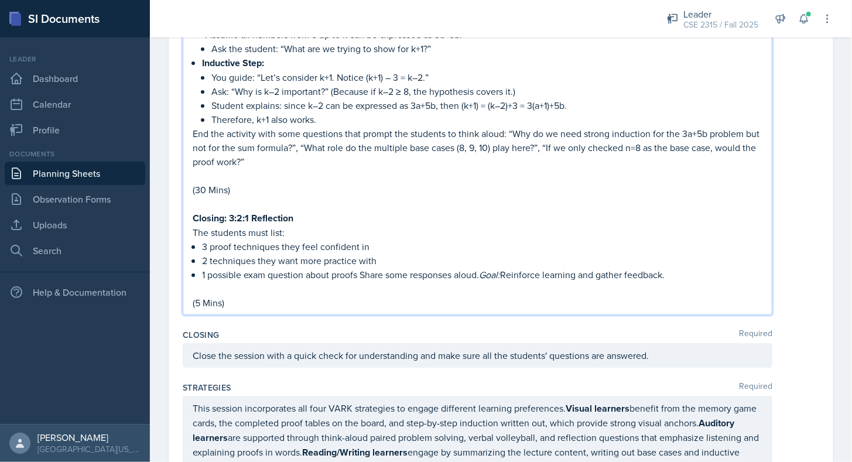
drag, startPoint x: 193, startPoint y: 231, endPoint x: 684, endPoint y: 253, distance: 491.4
click at [684, 253] on ul "3 proof techniques they feel confident in 2 techniques they want more practice …" at bounding box center [482, 261] width 561 height 42
click at [684, 268] on p "1 possible exam question about proofs Share some responses aloud. Goal: Reinfor…" at bounding box center [482, 275] width 561 height 14
drag, startPoint x: 361, startPoint y: 258, endPoint x: 680, endPoint y: 266, distance: 318.8
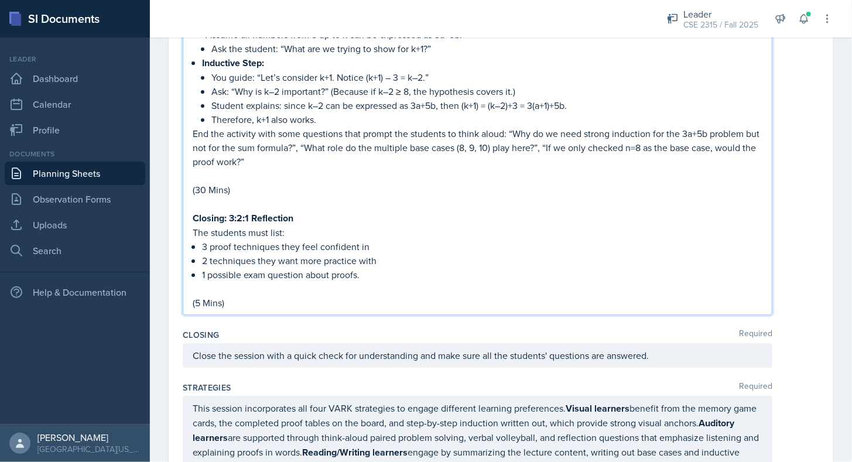
click at [425, 325] on div "Closing Required Close the session with a quick check for understanding and mak…" at bounding box center [501, 351] width 637 height 53
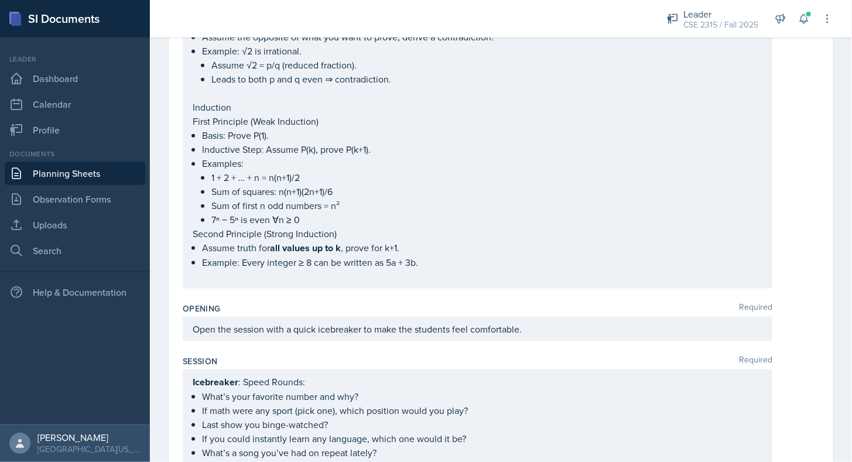
scroll to position [0, 0]
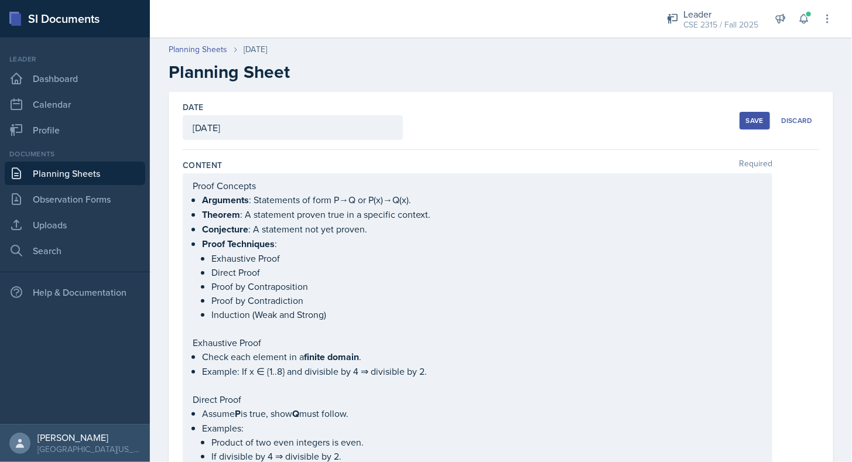
click at [745, 126] on button "Save" at bounding box center [755, 121] width 30 height 18
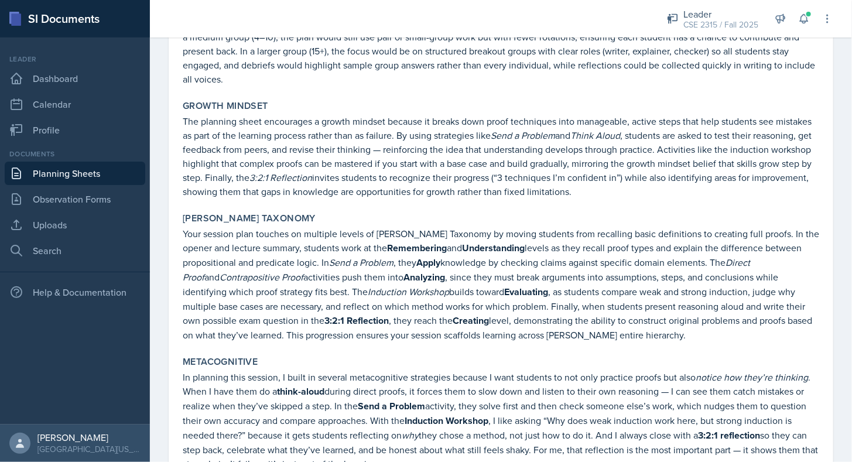
scroll to position [2609, 0]
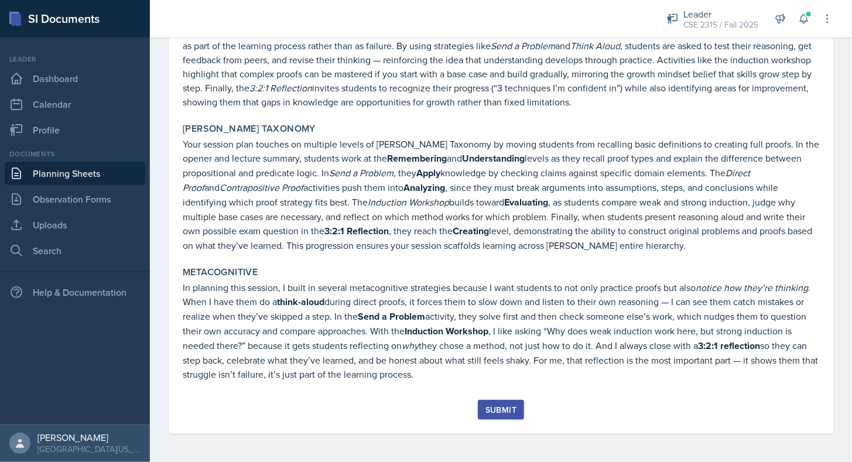
click at [503, 408] on div "Submit" at bounding box center [501, 409] width 31 height 9
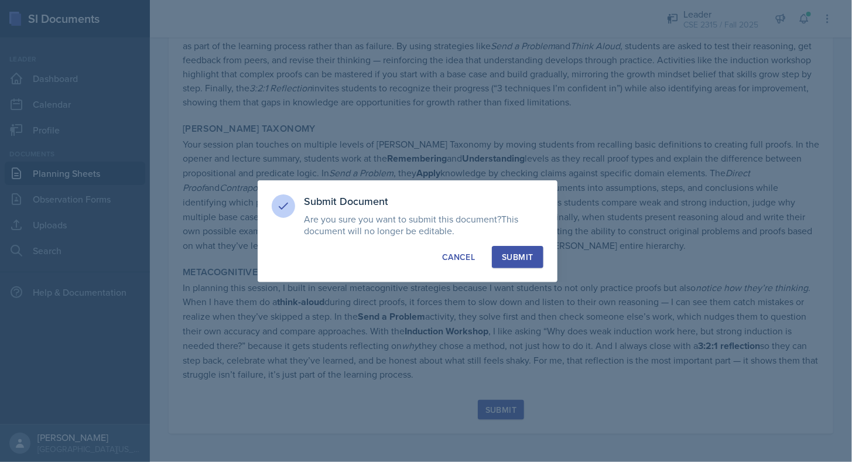
click at [513, 257] on div "Submit" at bounding box center [517, 257] width 31 height 12
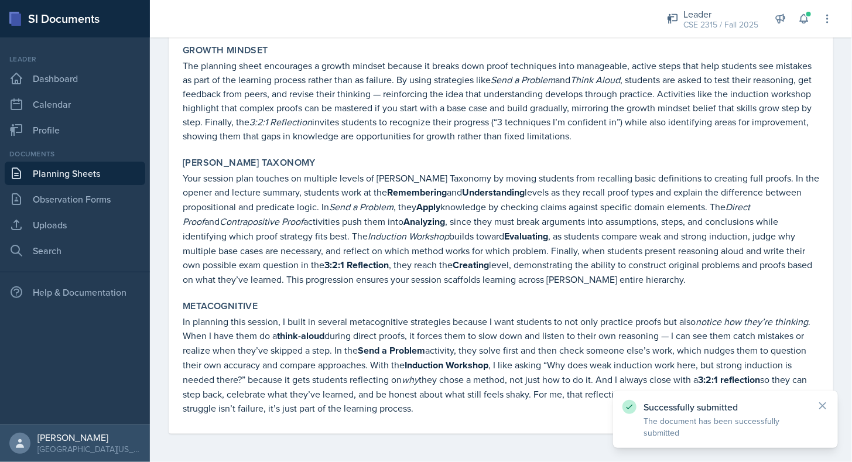
click at [77, 173] on link "Planning Sheets" at bounding box center [75, 173] width 141 height 23
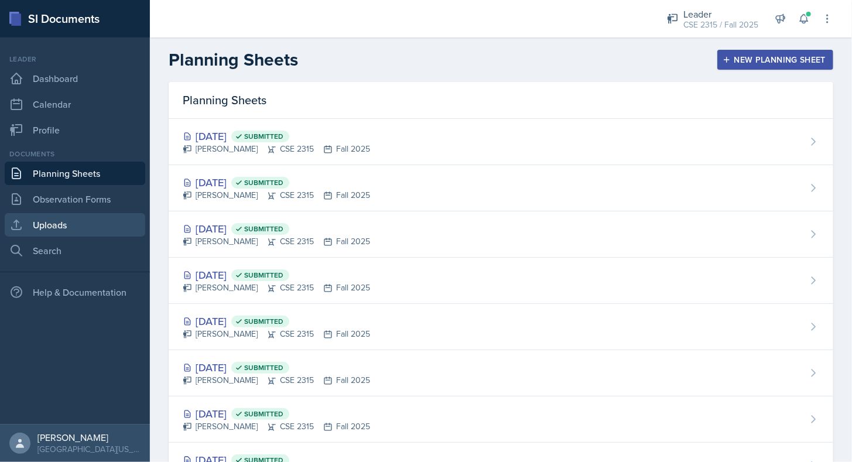
click at [65, 214] on link "Uploads" at bounding box center [75, 224] width 141 height 23
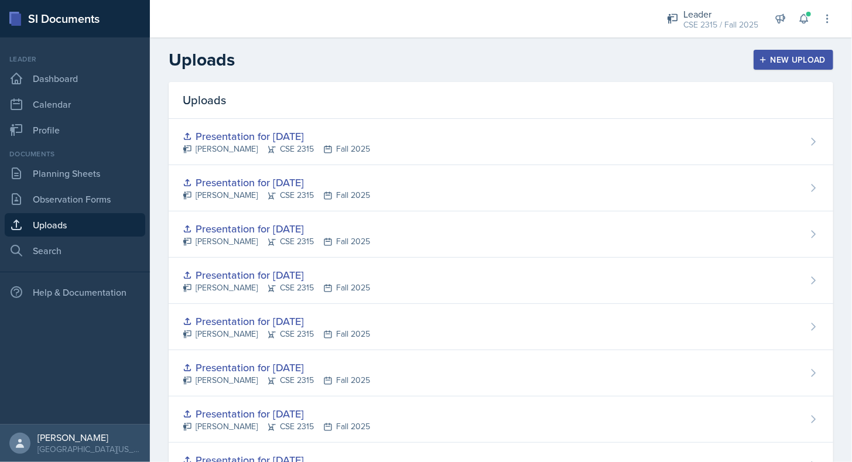
click at [765, 51] on button "New Upload" at bounding box center [794, 60] width 80 height 20
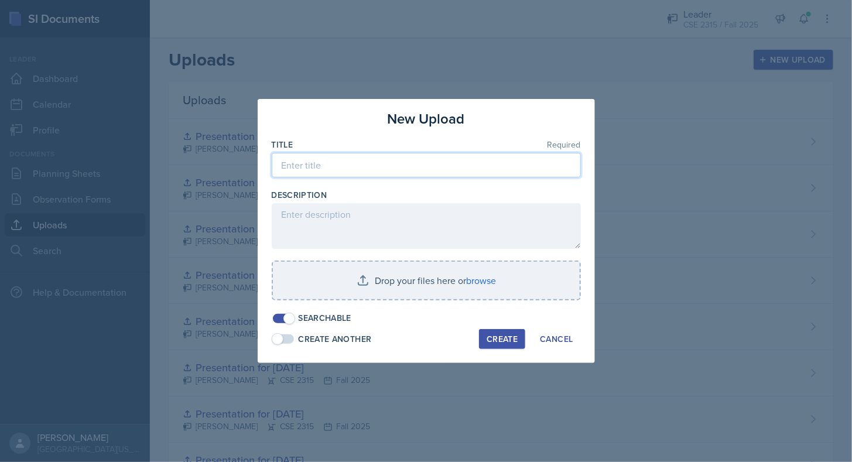
click at [561, 161] on input at bounding box center [426, 165] width 309 height 25
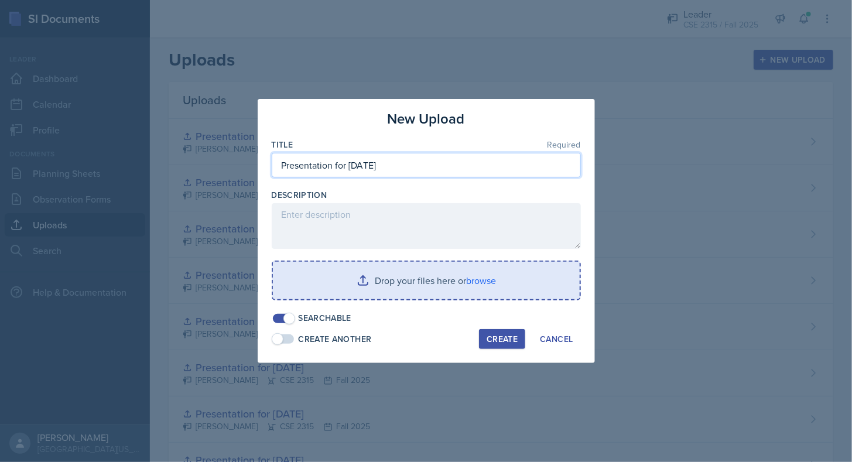
type input "Presentation for [DATE]"
click at [483, 277] on input "file" at bounding box center [426, 280] width 307 height 37
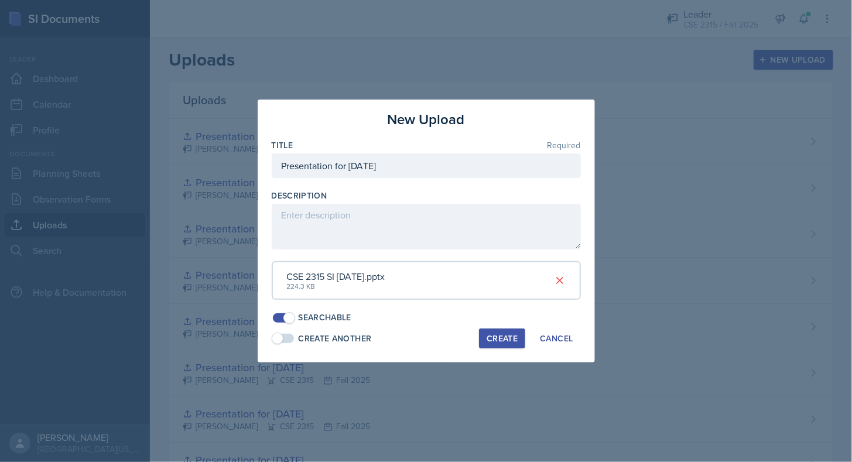
click at [503, 334] on div "Create" at bounding box center [502, 338] width 31 height 9
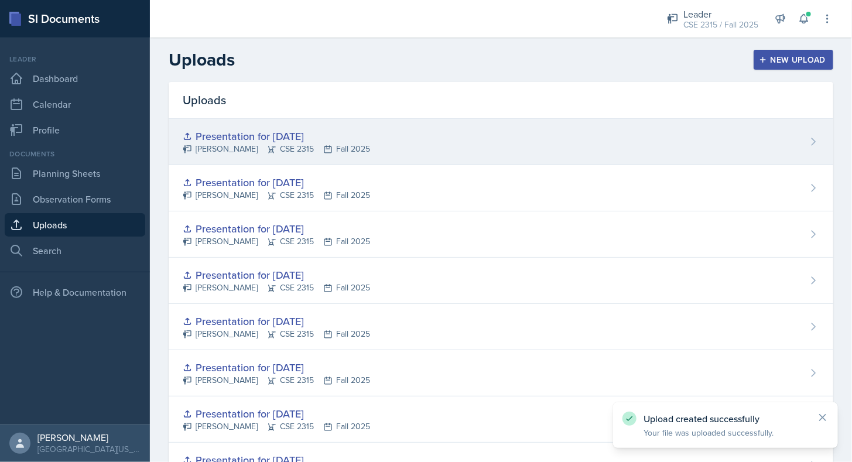
click at [716, 138] on div "Presentation for [DATE] [PERSON_NAME] CSE 2315 Fall 2025" at bounding box center [501, 142] width 665 height 46
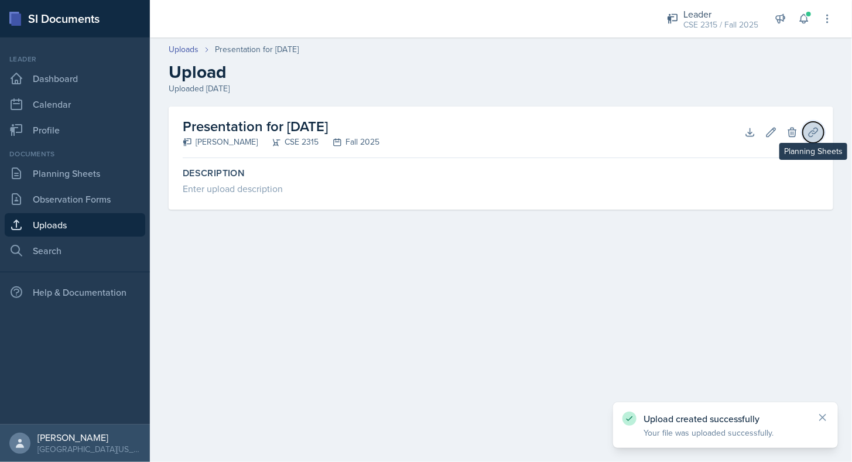
click at [812, 133] on icon at bounding box center [814, 133] width 12 height 12
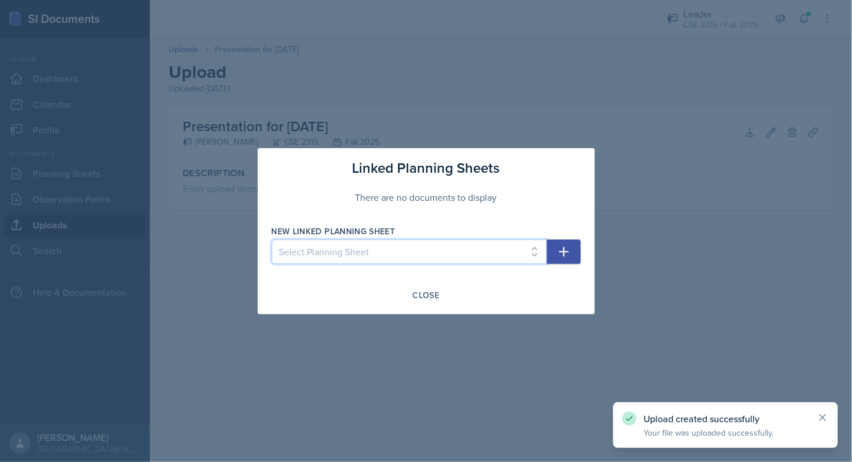
click at [488, 251] on select "Select Planning Sheet [DATE] [DATE] [DATE] [DATE] [DATE] [DATE] [DATE] [DATE] […" at bounding box center [409, 252] width 275 height 25
select select "4fe42dee-b827-46f8-96d7-8e05e783d93f"
click at [272, 240] on select "Select Planning Sheet [DATE] [DATE] [DATE] [DATE] [DATE] [DATE] [DATE] [DATE] […" at bounding box center [409, 252] width 275 height 25
click at [569, 254] on icon "button" at bounding box center [564, 252] width 14 height 14
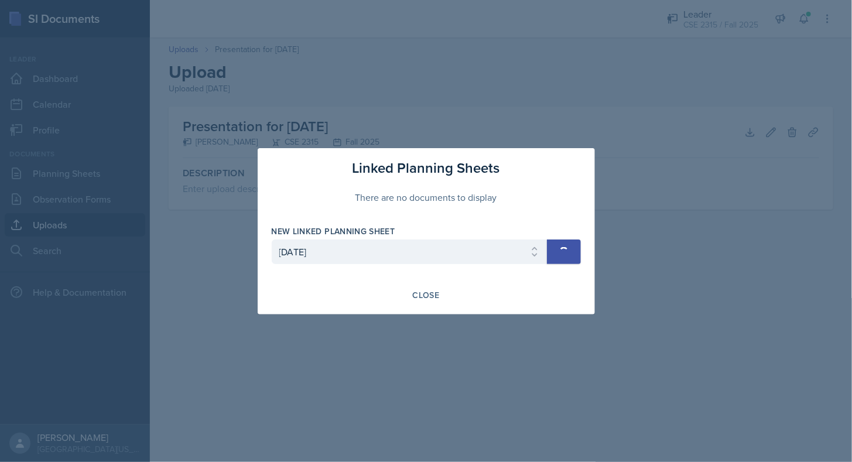
select select
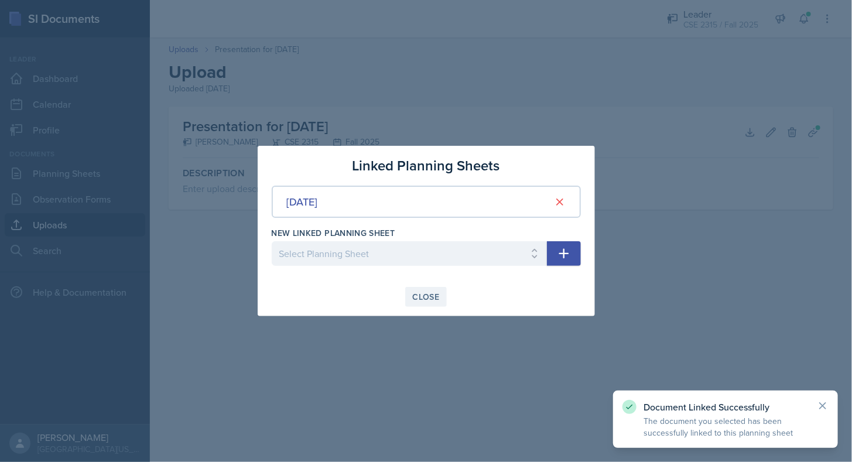
click at [428, 302] on div "Close" at bounding box center [426, 296] width 27 height 9
